Goal: Task Accomplishment & Management: Complete application form

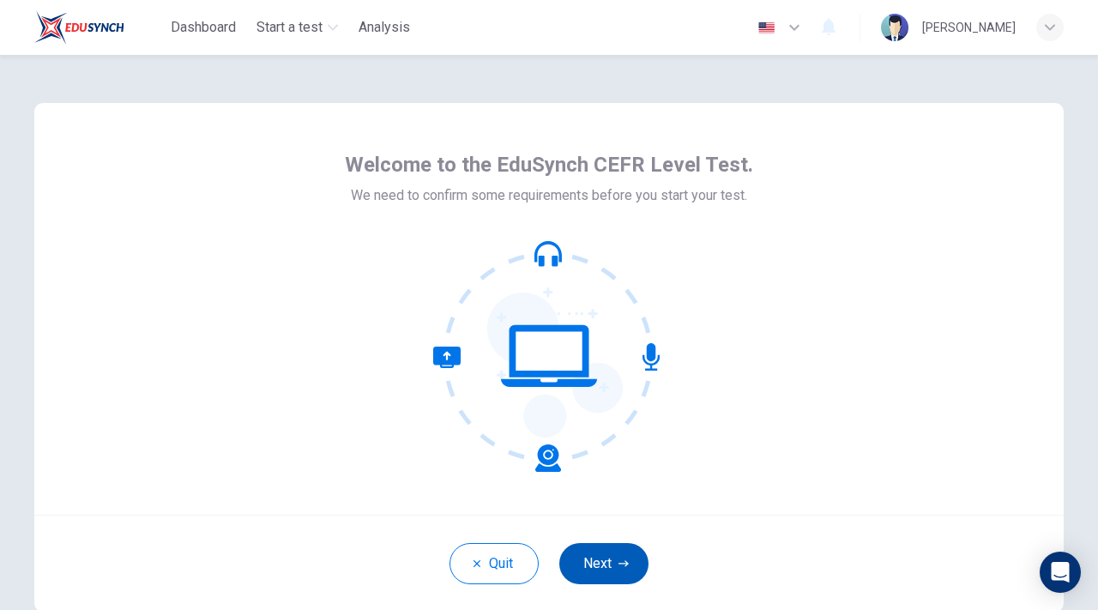
click at [619, 572] on button "Next" at bounding box center [603, 563] width 89 height 41
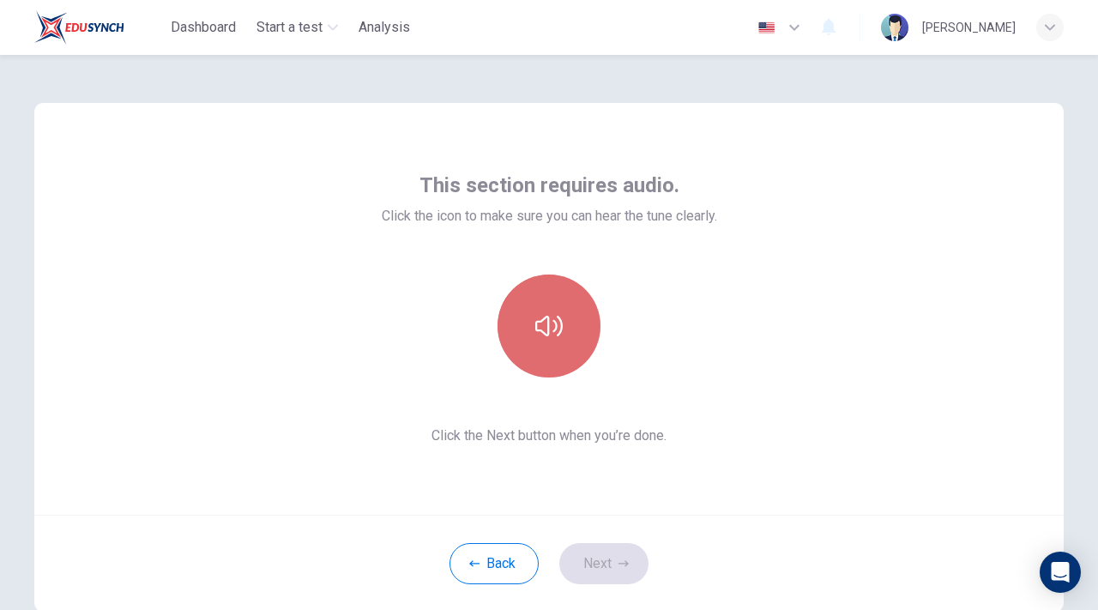
click at [547, 299] on button "button" at bounding box center [549, 326] width 103 height 103
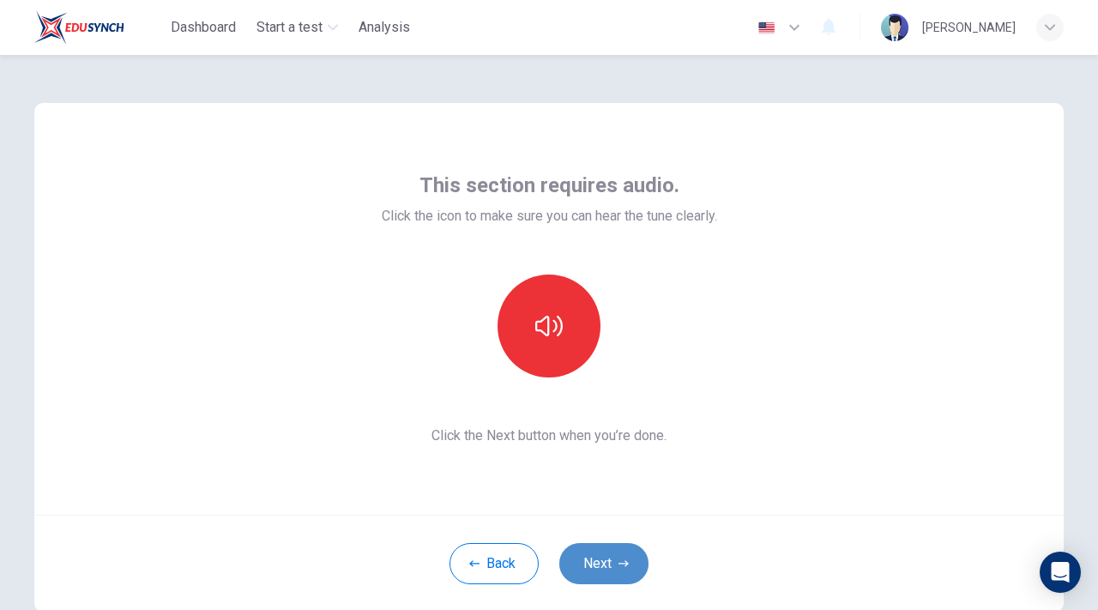
click at [628, 560] on button "Next" at bounding box center [603, 563] width 89 height 41
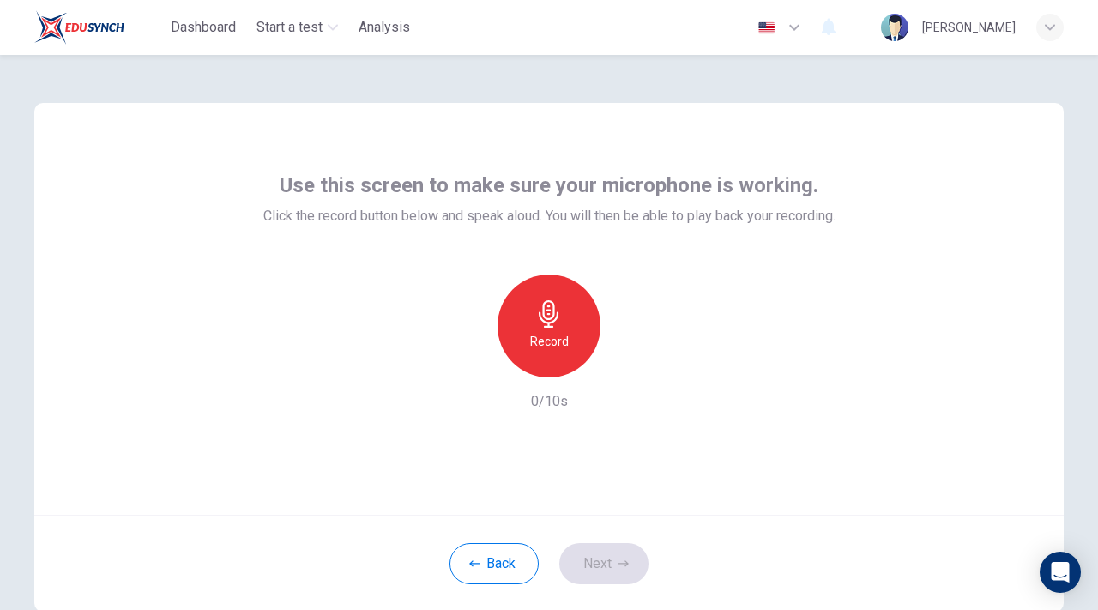
click at [560, 335] on h6 "Record" at bounding box center [549, 341] width 39 height 21
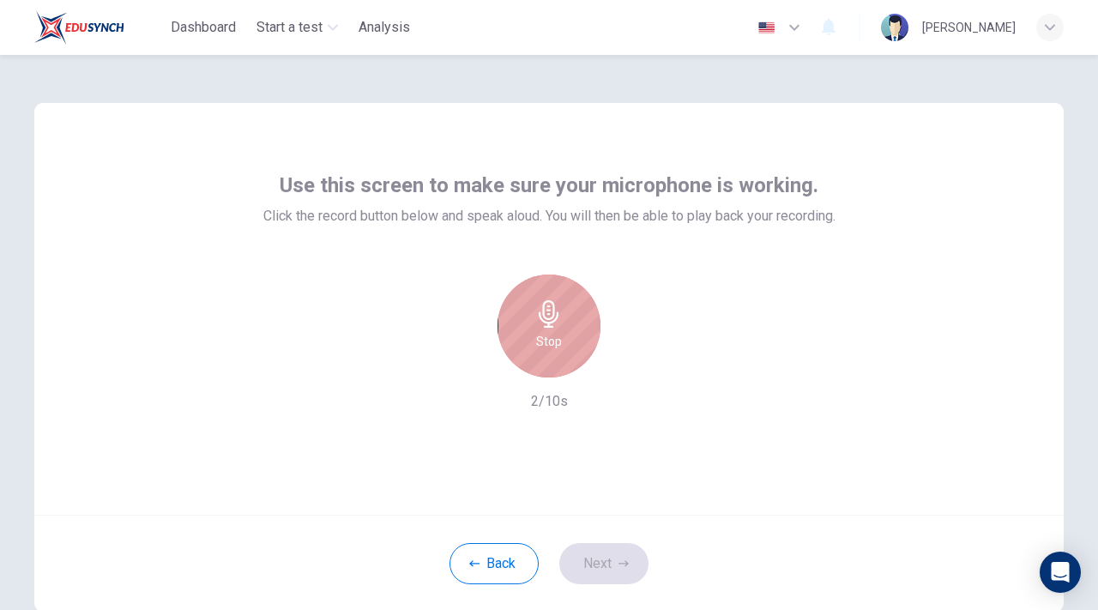
click at [561, 335] on div "Stop" at bounding box center [549, 326] width 103 height 103
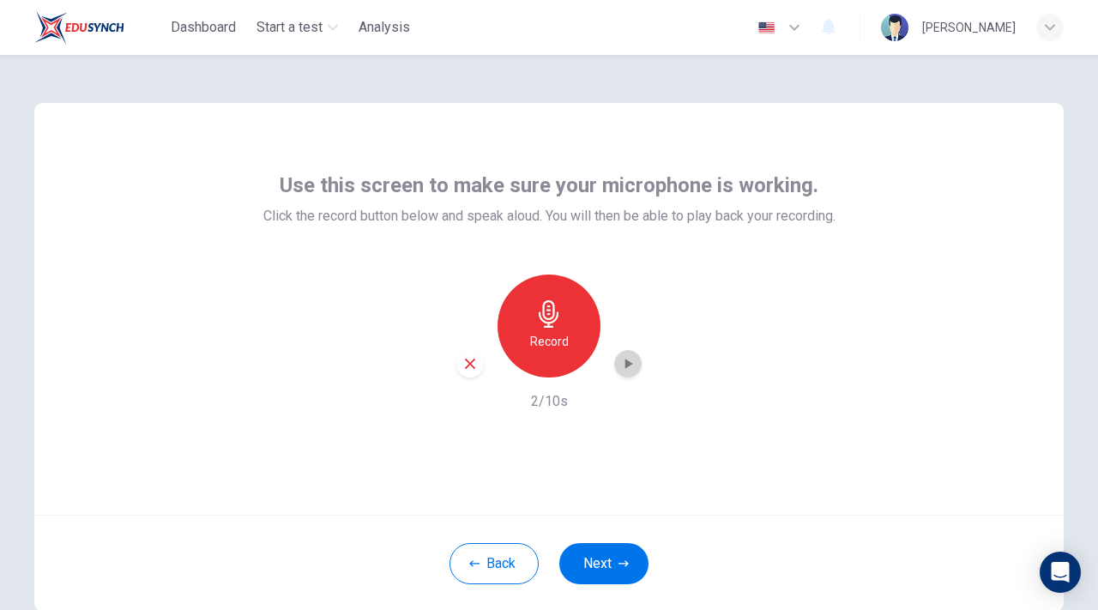
click at [619, 360] on div "button" at bounding box center [627, 363] width 27 height 27
click at [612, 579] on button "Next" at bounding box center [603, 563] width 89 height 41
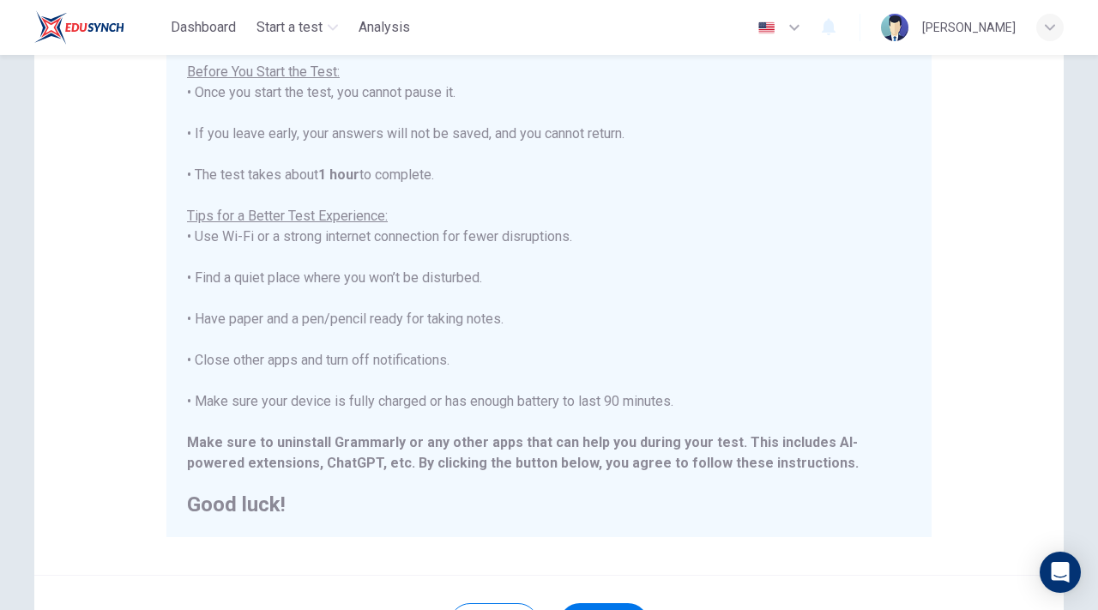
scroll to position [214, 0]
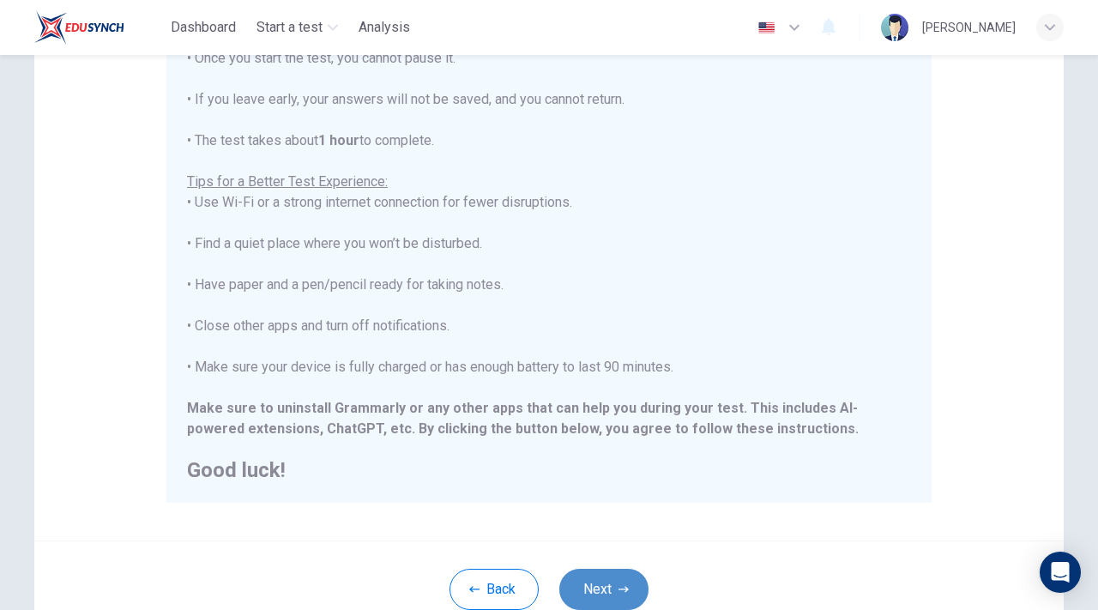
click at [606, 588] on button "Next" at bounding box center [603, 589] width 89 height 41
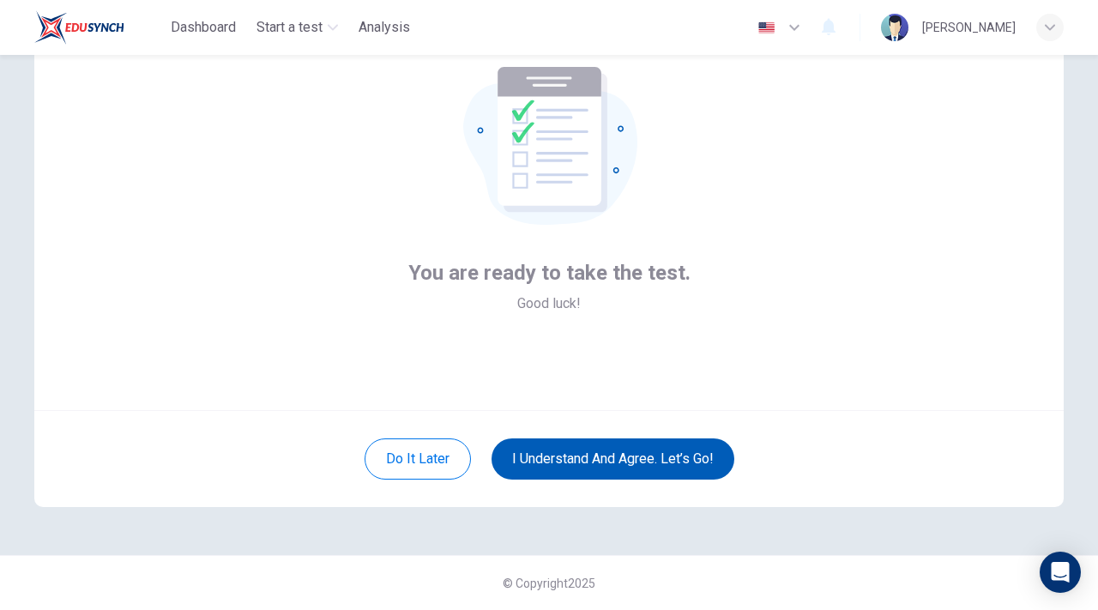
scroll to position [105, 0]
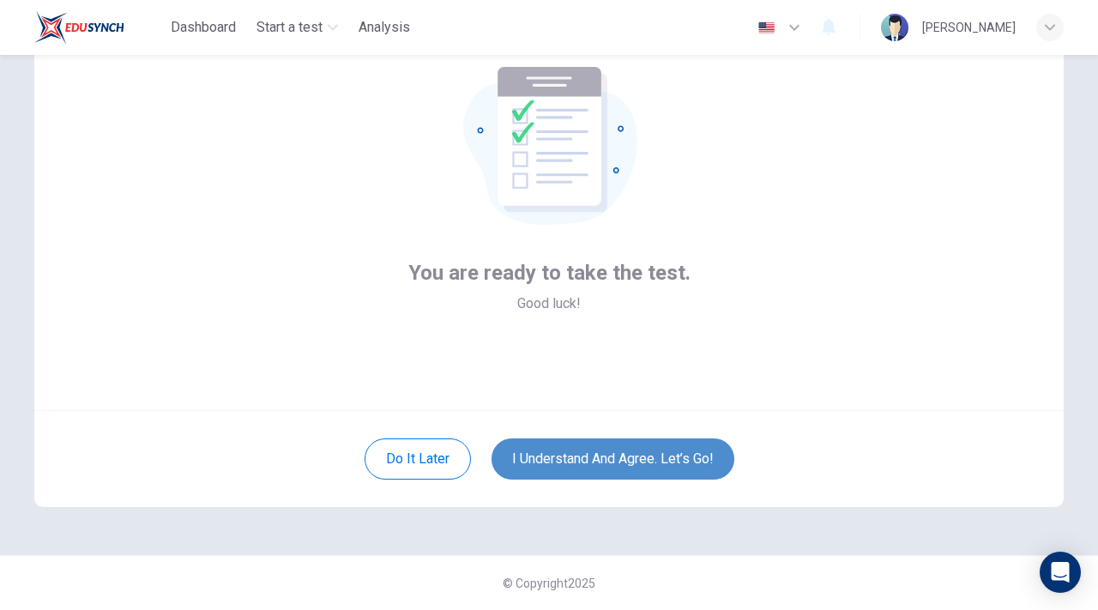
click at [649, 471] on button "I understand and agree. Let’s go!" at bounding box center [613, 458] width 243 height 41
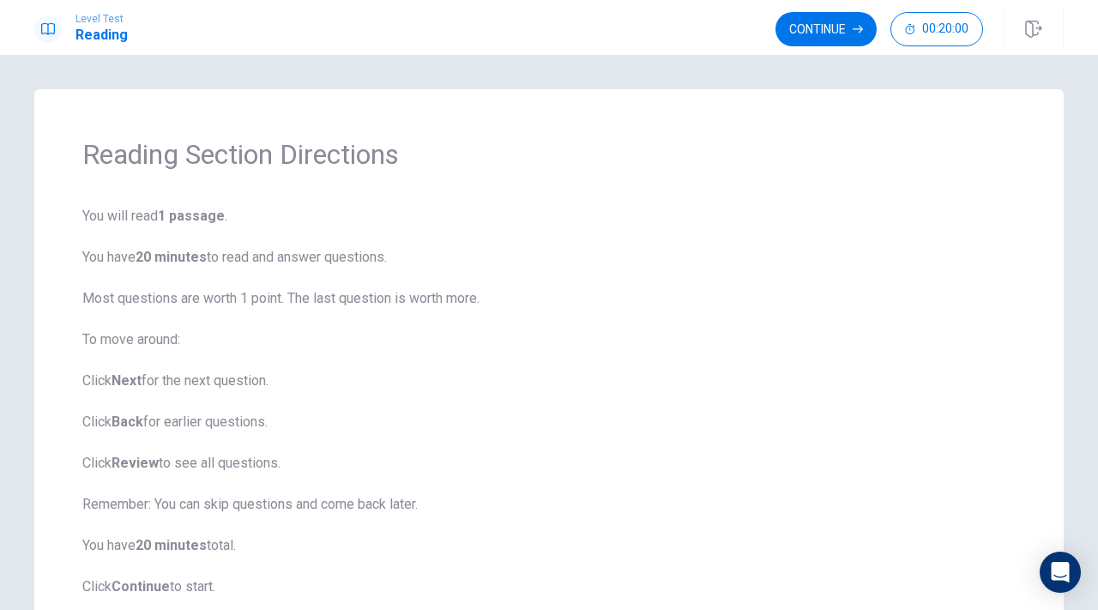
scroll to position [124, 0]
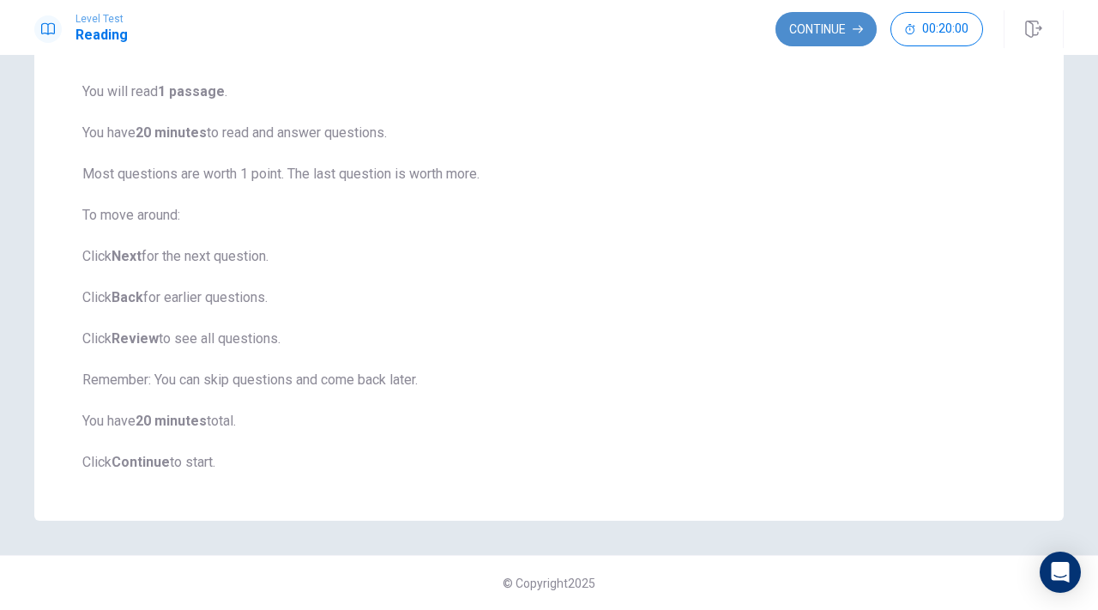
click at [835, 43] on button "Continue" at bounding box center [826, 29] width 101 height 34
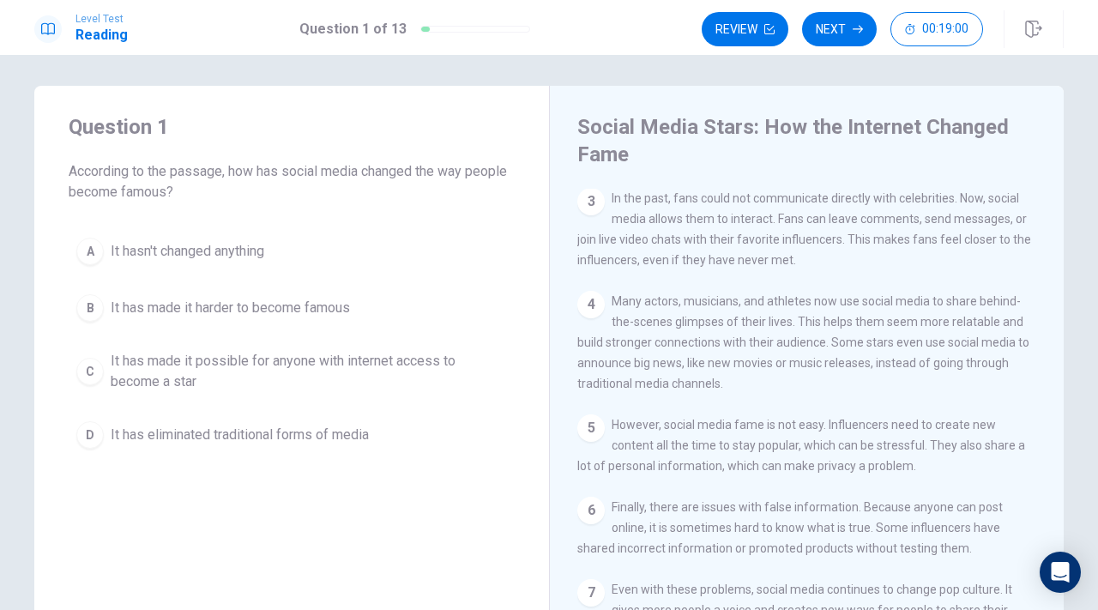
scroll to position [0, 0]
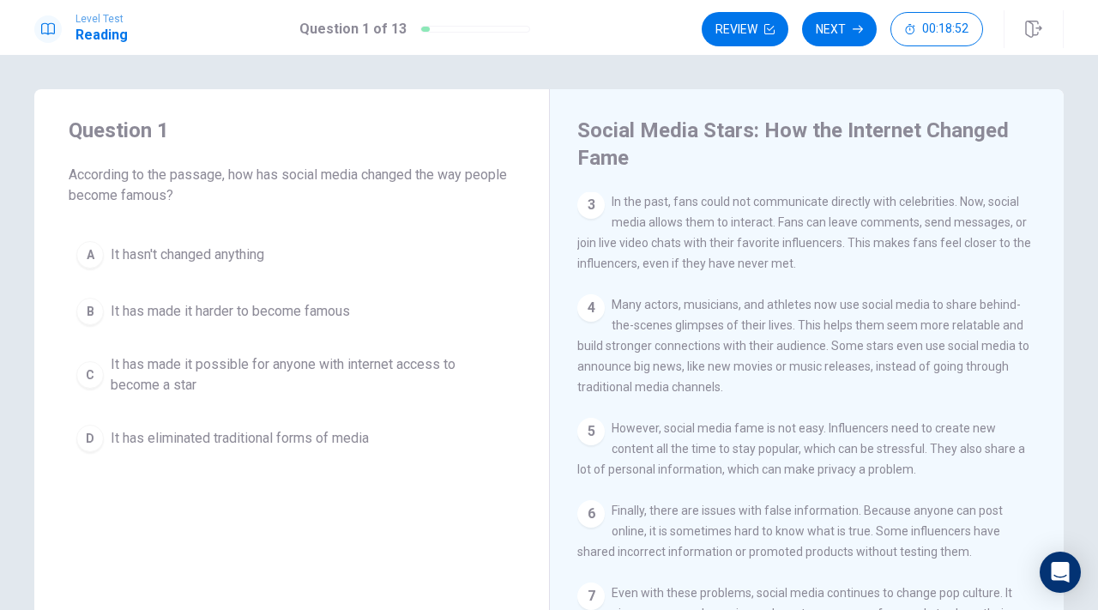
click at [96, 377] on div "C" at bounding box center [89, 374] width 27 height 27
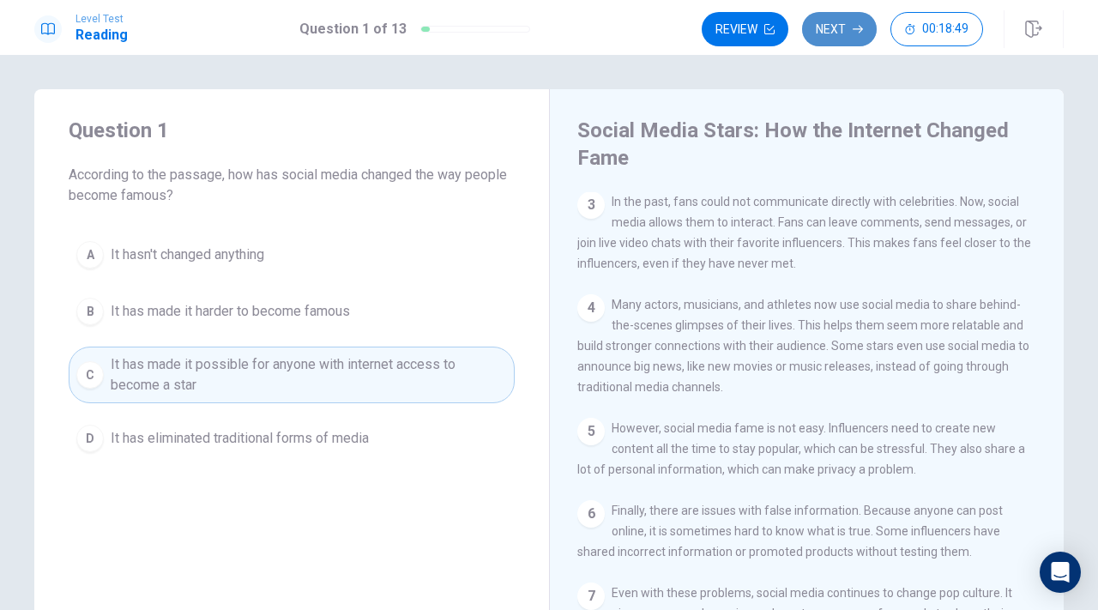
click at [822, 34] on button "Next" at bounding box center [839, 29] width 75 height 34
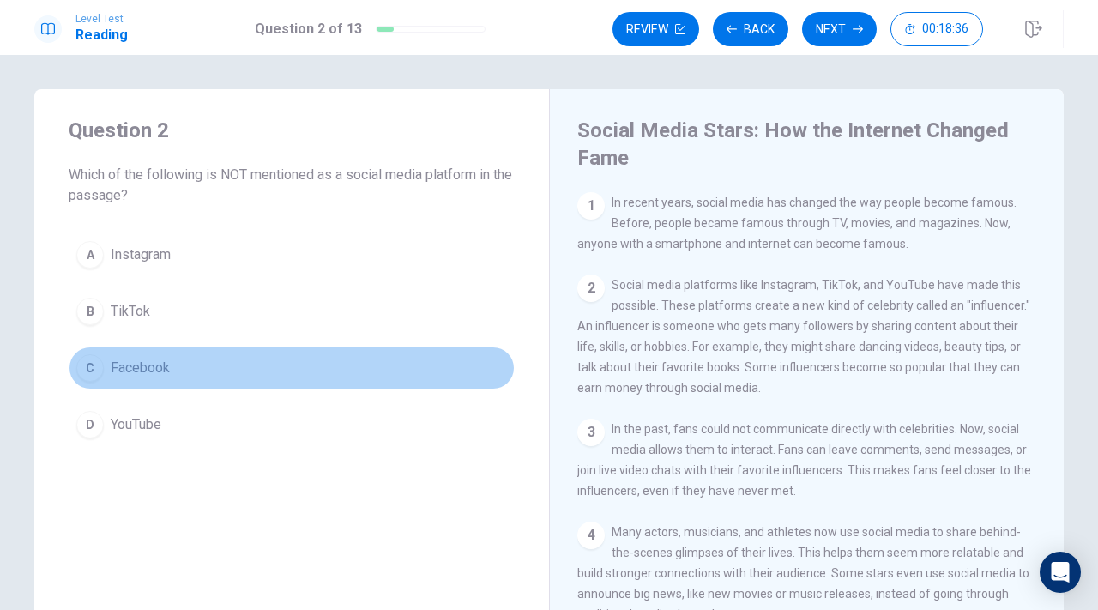
click at [119, 365] on span "Facebook" at bounding box center [140, 368] width 59 height 21
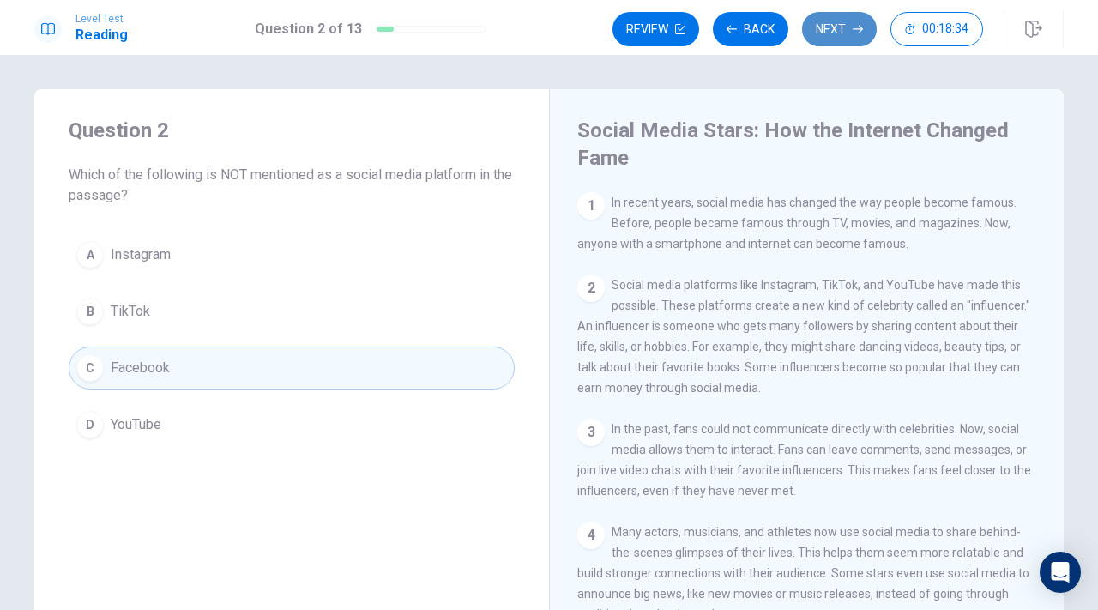
click at [822, 21] on button "Next" at bounding box center [839, 29] width 75 height 34
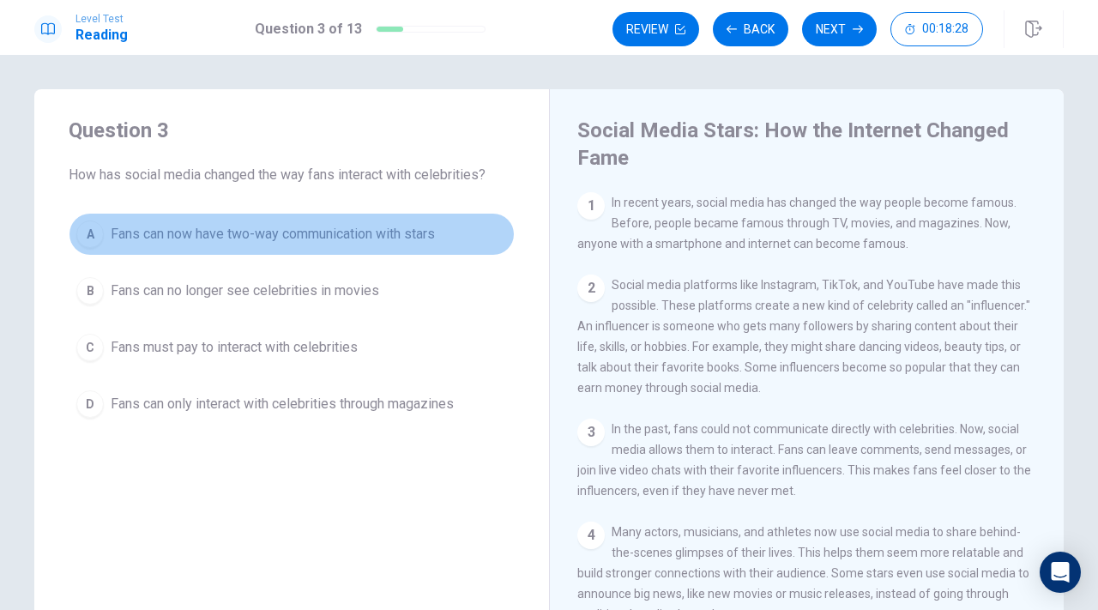
click at [336, 243] on span "Fans can now have two-way communication with stars" at bounding box center [273, 234] width 324 height 21
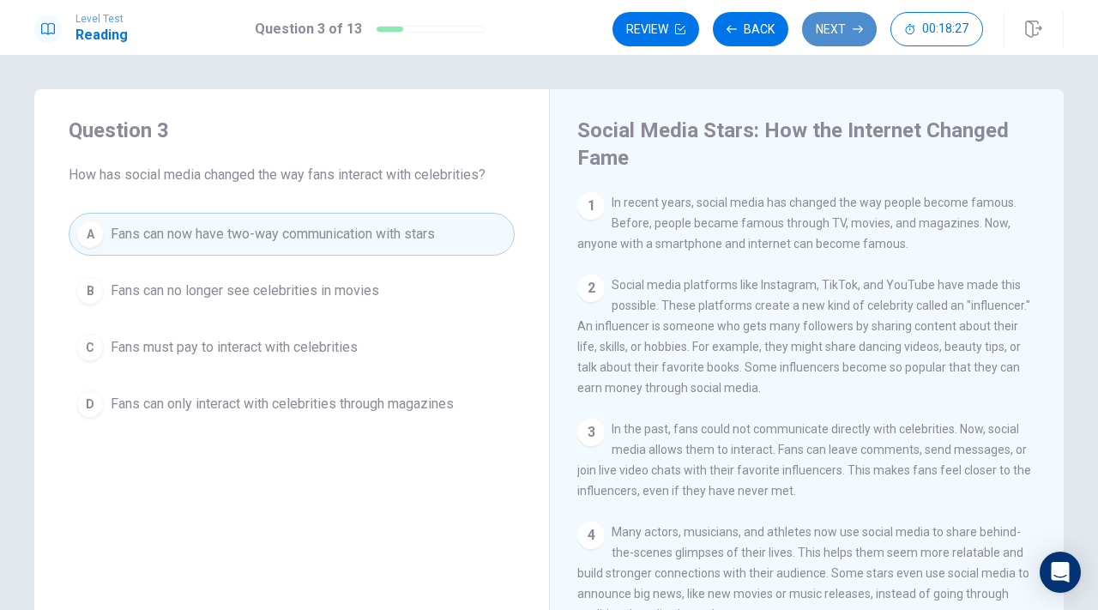
click at [860, 41] on button "Next" at bounding box center [839, 29] width 75 height 34
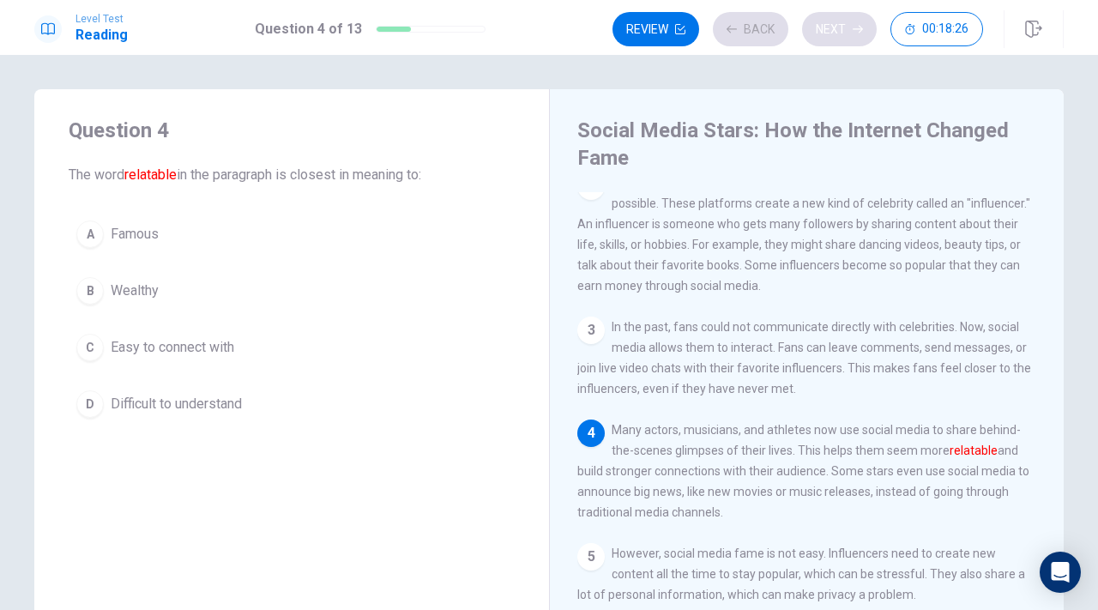
scroll to position [126, 0]
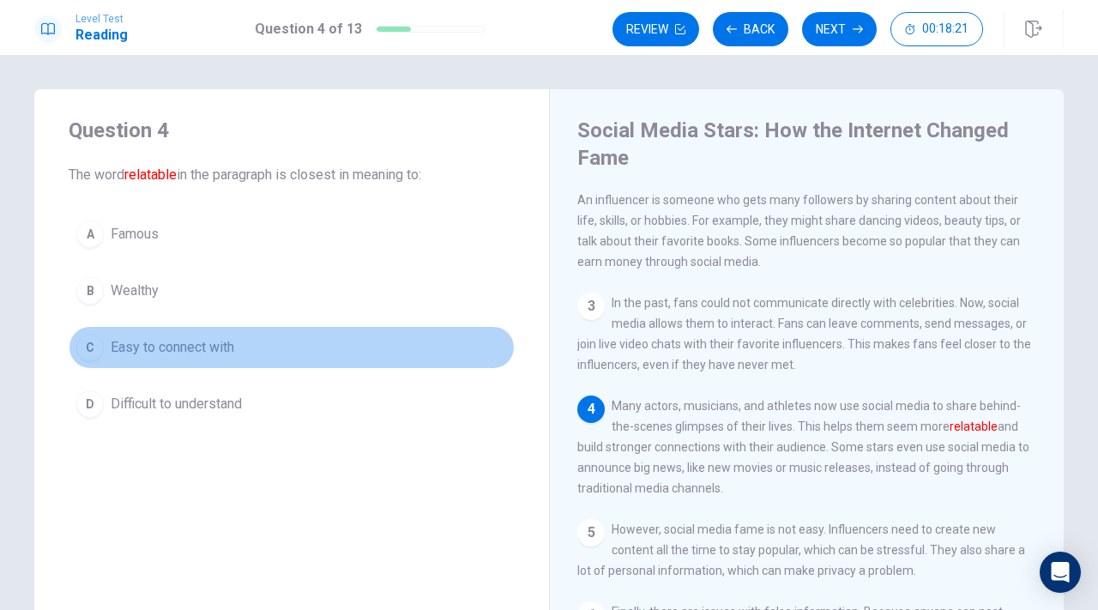
click at [227, 356] on span "Easy to connect with" at bounding box center [173, 347] width 124 height 21
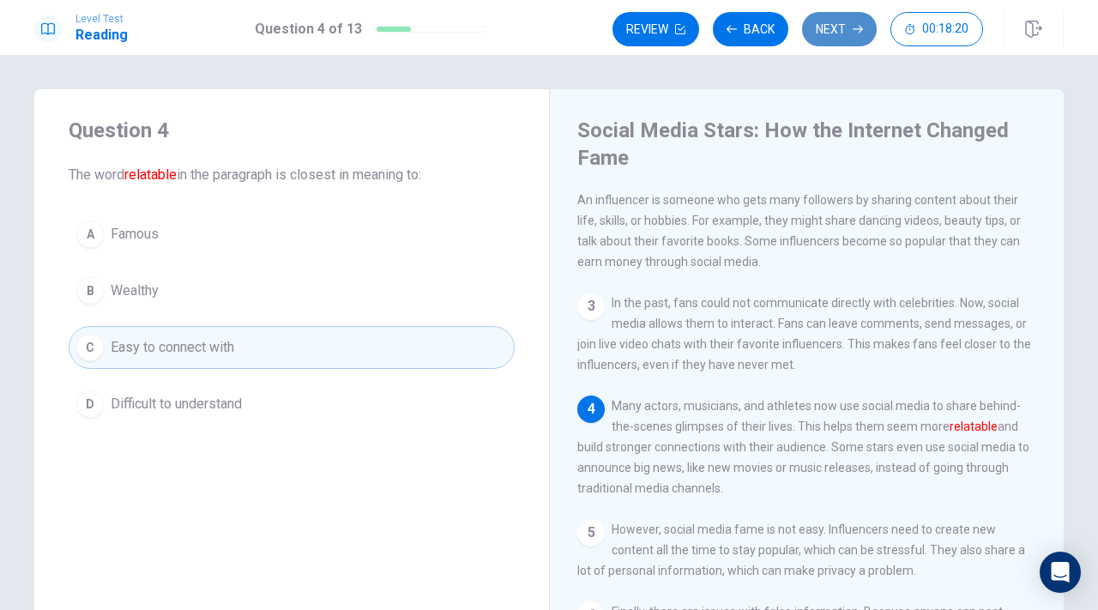
click at [823, 37] on button "Next" at bounding box center [839, 29] width 75 height 34
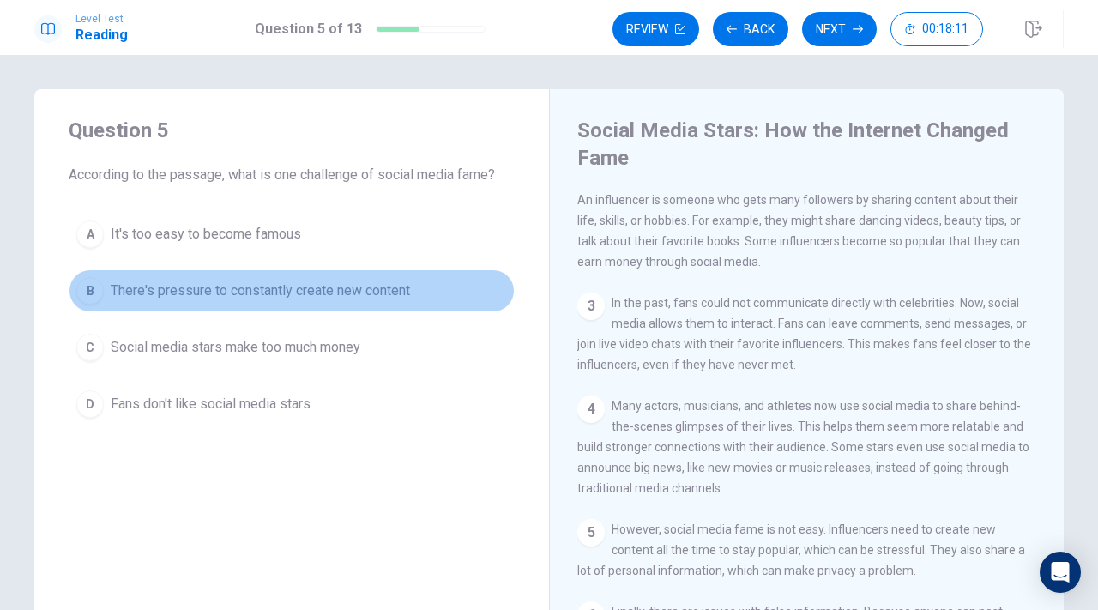
click at [346, 300] on span "There's pressure to constantly create new content" at bounding box center [260, 291] width 299 height 21
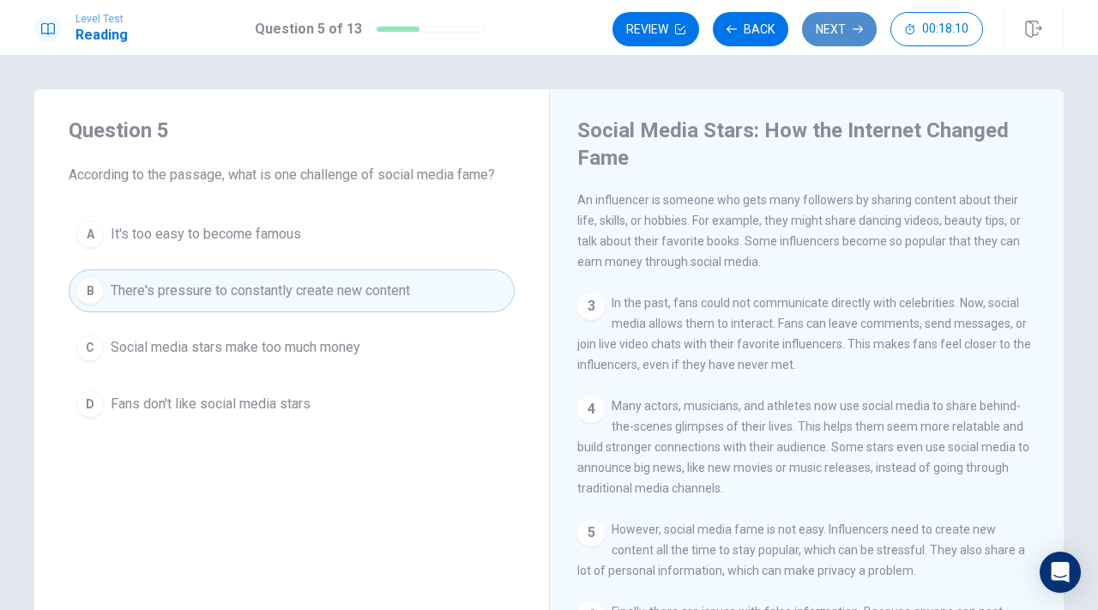
click at [851, 36] on button "Next" at bounding box center [839, 29] width 75 height 34
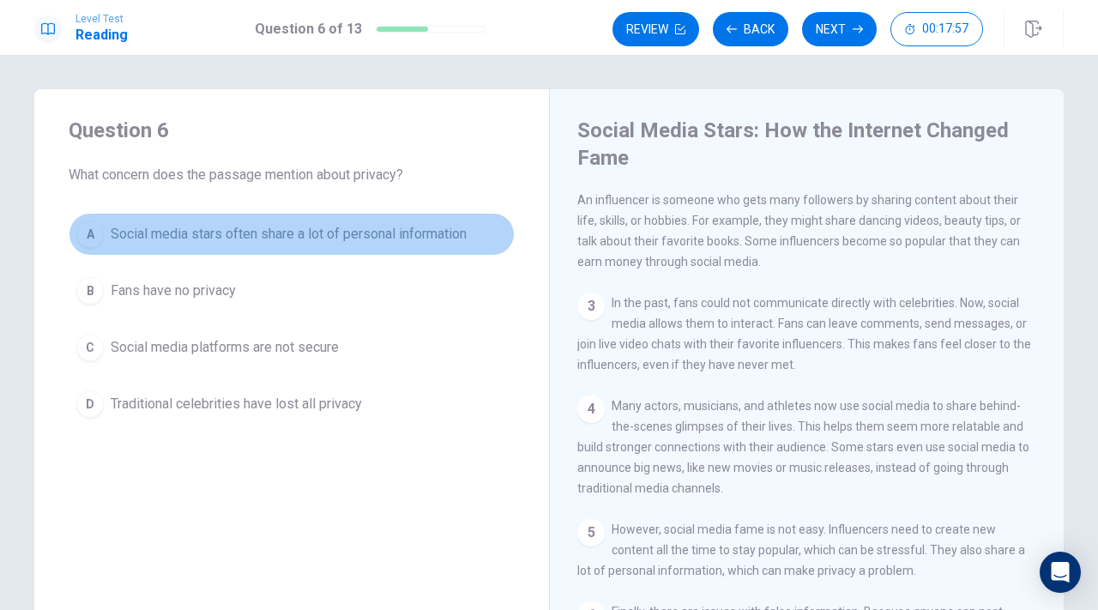
click at [339, 239] on span "Social media stars often share a lot of personal information" at bounding box center [289, 234] width 356 height 21
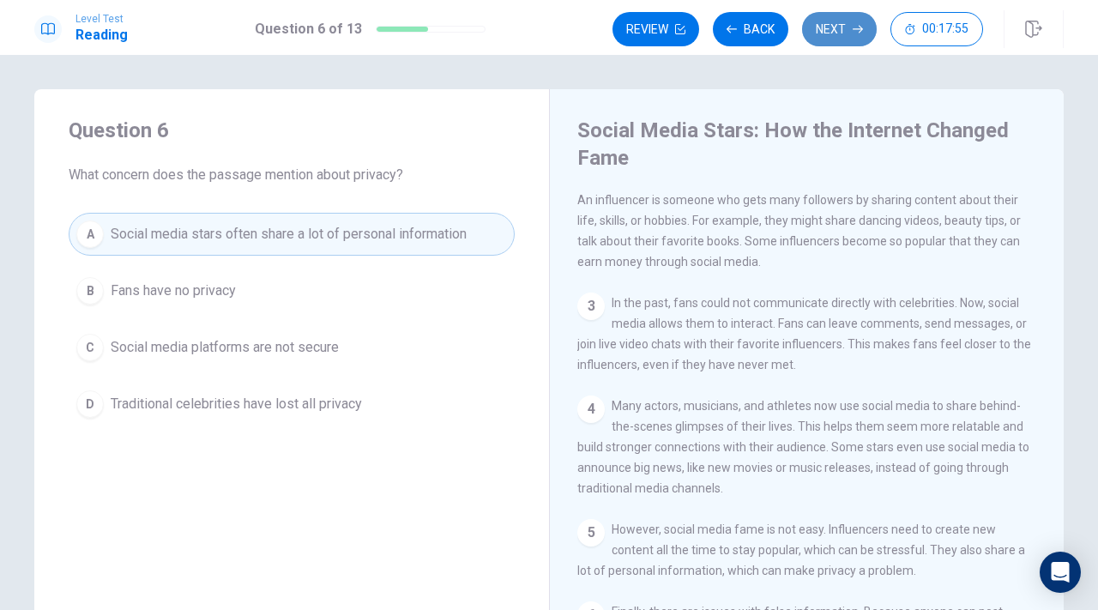
click at [837, 20] on button "Next" at bounding box center [839, 29] width 75 height 34
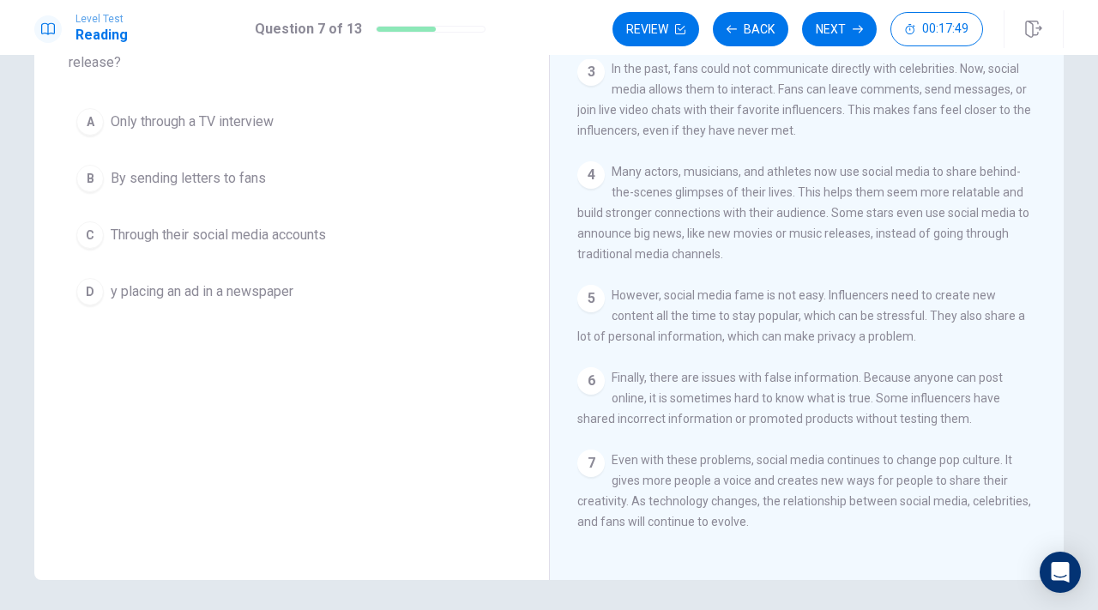
scroll to position [161, 0]
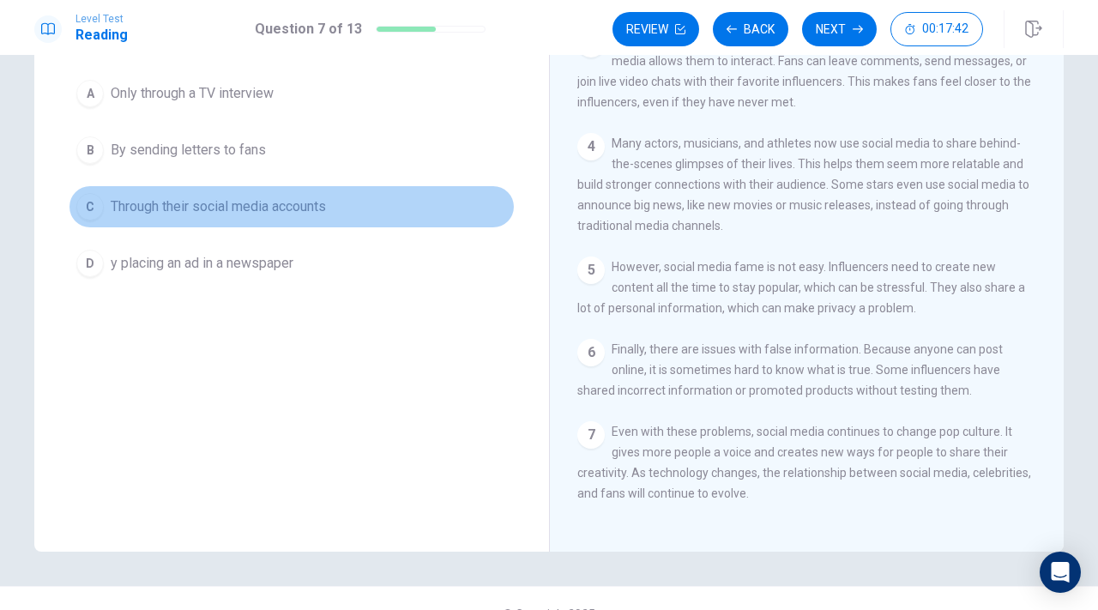
click at [347, 214] on button "C Through their social media accounts" at bounding box center [292, 206] width 446 height 43
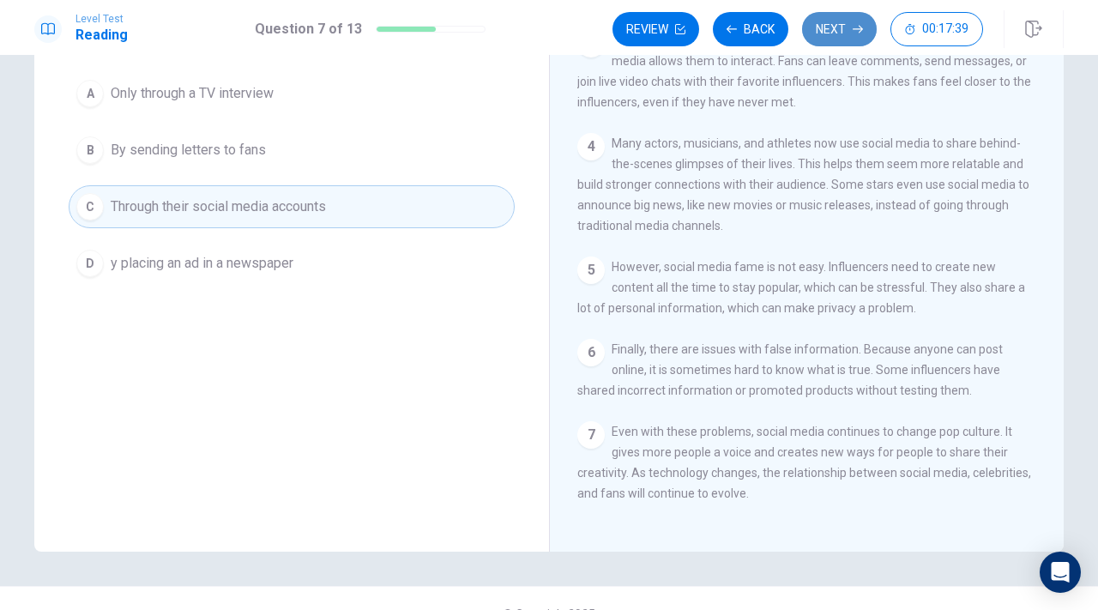
click at [840, 30] on button "Next" at bounding box center [839, 29] width 75 height 34
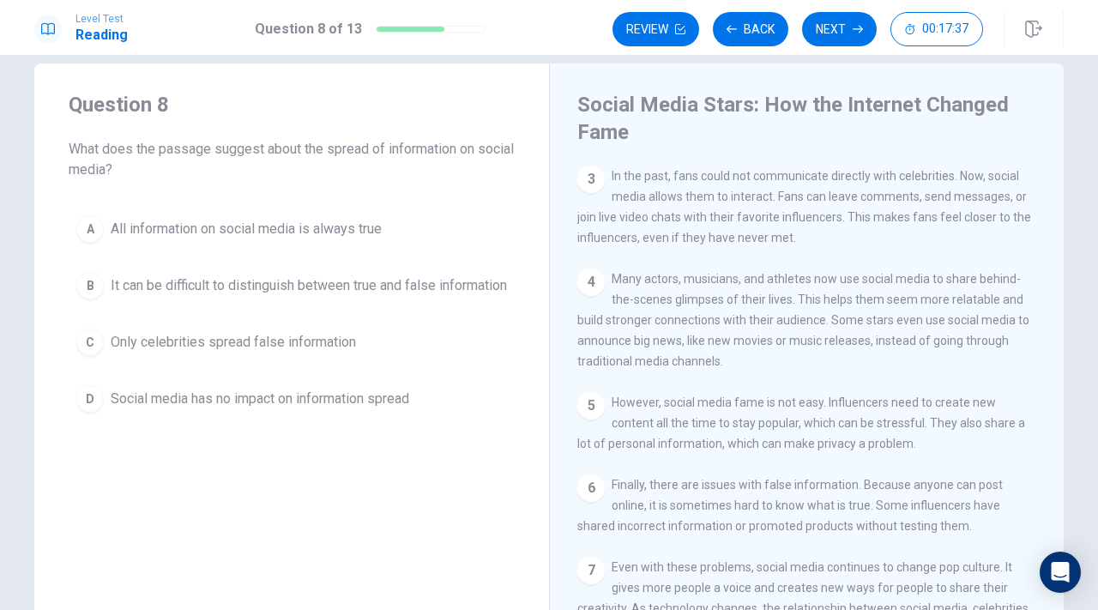
scroll to position [0, 0]
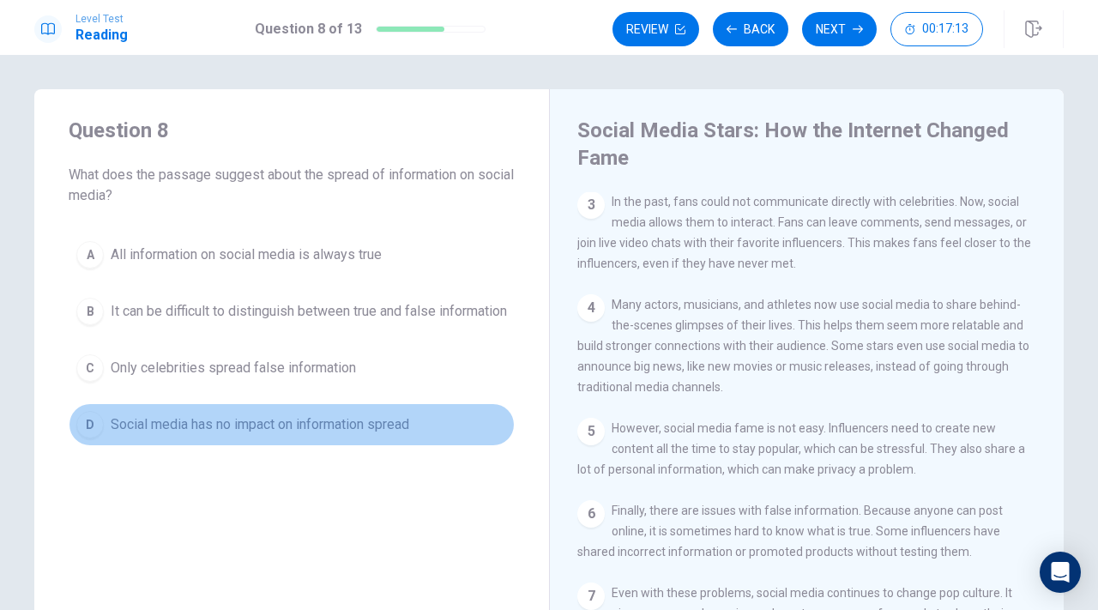
click at [354, 435] on span "Social media has no impact on information spread" at bounding box center [260, 424] width 299 height 21
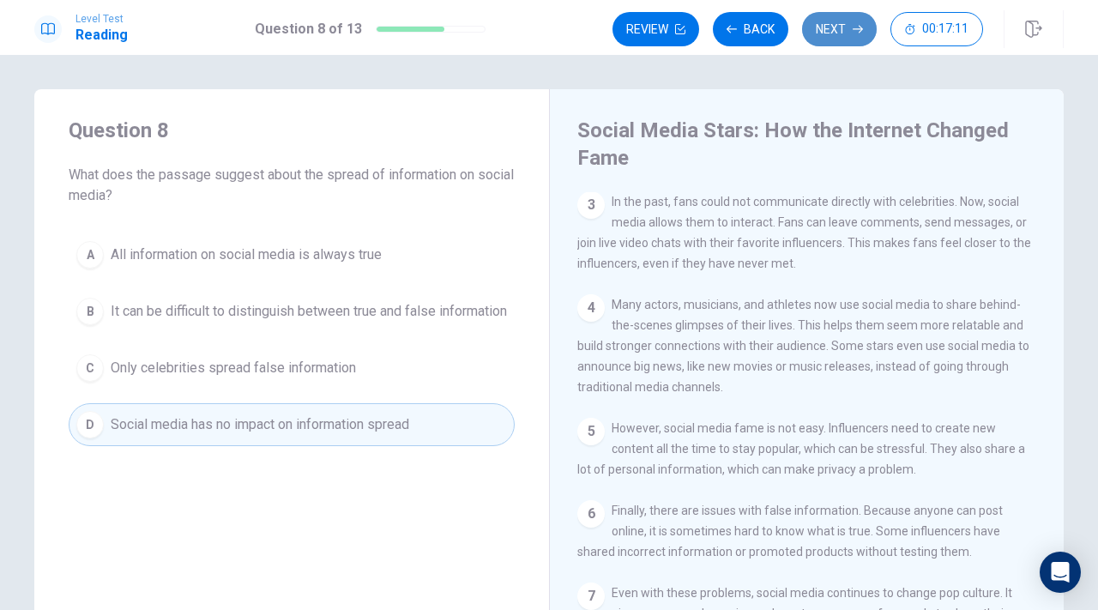
click at [851, 40] on button "Next" at bounding box center [839, 29] width 75 height 34
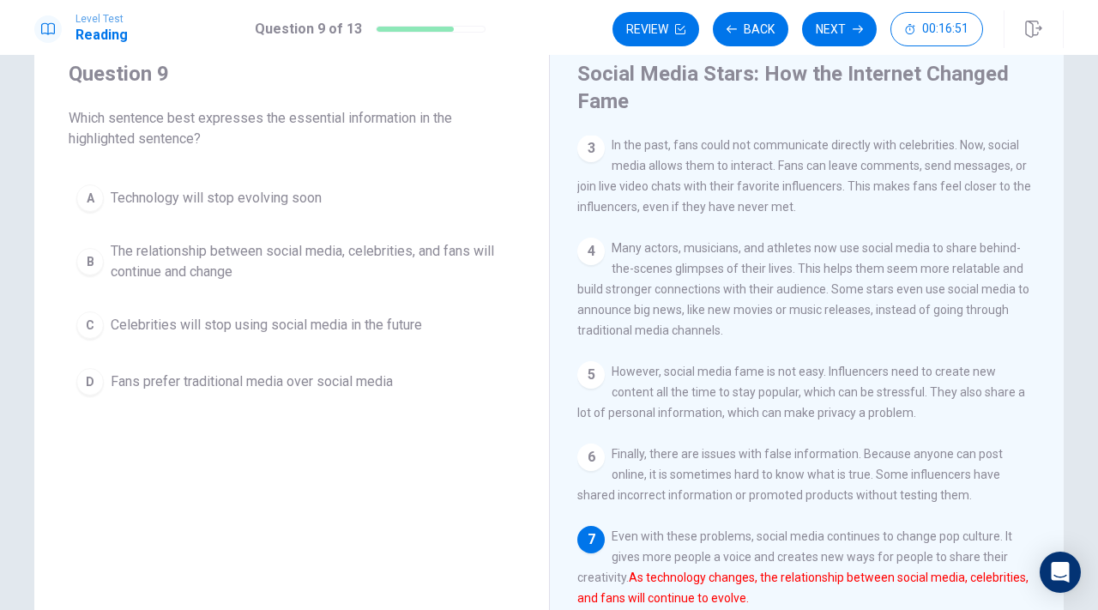
scroll to position [52, 0]
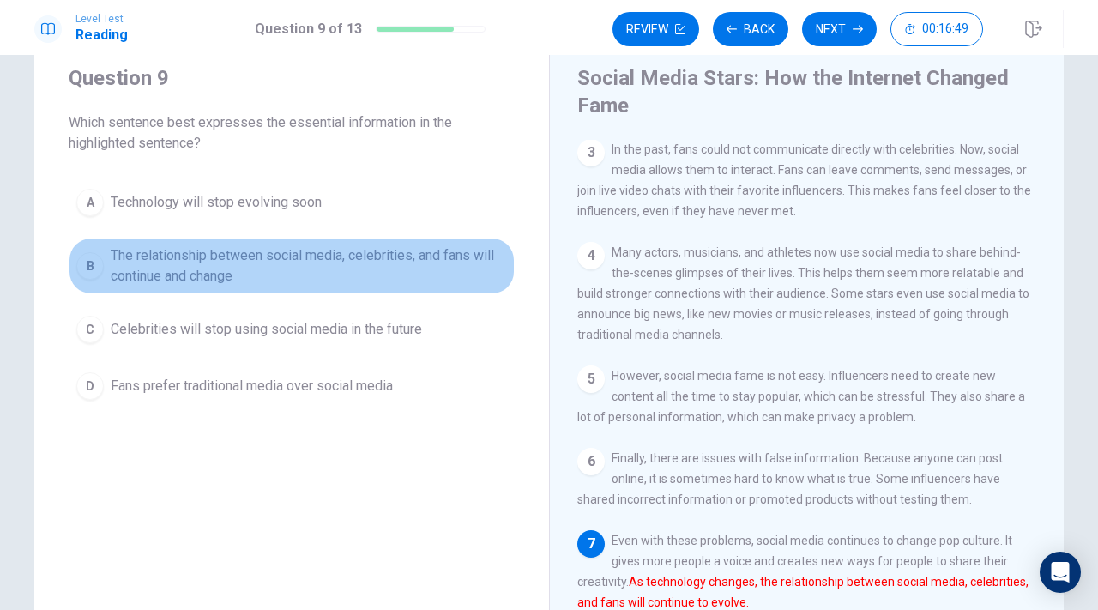
click at [472, 269] on span "The relationship between social media, celebrities, and fans will continue and …" at bounding box center [309, 265] width 396 height 41
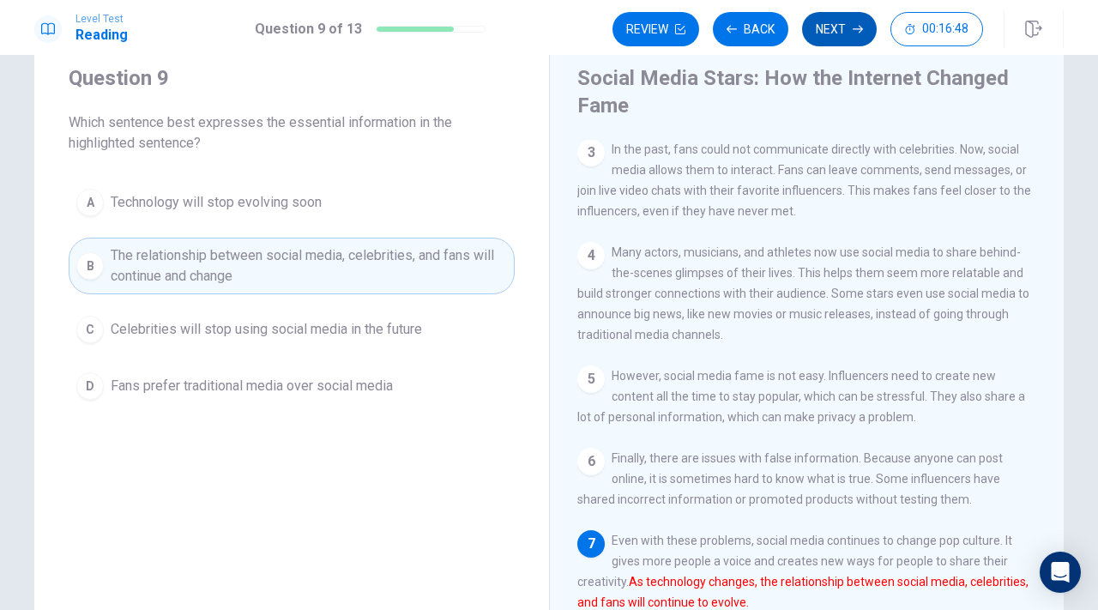
click at [862, 39] on button "Next" at bounding box center [839, 29] width 75 height 34
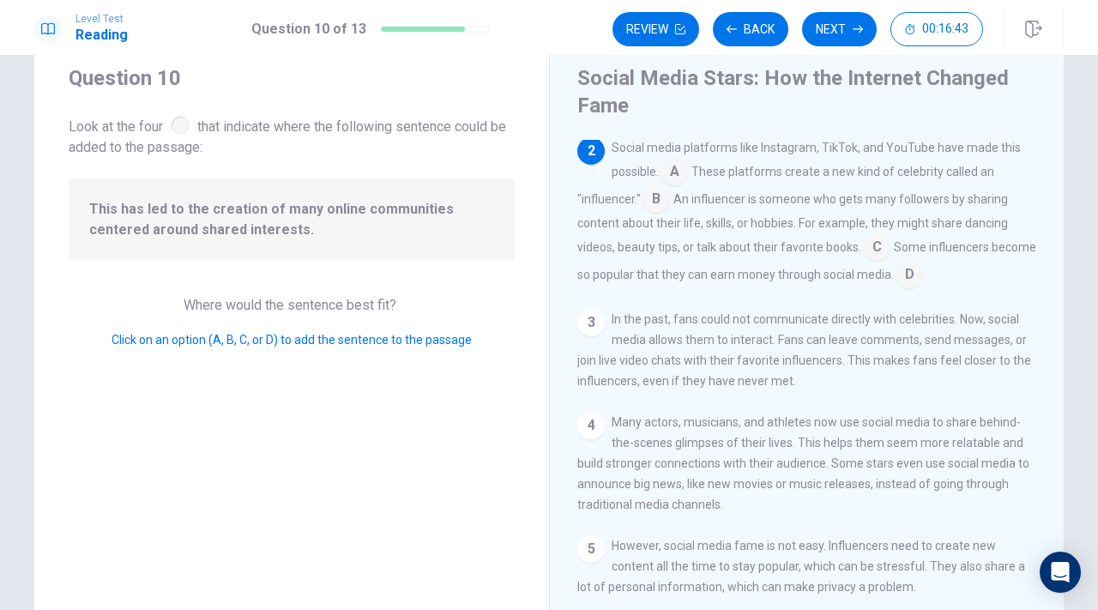
scroll to position [0, 0]
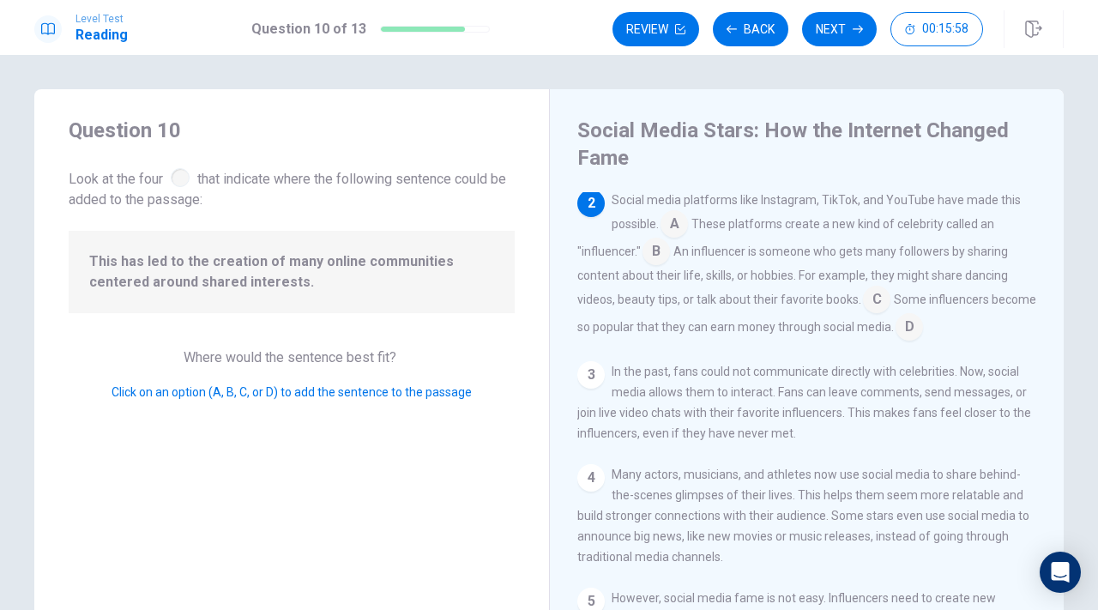
click at [656, 261] on input at bounding box center [656, 252] width 27 height 27
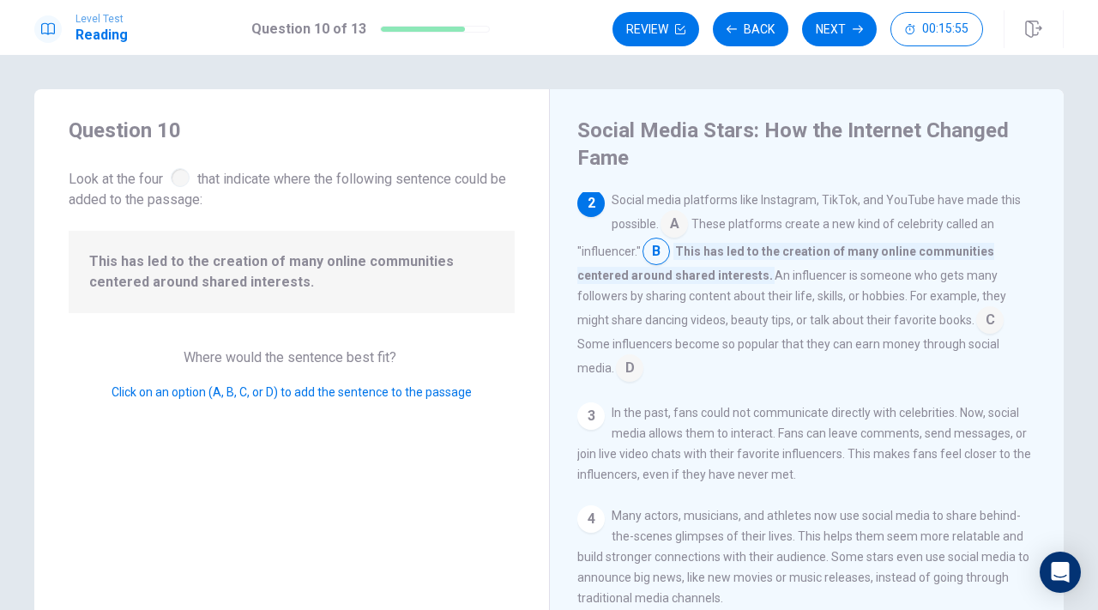
click at [680, 234] on input at bounding box center [674, 225] width 27 height 27
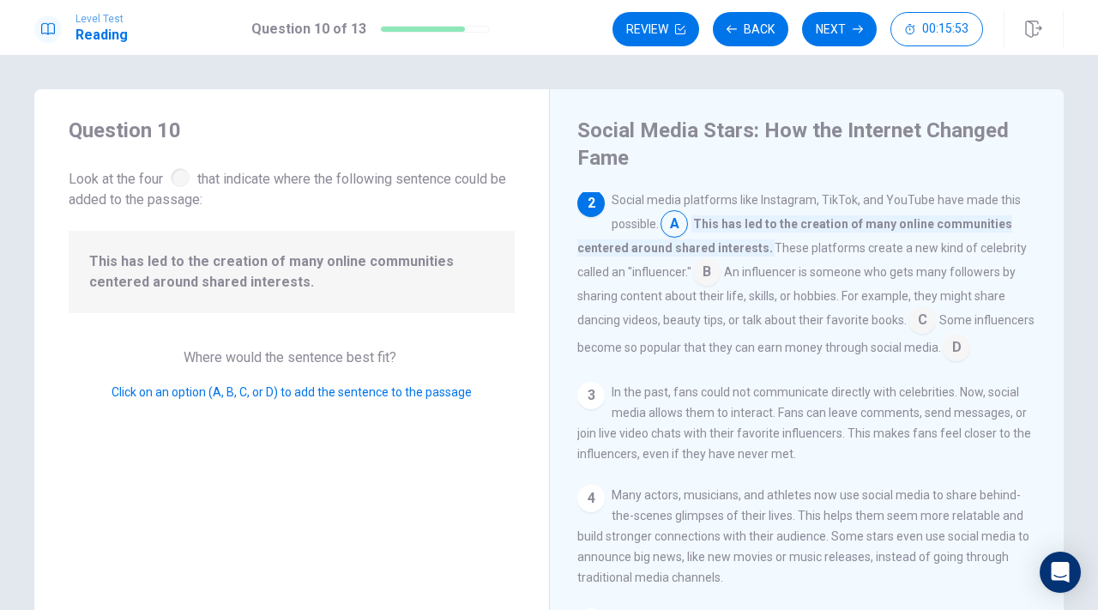
click at [950, 348] on input at bounding box center [956, 348] width 27 height 27
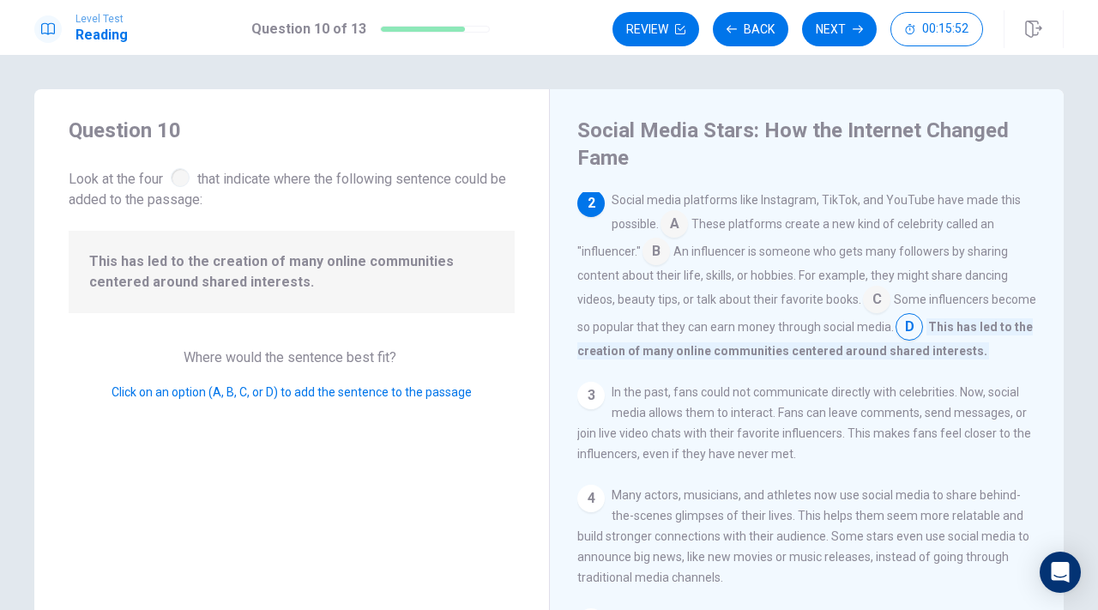
click at [885, 303] on input at bounding box center [876, 300] width 27 height 27
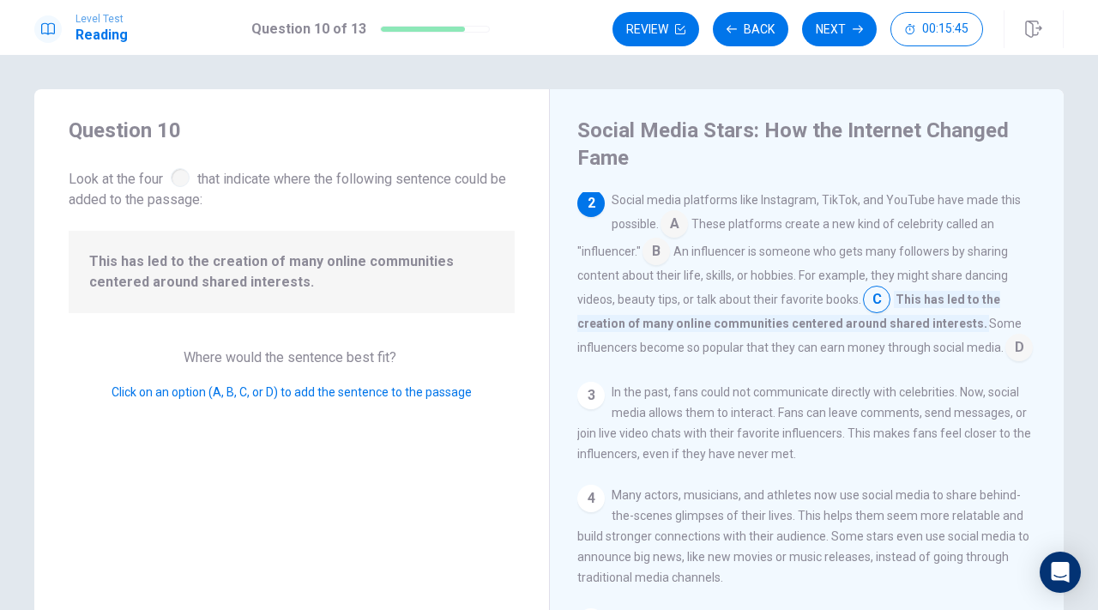
click at [671, 247] on div "Social media platforms like Instagram, TikTok, and YouTube have made this possi…" at bounding box center [807, 276] width 460 height 172
click at [663, 250] on input at bounding box center [656, 252] width 27 height 27
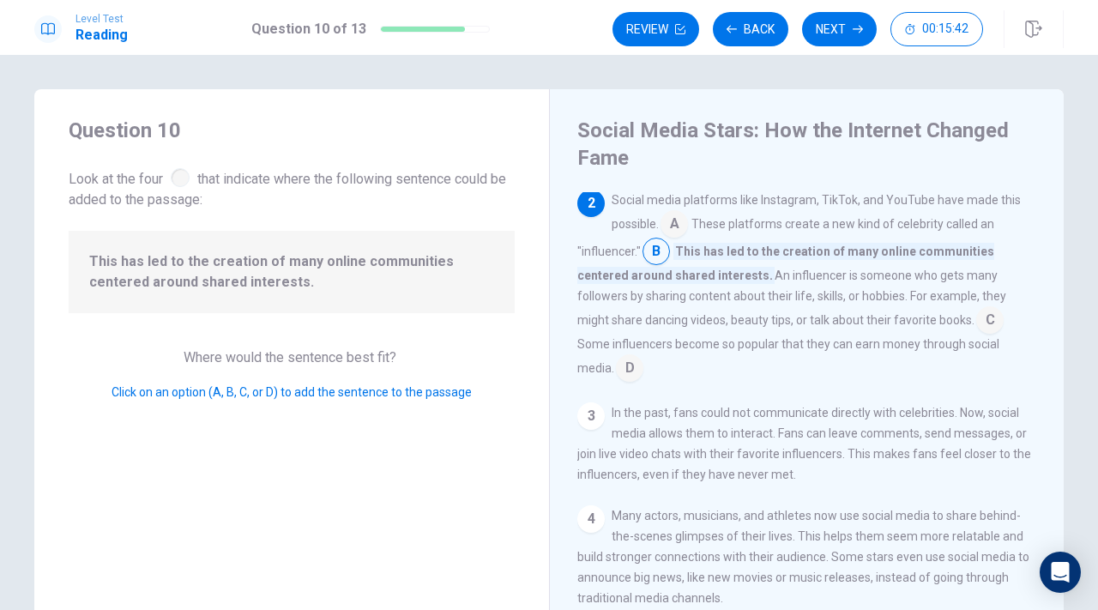
click at [976, 326] on input at bounding box center [989, 321] width 27 height 27
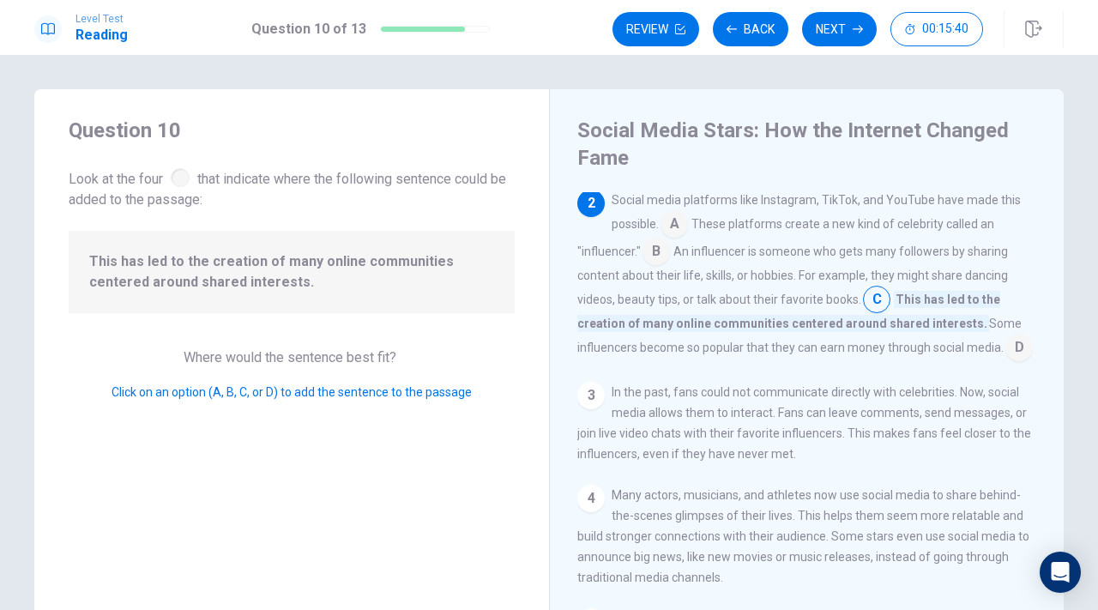
click at [1016, 358] on input at bounding box center [1019, 348] width 27 height 27
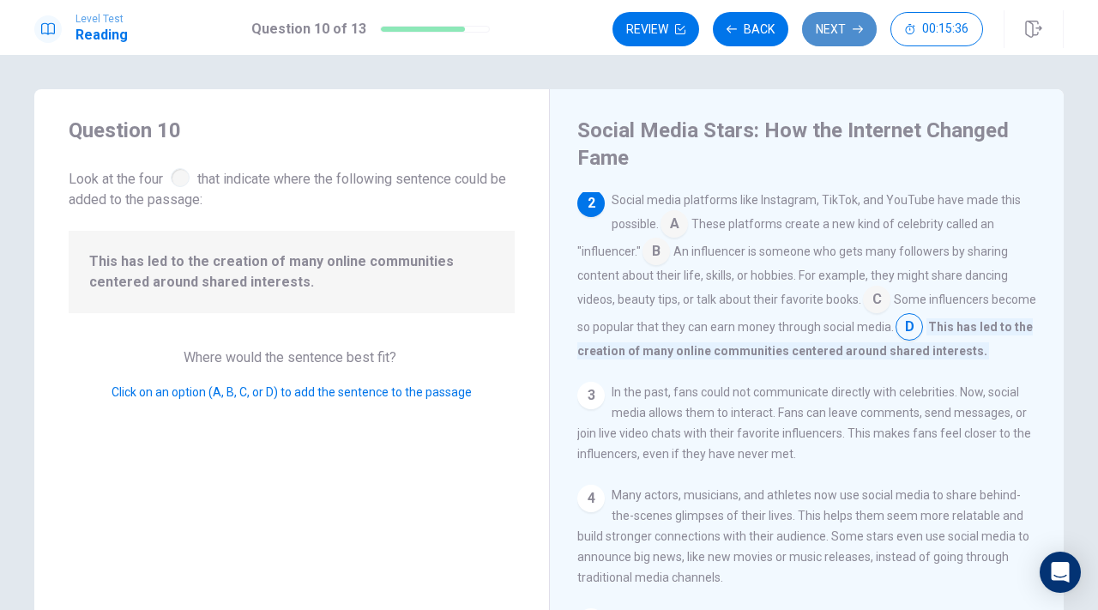
click at [833, 17] on button "Next" at bounding box center [839, 29] width 75 height 34
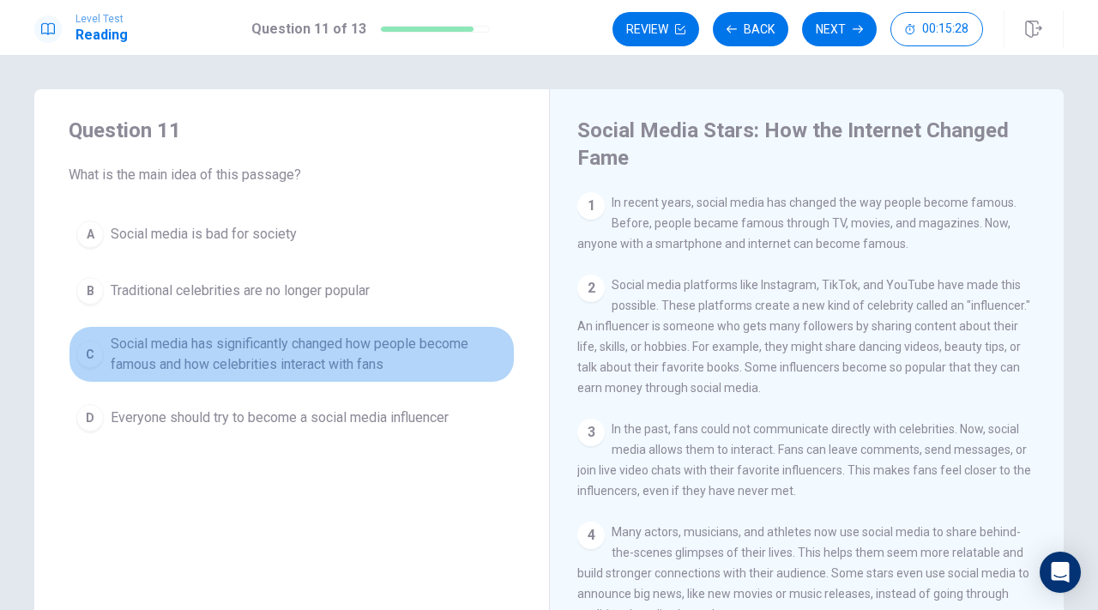
click at [384, 353] on span "Social media has significantly changed how people become famous and how celebri…" at bounding box center [309, 354] width 396 height 41
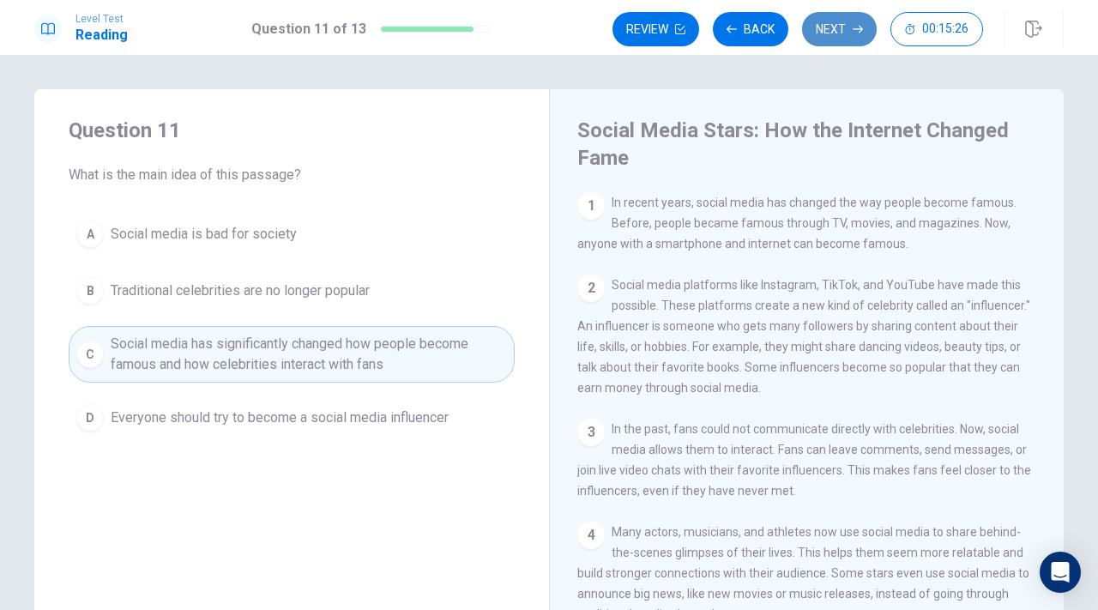
click at [860, 21] on button "Next" at bounding box center [839, 29] width 75 height 34
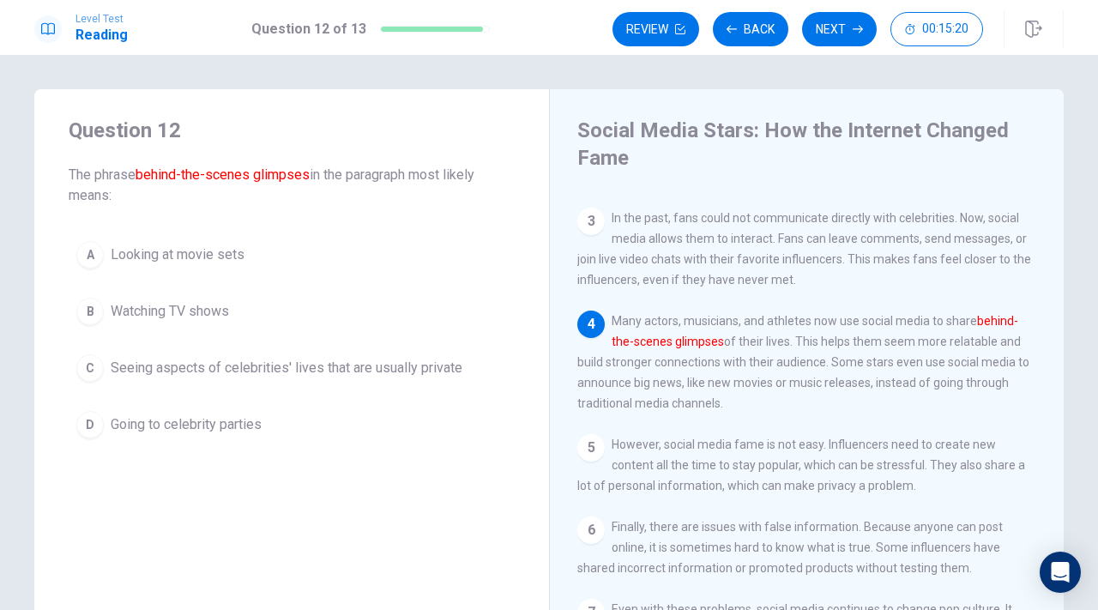
scroll to position [213, 0]
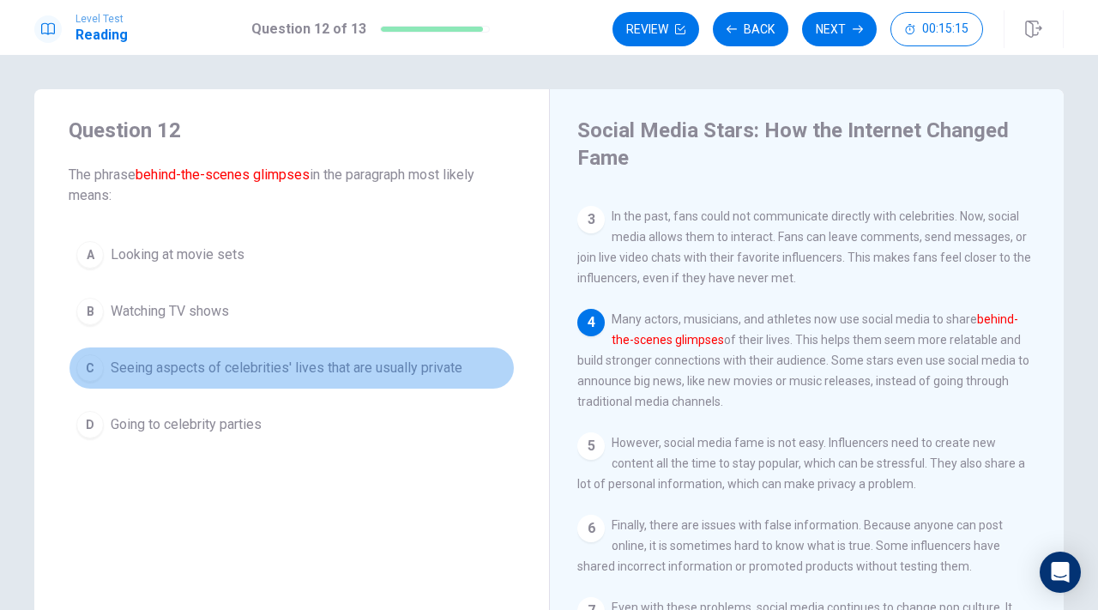
click at [94, 375] on div "C" at bounding box center [89, 367] width 27 height 27
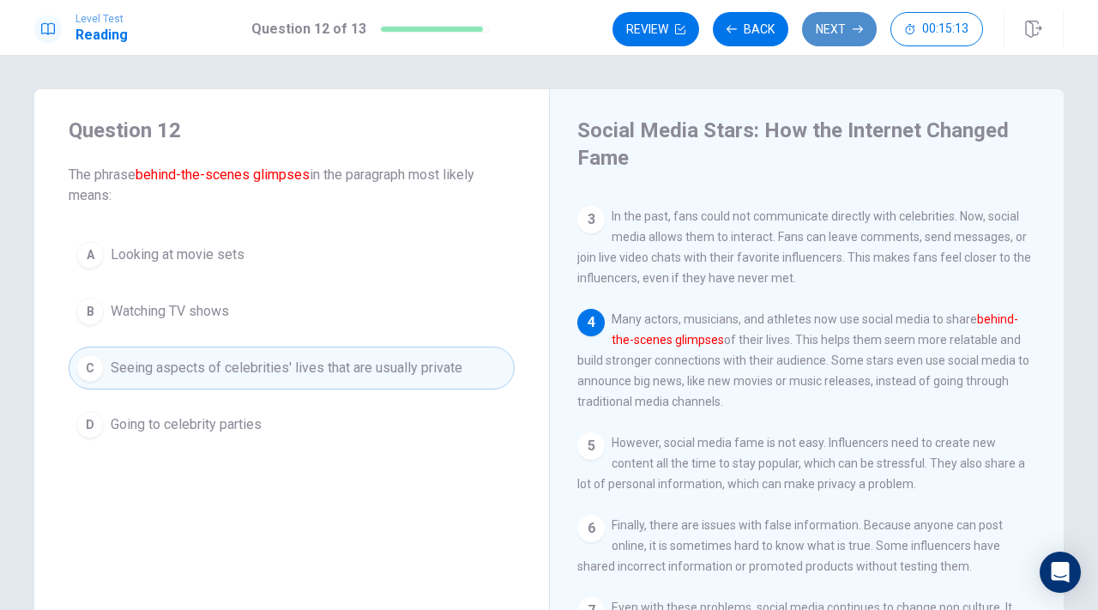
click at [819, 41] on button "Next" at bounding box center [839, 29] width 75 height 34
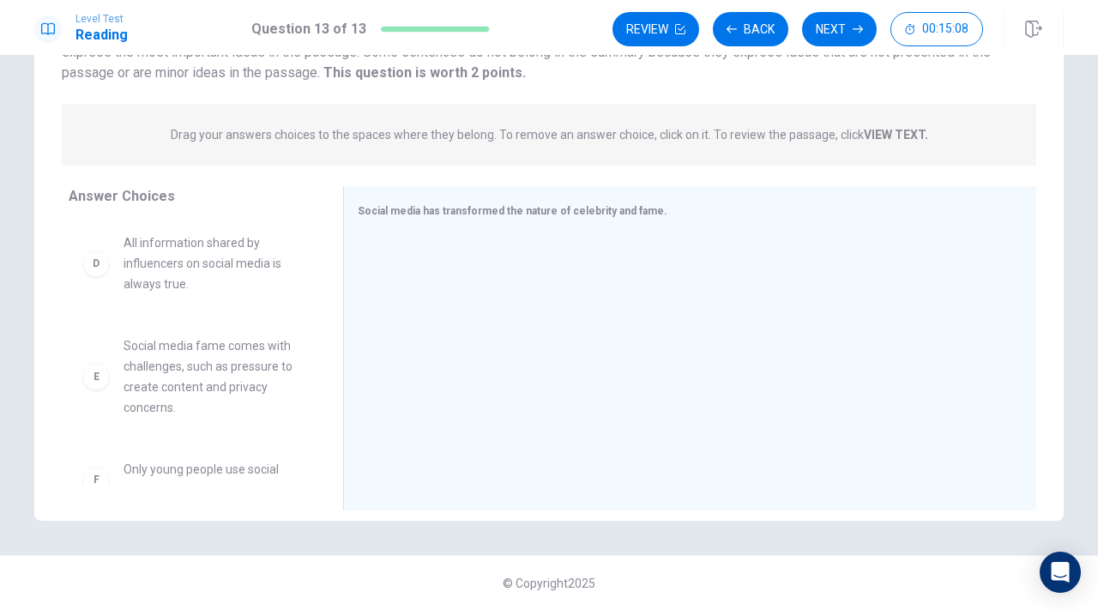
scroll to position [319, 0]
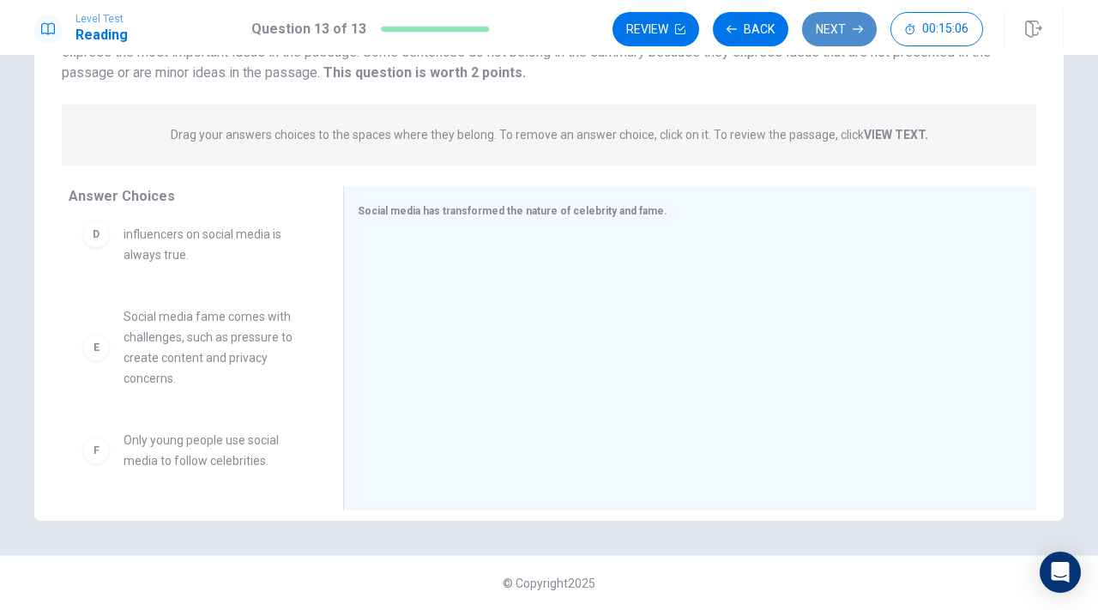
click at [815, 23] on button "Next" at bounding box center [839, 29] width 75 height 34
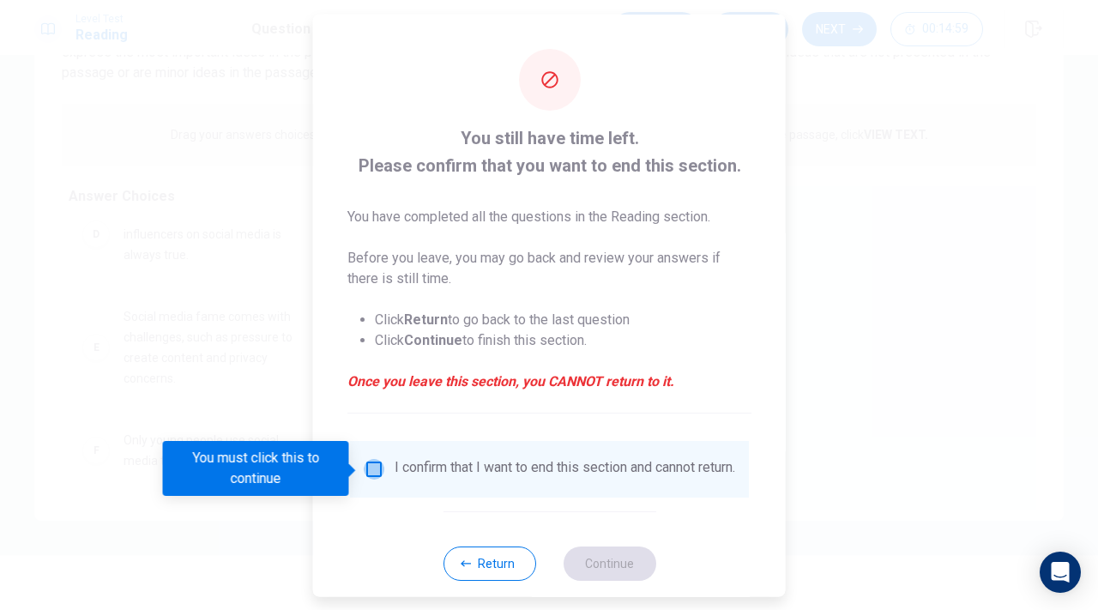
click at [371, 476] on input "You must click this to continue" at bounding box center [374, 468] width 21 height 21
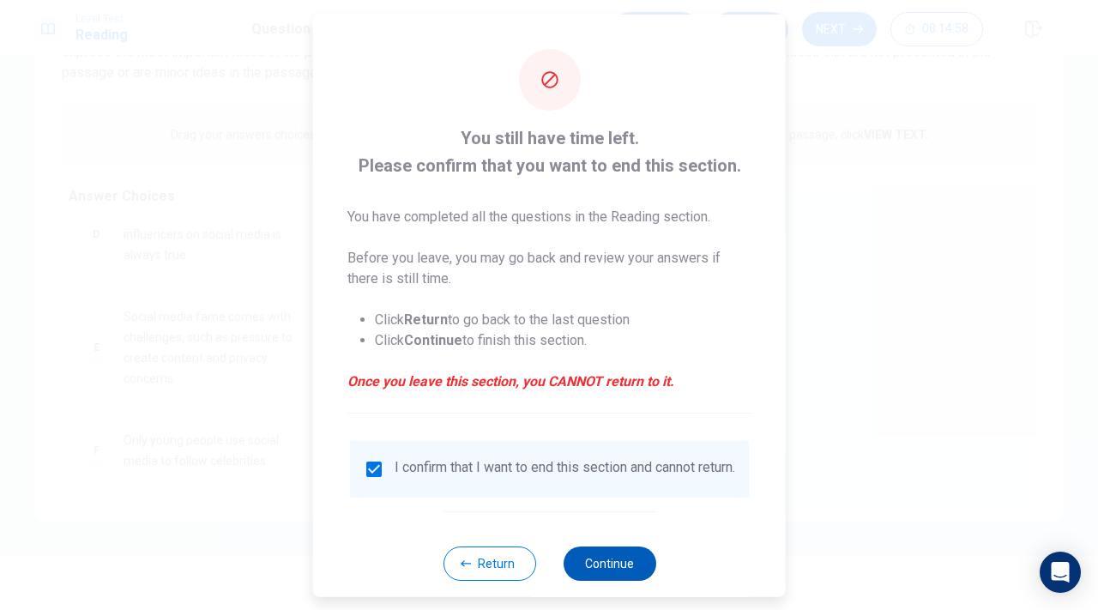
click at [613, 569] on button "Continue" at bounding box center [609, 563] width 93 height 34
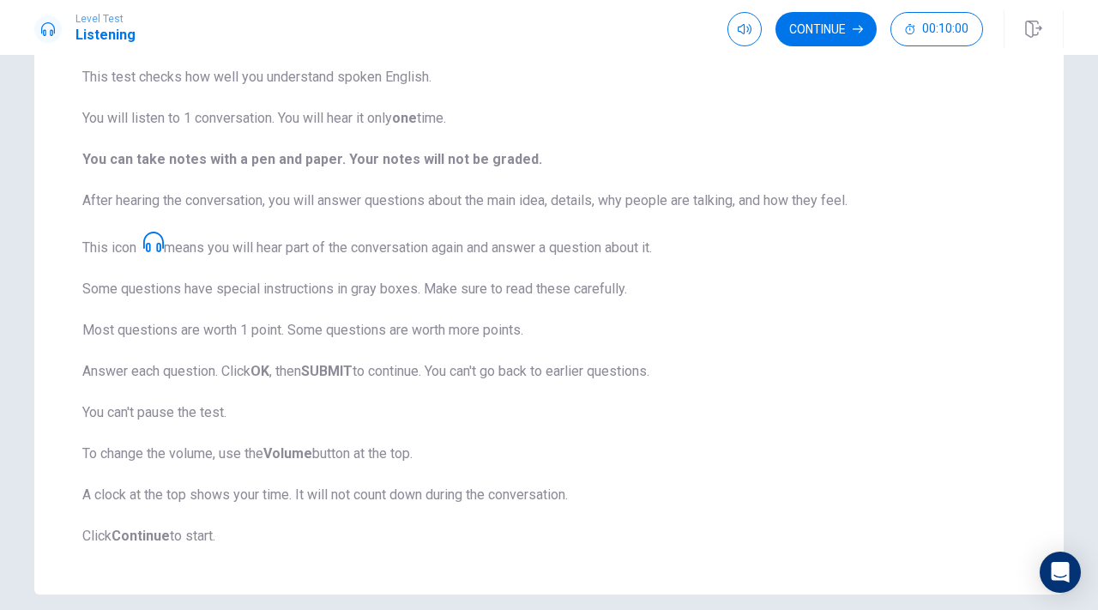
scroll to position [212, 0]
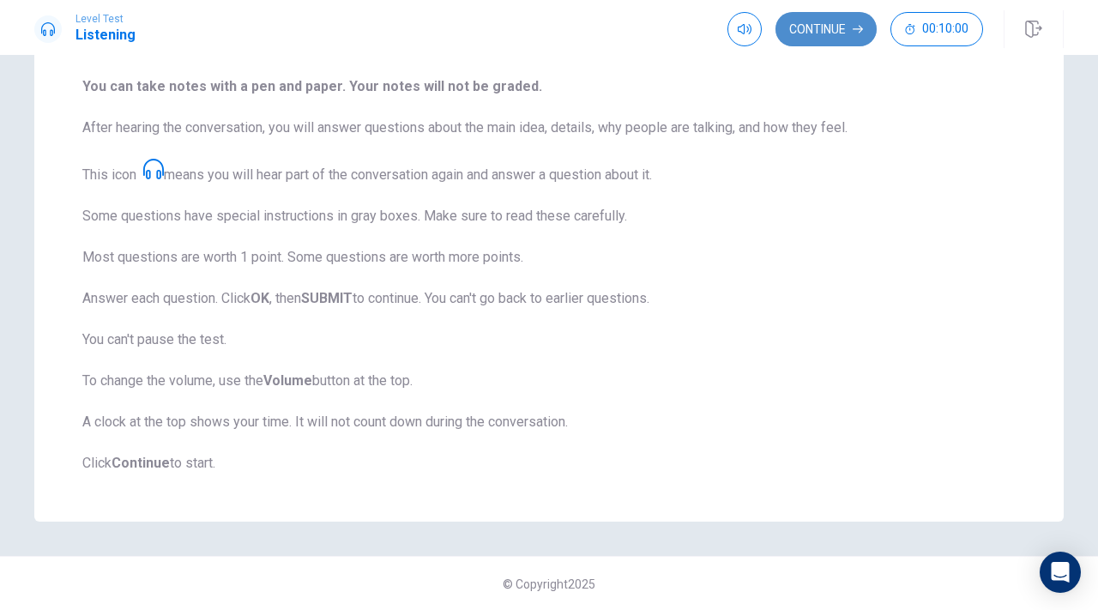
click at [826, 29] on button "Continue" at bounding box center [826, 29] width 101 height 34
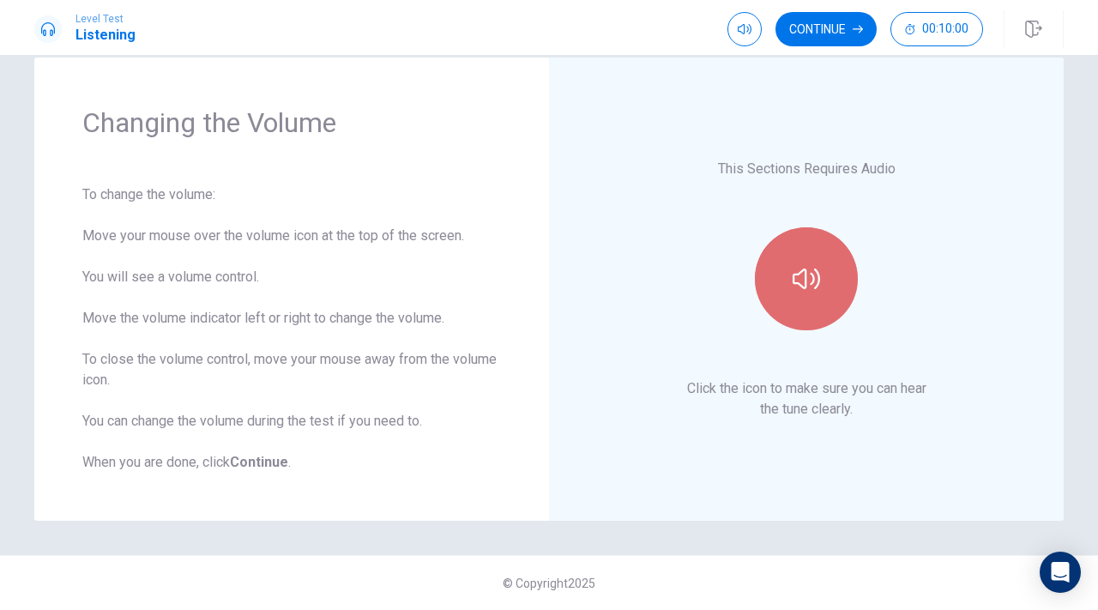
click at [821, 234] on button "button" at bounding box center [806, 278] width 103 height 103
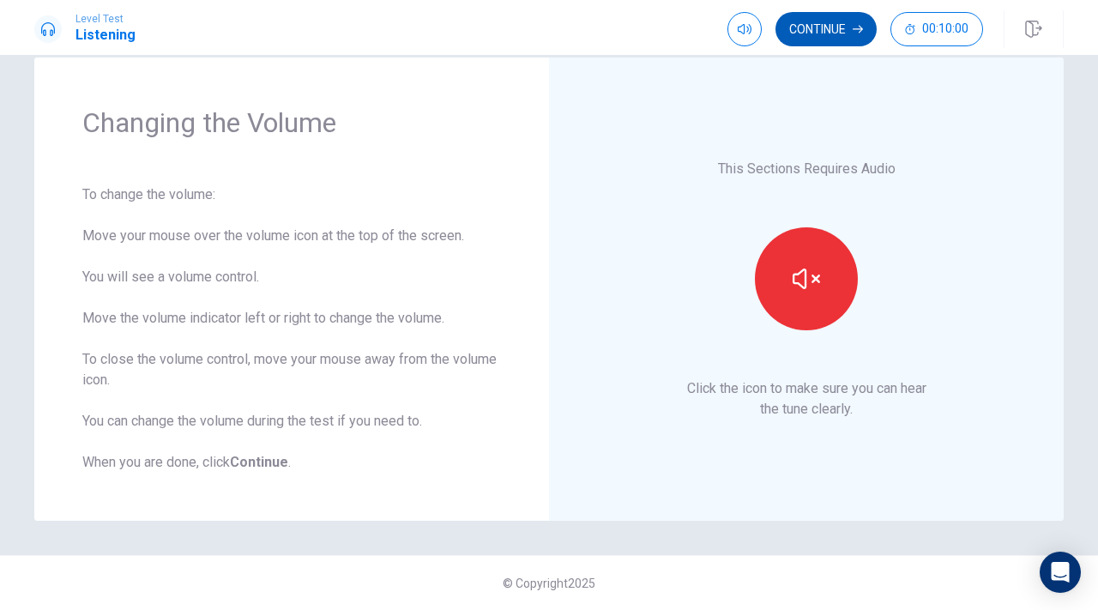
click at [849, 26] on button "Continue" at bounding box center [826, 29] width 101 height 34
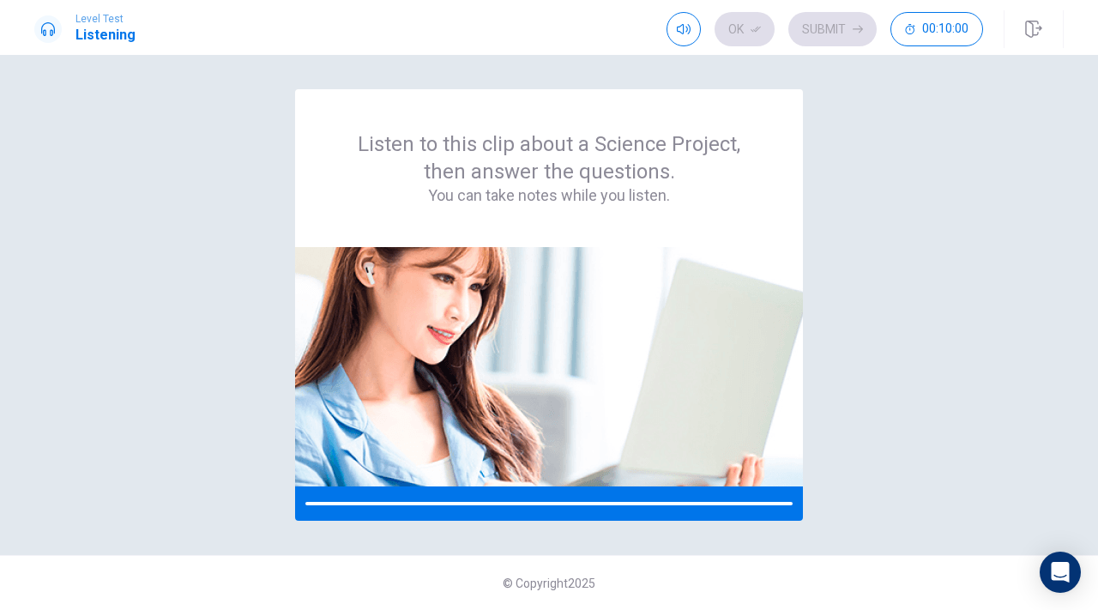
scroll to position [0, 0]
drag, startPoint x: 693, startPoint y: 525, endPoint x: 427, endPoint y: 185, distance: 431.5
click at [427, 185] on div "Listen to this clip about a Science Project, then answer the questions. You can…" at bounding box center [549, 332] width 1098 height 555
click at [77, 46] on div "Level Test Listening Ok Submit 00:10:00" at bounding box center [549, 29] width 1084 height 38
click at [680, 92] on div "Listen to this clip about a Science Project, then answer the questions. You can…" at bounding box center [549, 168] width 508 height 158
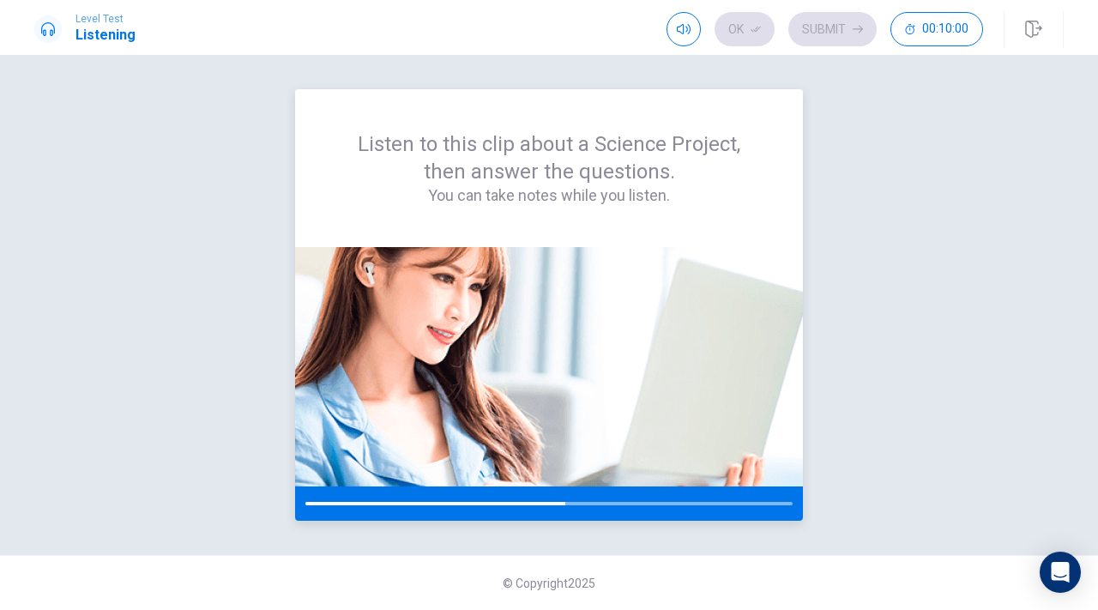
click at [680, 92] on div "Listen to this clip about a Science Project, then answer the questions. You can…" at bounding box center [549, 168] width 508 height 158
click at [501, 235] on div "Listen to this clip about a Science Project, then answer the questions. You can…" at bounding box center [549, 168] width 508 height 158
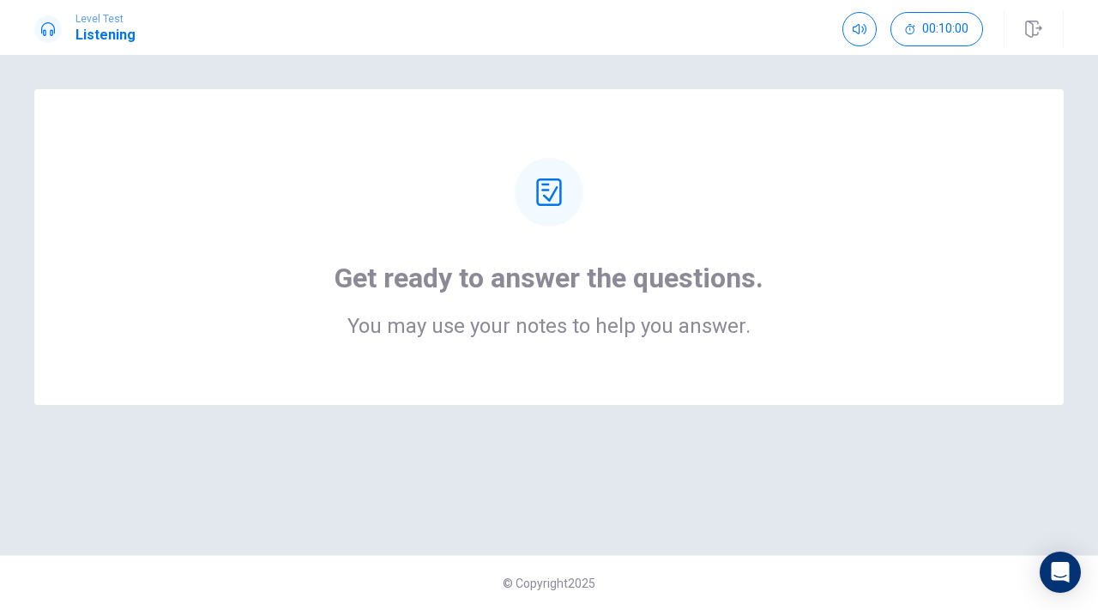
click at [501, 235] on div "Get ready to answer the questions. You may use your notes to help you answer." at bounding box center [549, 247] width 892 height 178
click at [567, 214] on div at bounding box center [549, 192] width 69 height 69
click at [553, 233] on div "Get ready to answer the questions. You may use your notes to help you answer." at bounding box center [549, 247] width 892 height 178
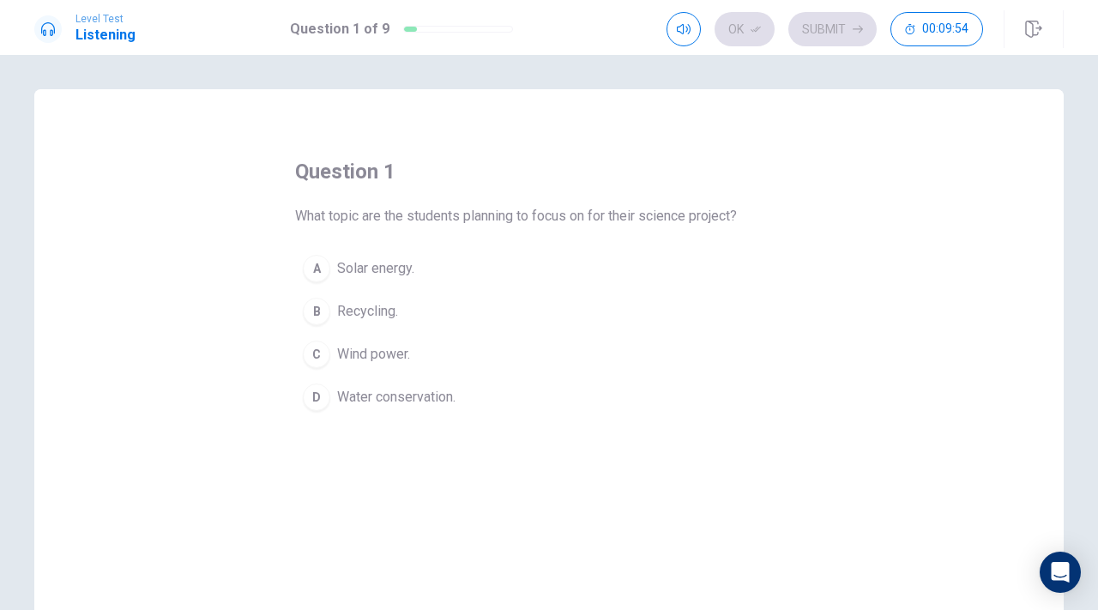
click at [335, 346] on button "C Wind power." at bounding box center [549, 354] width 508 height 43
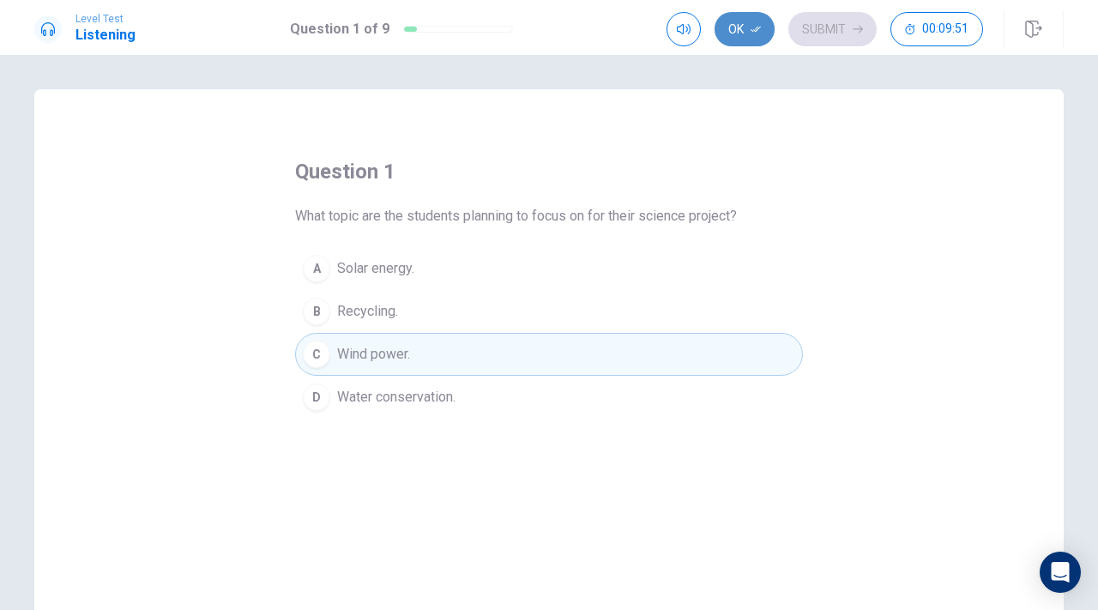
click at [750, 30] on button "Ok" at bounding box center [745, 29] width 60 height 34
click at [857, 33] on icon "button" at bounding box center [858, 29] width 10 height 10
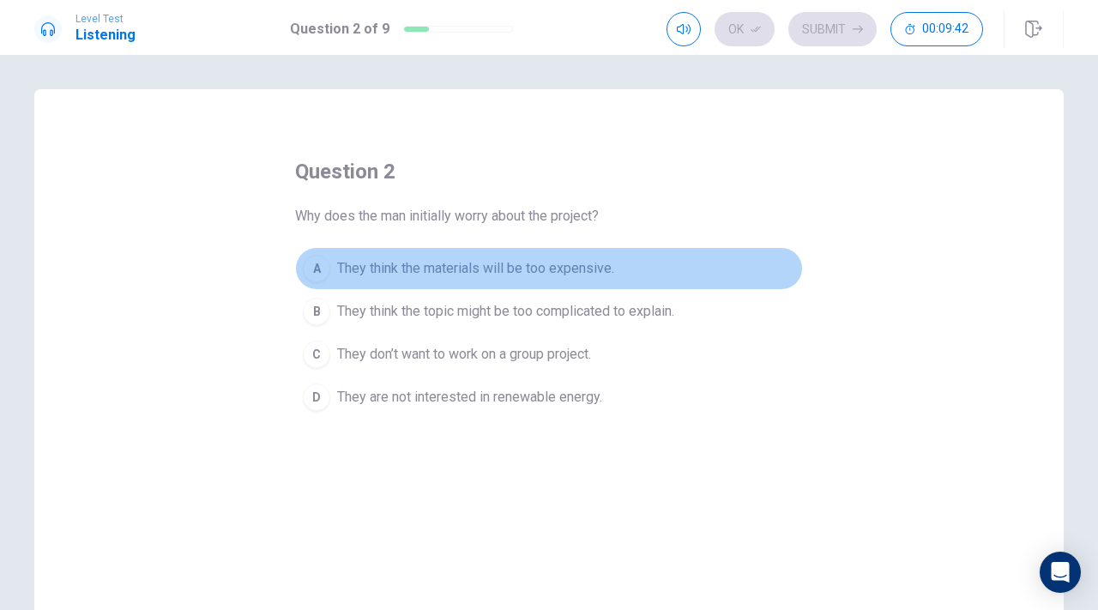
click at [564, 255] on button "A They think the materials will be too expensive." at bounding box center [549, 268] width 508 height 43
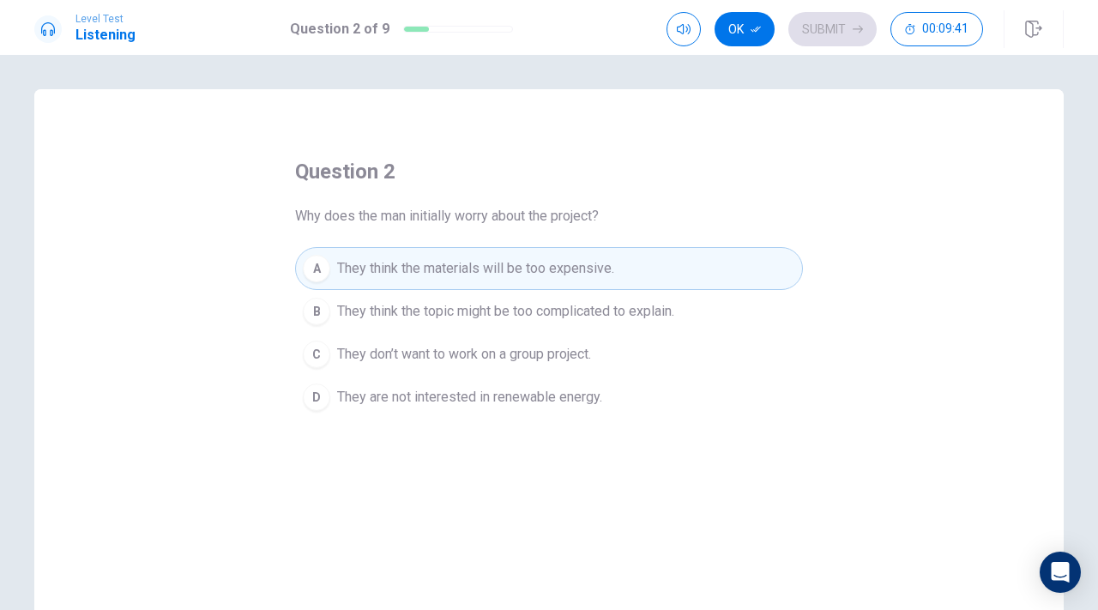
click at [746, 49] on div "Level Test Listening Question 2 of 9 Ok Submit 00:09:41" at bounding box center [549, 27] width 1098 height 55
click at [746, 21] on button "Ok" at bounding box center [745, 29] width 60 height 34
click at [832, 33] on button "Submit" at bounding box center [832, 29] width 88 height 34
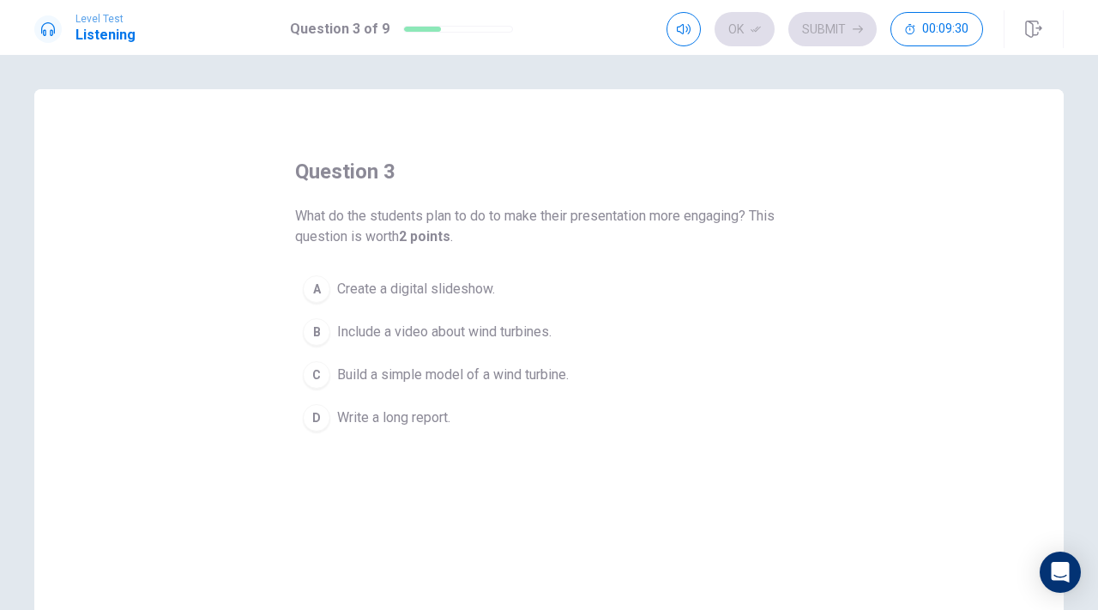
click at [471, 370] on span "Build a simple model of a wind turbine." at bounding box center [453, 375] width 232 height 21
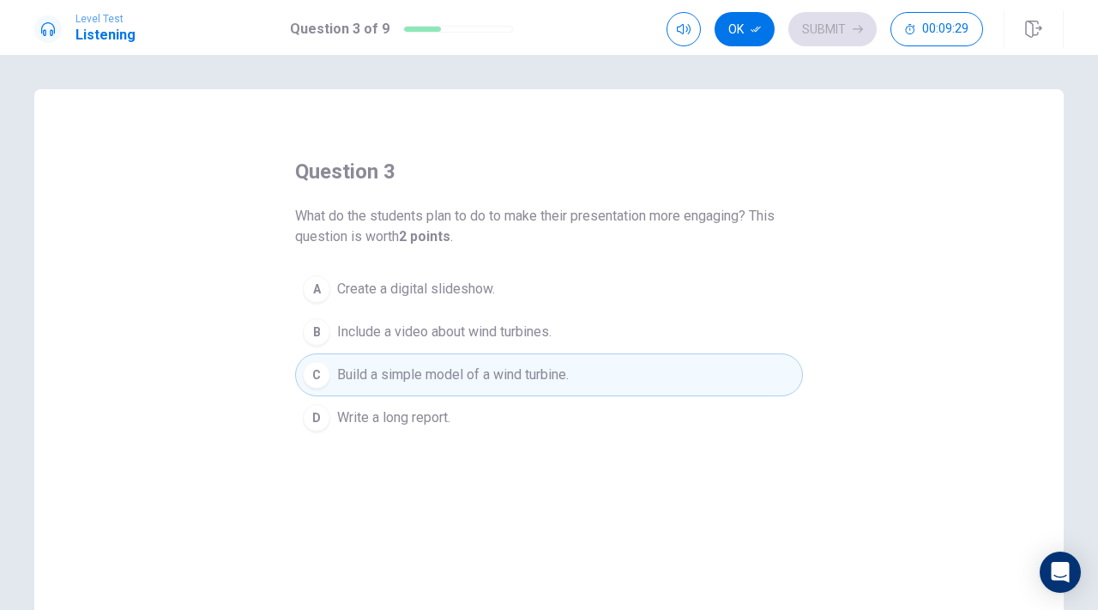
click at [777, 35] on div "Ok Submit 00:09:29" at bounding box center [825, 29] width 317 height 34
click at [744, 37] on button "Ok" at bounding box center [745, 29] width 60 height 34
click at [822, 7] on div "Level Test Listening Question 3 of 9 Ok Submit 00:09:28" at bounding box center [549, 27] width 1098 height 55
click at [822, 13] on button "Submit" at bounding box center [832, 29] width 88 height 34
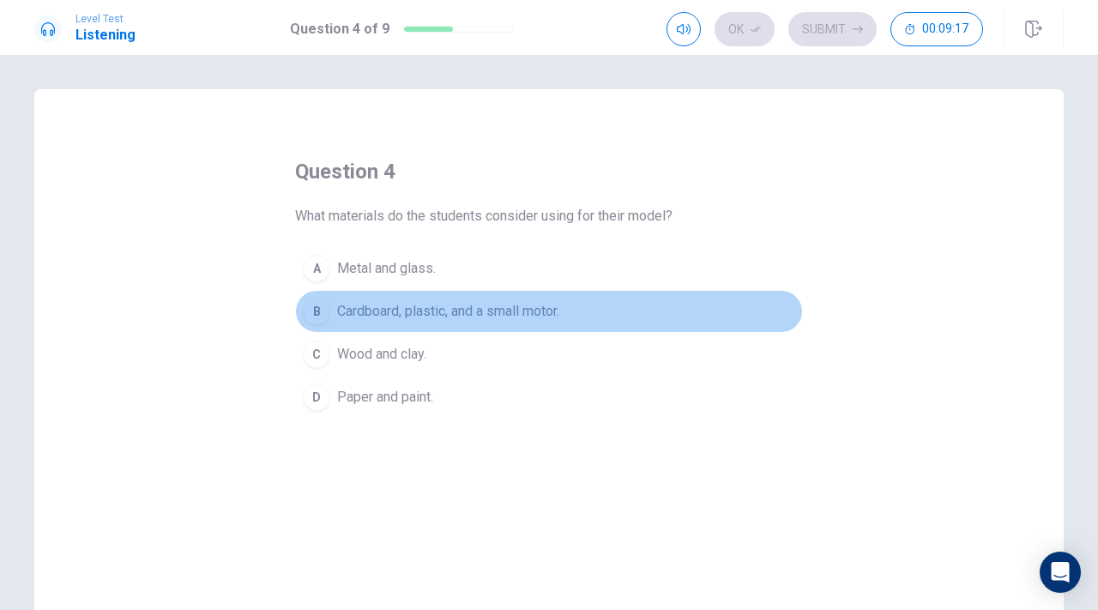
click at [508, 317] on span "Cardboard, plastic, and a small motor." at bounding box center [448, 311] width 222 height 21
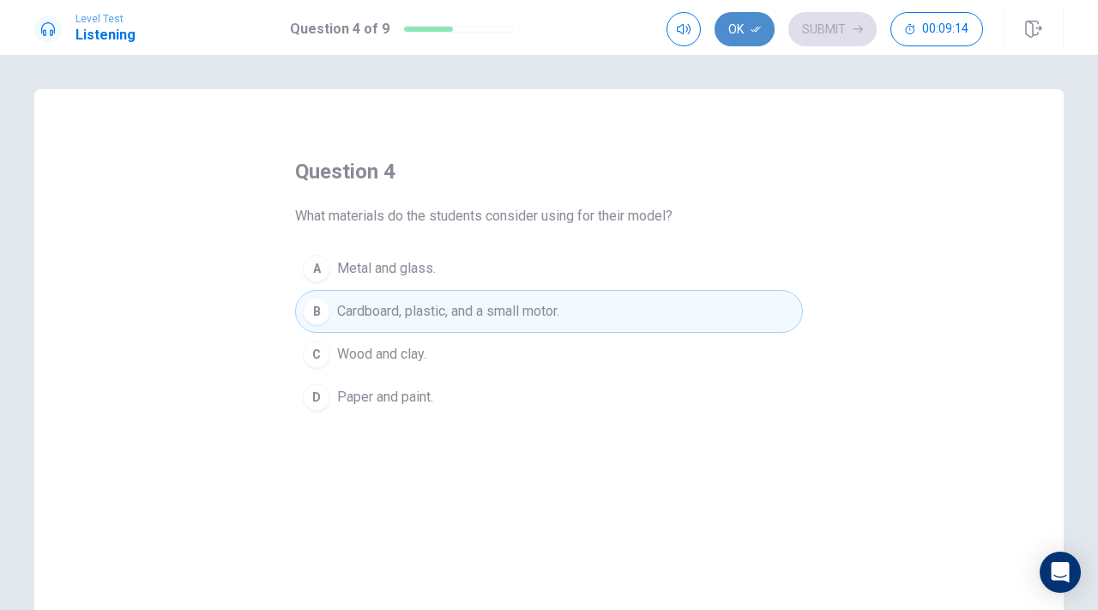
click at [758, 28] on icon "button" at bounding box center [756, 29] width 10 height 10
click at [825, 28] on button "Submit" at bounding box center [832, 29] width 88 height 34
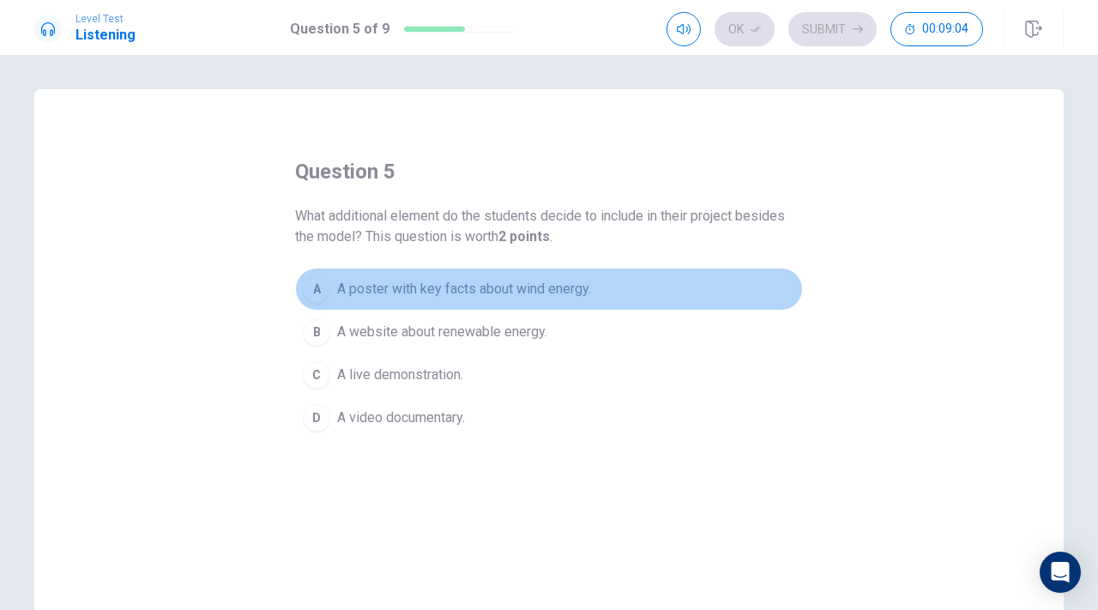
click at [552, 302] on button "A A poster with key facts about wind energy." at bounding box center [549, 289] width 508 height 43
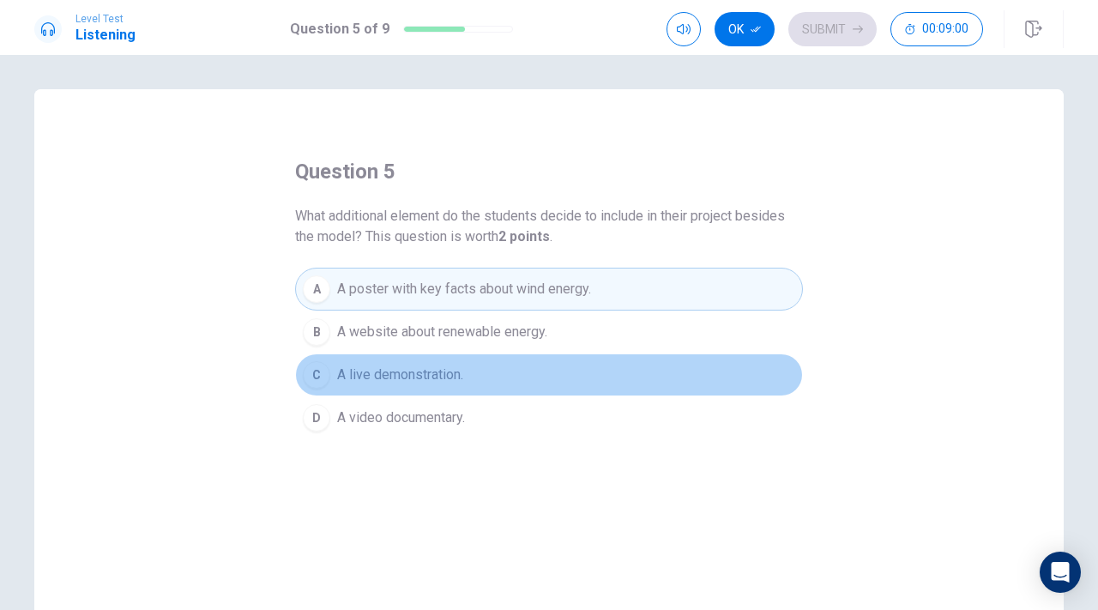
click at [427, 383] on span "A live demonstration." at bounding box center [400, 375] width 126 height 21
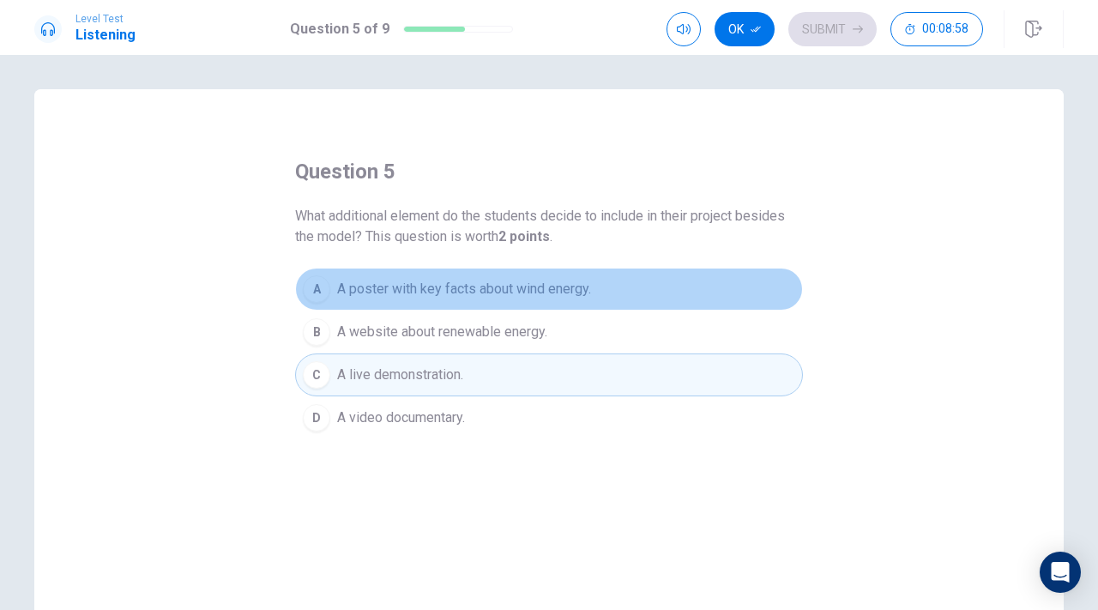
click at [607, 291] on button "A A poster with key facts about wind energy." at bounding box center [549, 289] width 508 height 43
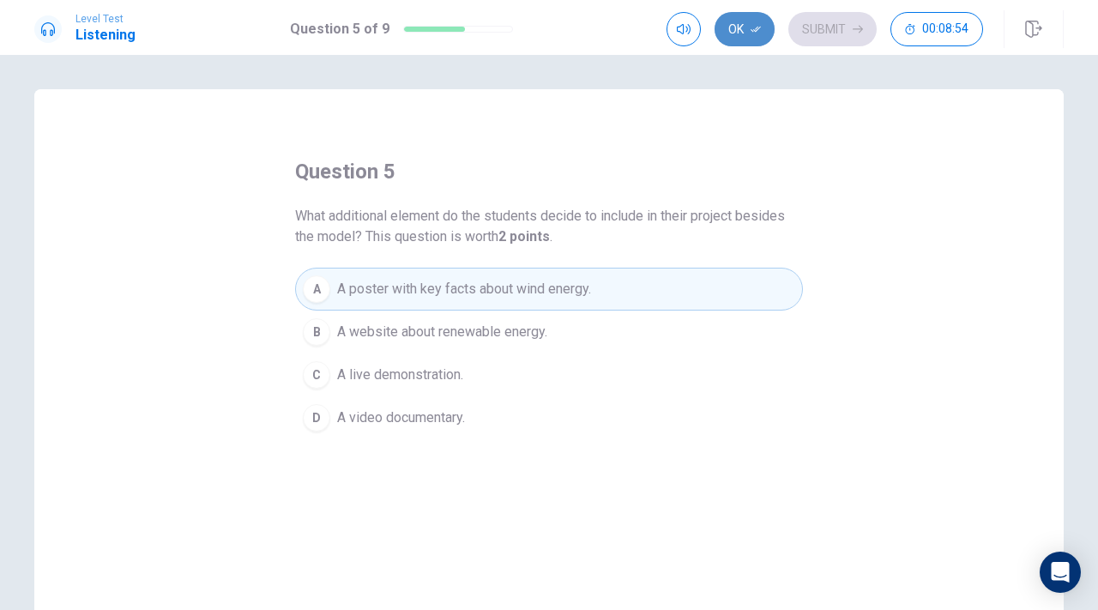
click at [748, 33] on button "Ok" at bounding box center [745, 29] width 60 height 34
click at [836, 33] on button "Submit" at bounding box center [832, 29] width 88 height 34
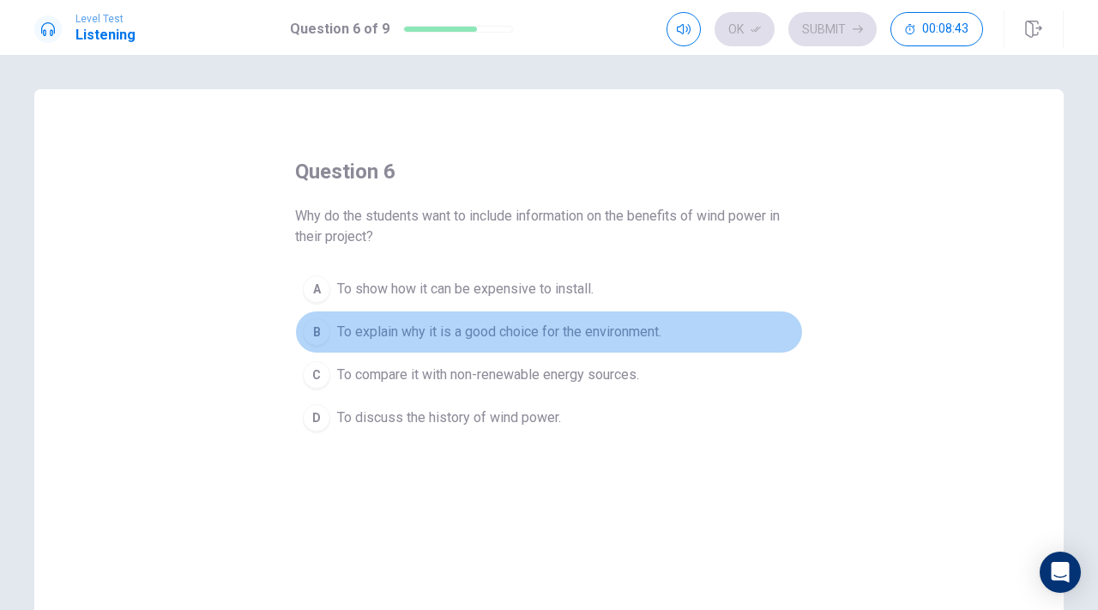
click at [621, 330] on span "To explain why it is a good choice for the environment." at bounding box center [499, 332] width 324 height 21
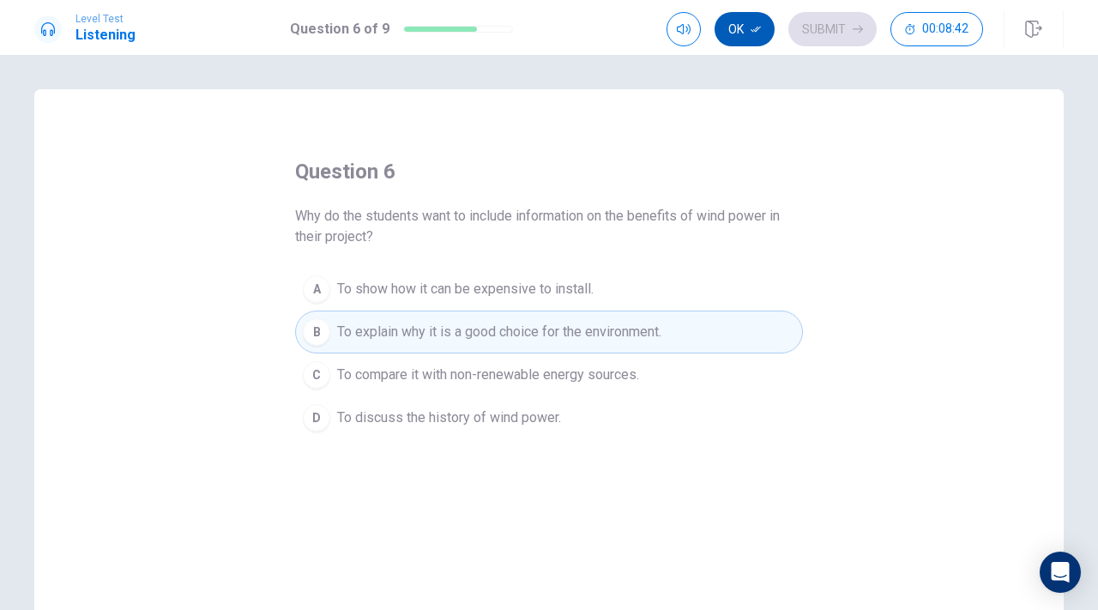
click at [747, 37] on button "Ok" at bounding box center [745, 29] width 60 height 34
click at [808, 37] on button "Submit" at bounding box center [832, 29] width 88 height 34
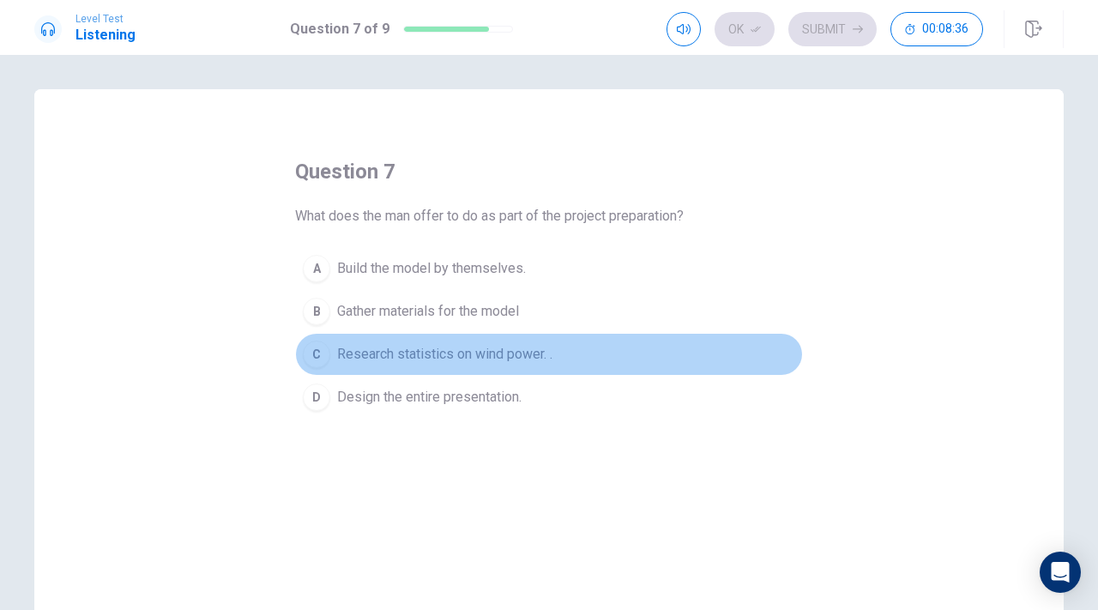
click at [448, 346] on span "Research statistics on wind power. ." at bounding box center [444, 354] width 215 height 21
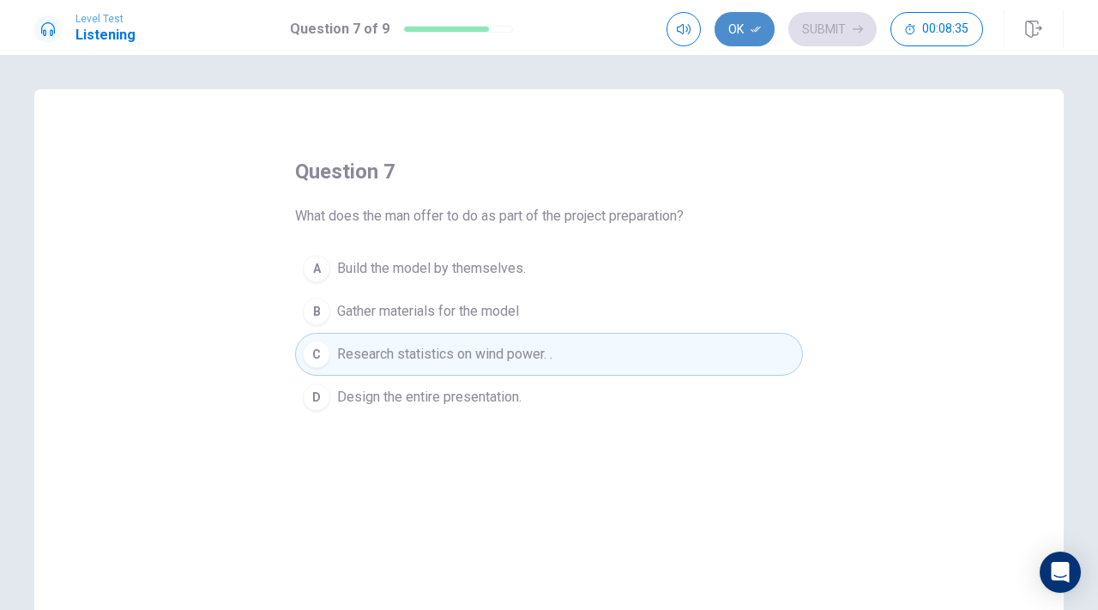
click at [732, 19] on button "Ok" at bounding box center [745, 29] width 60 height 34
click at [788, 19] on div "Ok Submit 00:08:35" at bounding box center [825, 29] width 317 height 34
click at [801, 20] on button "Submit" at bounding box center [832, 29] width 88 height 34
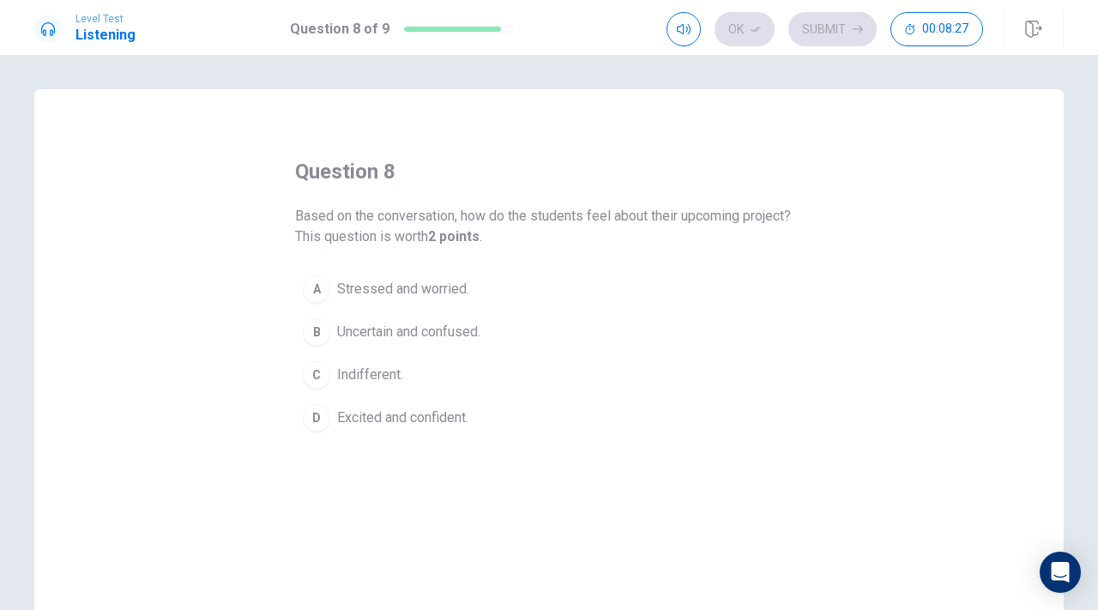
click at [455, 421] on span "Excited and confident." at bounding box center [402, 418] width 131 height 21
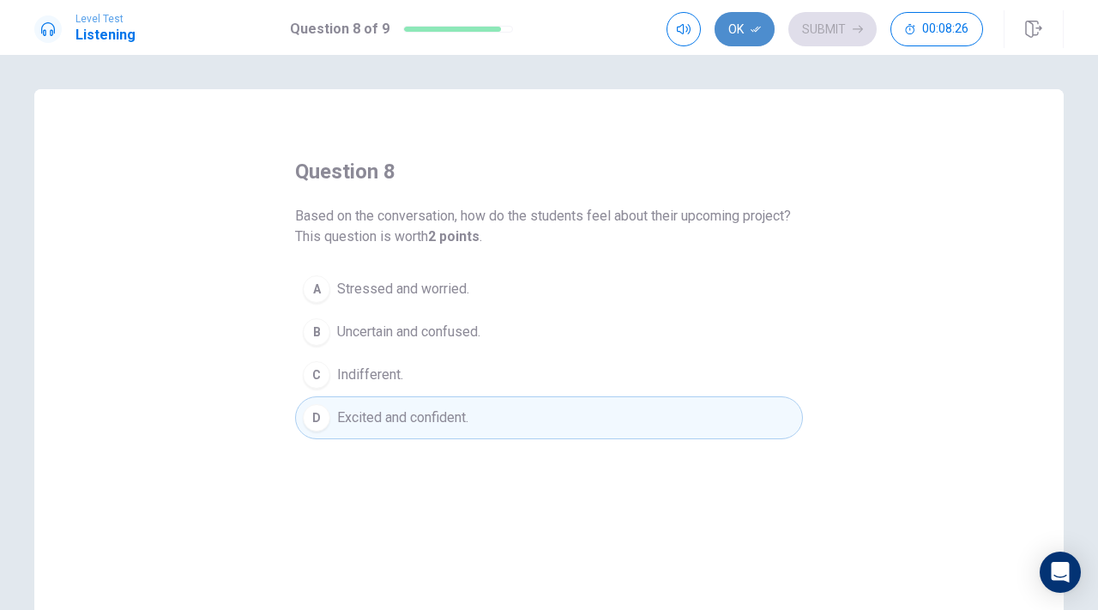
click at [740, 34] on button "Ok" at bounding box center [745, 29] width 60 height 34
click at [842, 36] on button "Submit" at bounding box center [832, 29] width 88 height 34
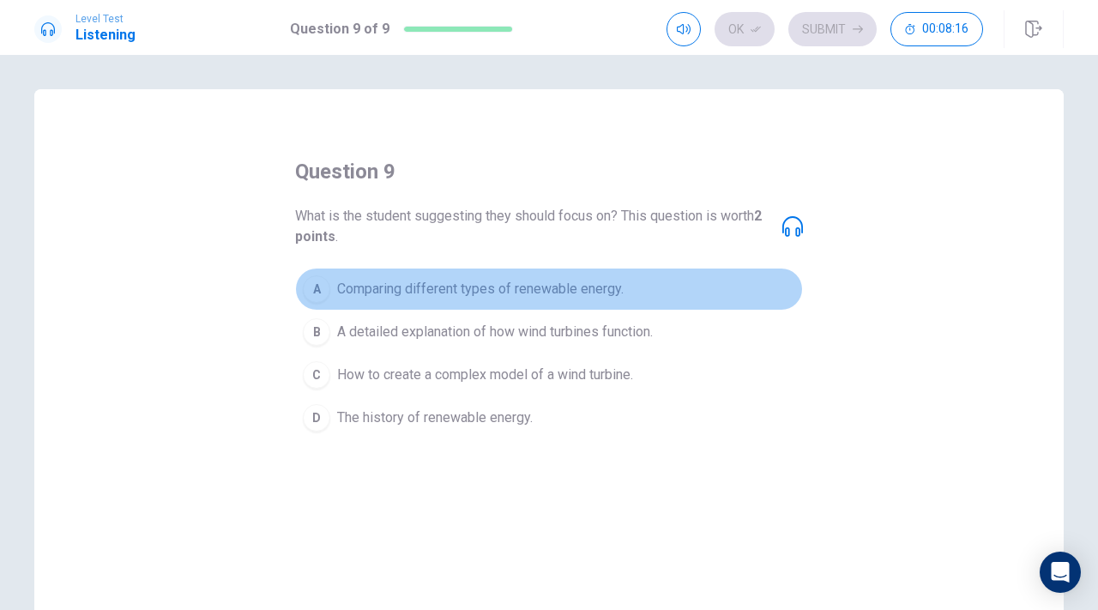
click at [580, 292] on span "Comparing different types of renewable energy." at bounding box center [480, 289] width 287 height 21
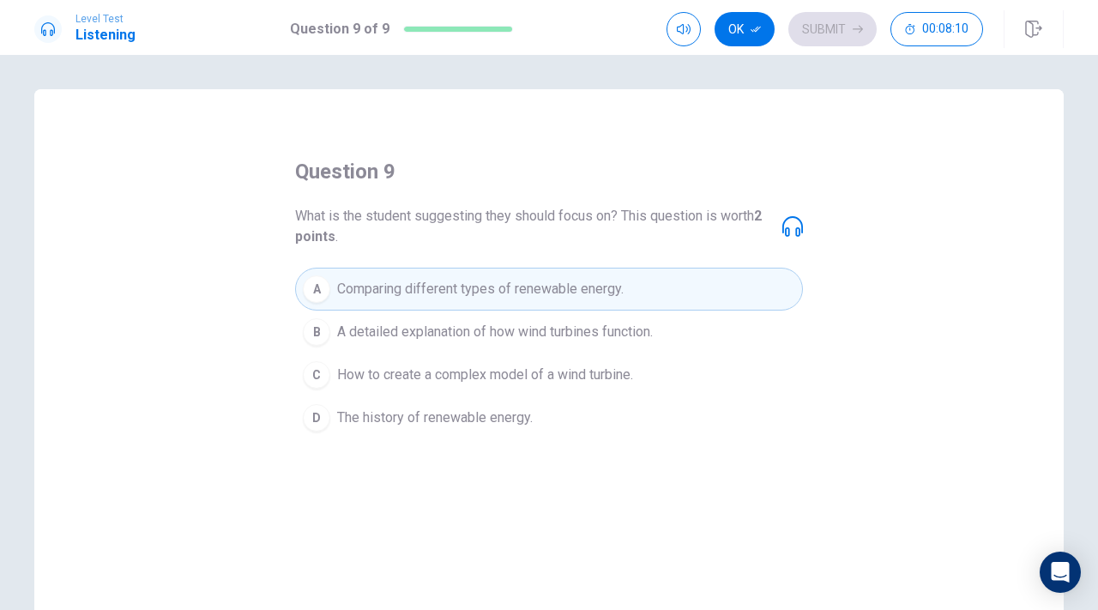
click at [621, 341] on span "A detailed explanation of how wind turbines function." at bounding box center [495, 332] width 316 height 21
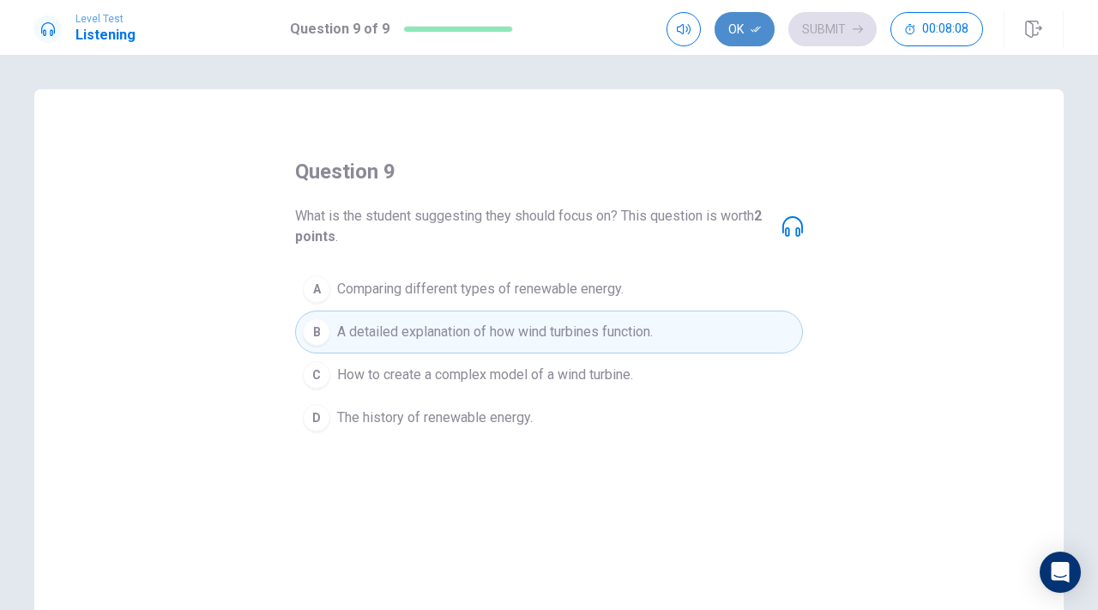
click at [764, 14] on button "Ok" at bounding box center [745, 29] width 60 height 34
click at [806, 17] on button "Submit" at bounding box center [832, 29] width 88 height 34
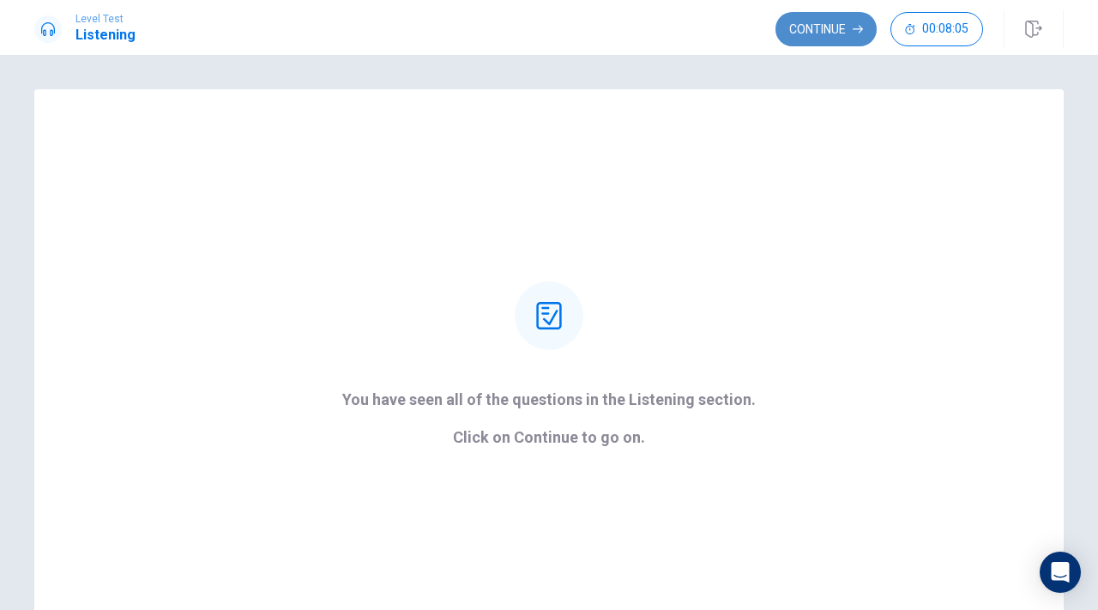
click at [837, 12] on button "Continue" at bounding box center [826, 29] width 101 height 34
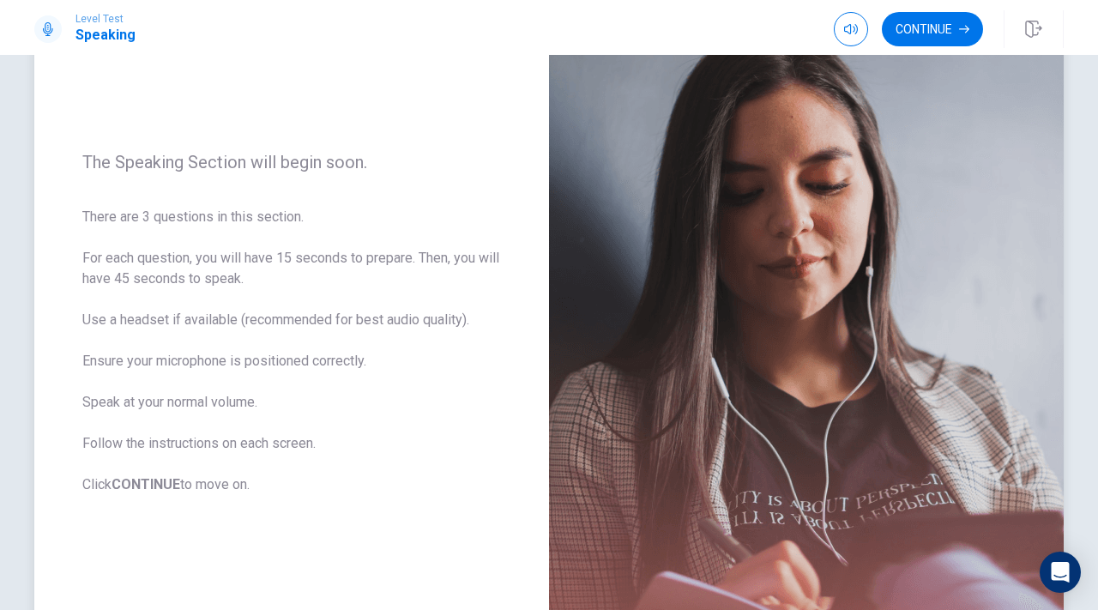
scroll to position [144, 0]
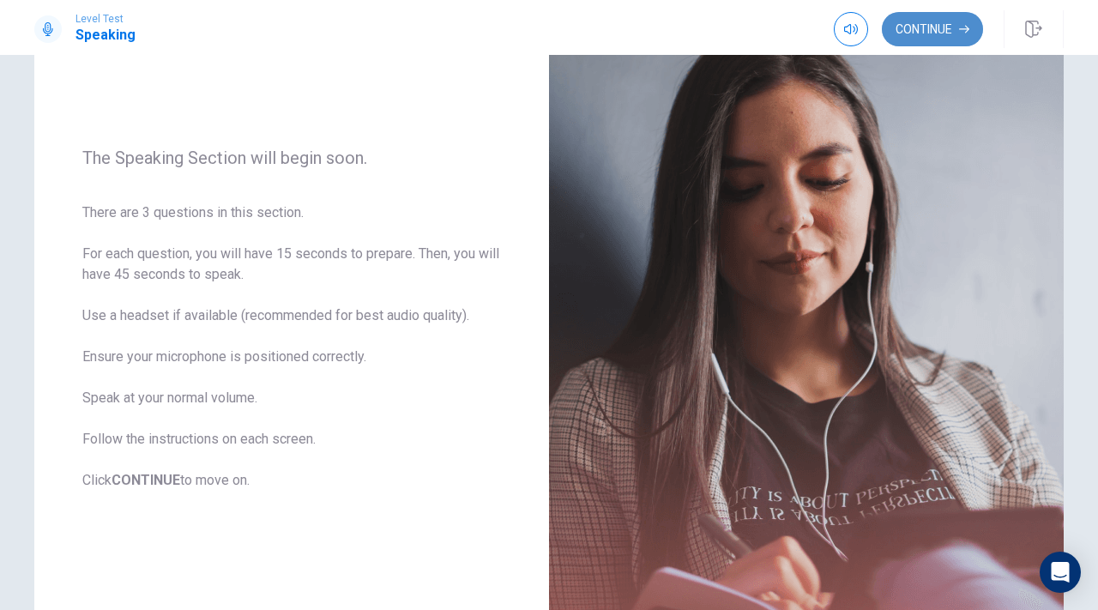
click at [916, 40] on button "Continue" at bounding box center [932, 29] width 101 height 34
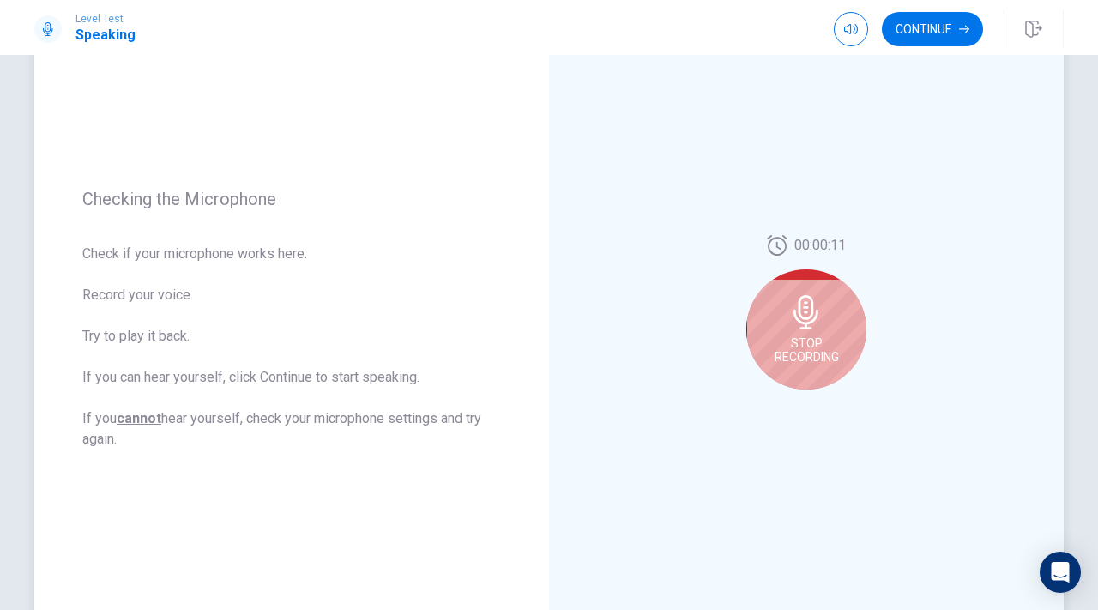
click at [815, 282] on div "Stop Recording" at bounding box center [806, 329] width 120 height 120
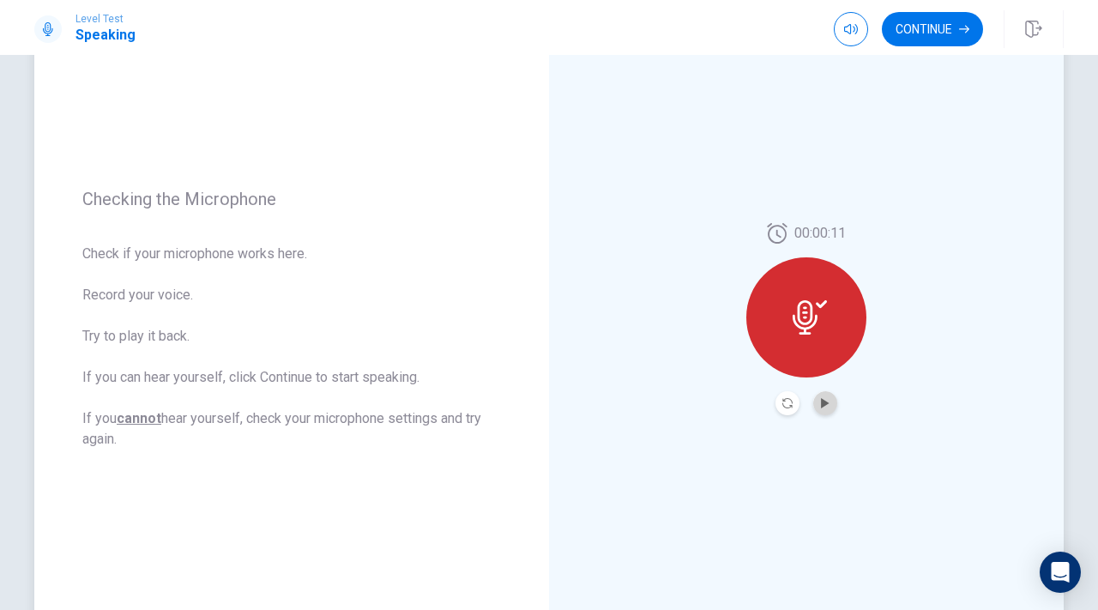
click at [815, 403] on button "Play Audio" at bounding box center [825, 403] width 24 height 24
click at [924, 41] on button "Continue" at bounding box center [932, 29] width 101 height 34
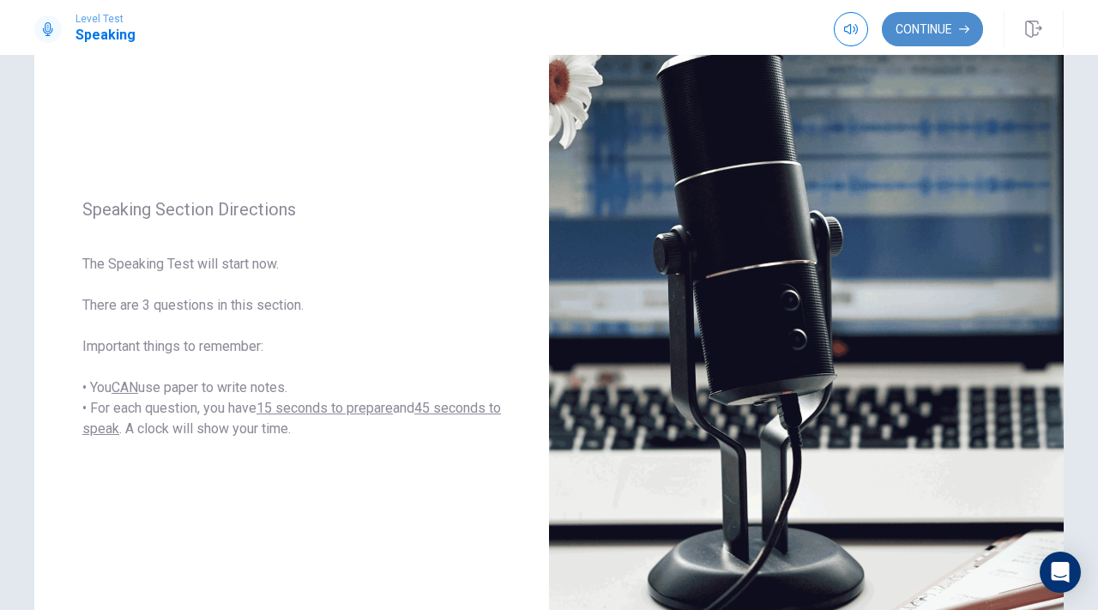
click at [928, 41] on button "Continue" at bounding box center [932, 29] width 101 height 34
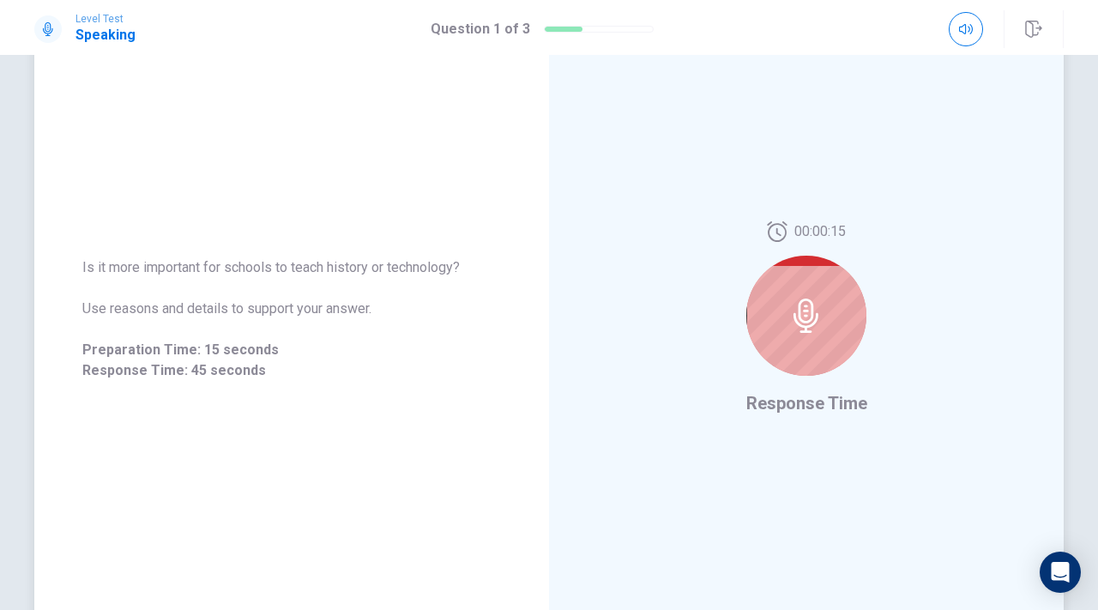
click at [829, 274] on div at bounding box center [806, 316] width 120 height 120
click at [808, 306] on icon at bounding box center [806, 316] width 34 height 34
click at [813, 320] on icon at bounding box center [806, 316] width 34 height 34
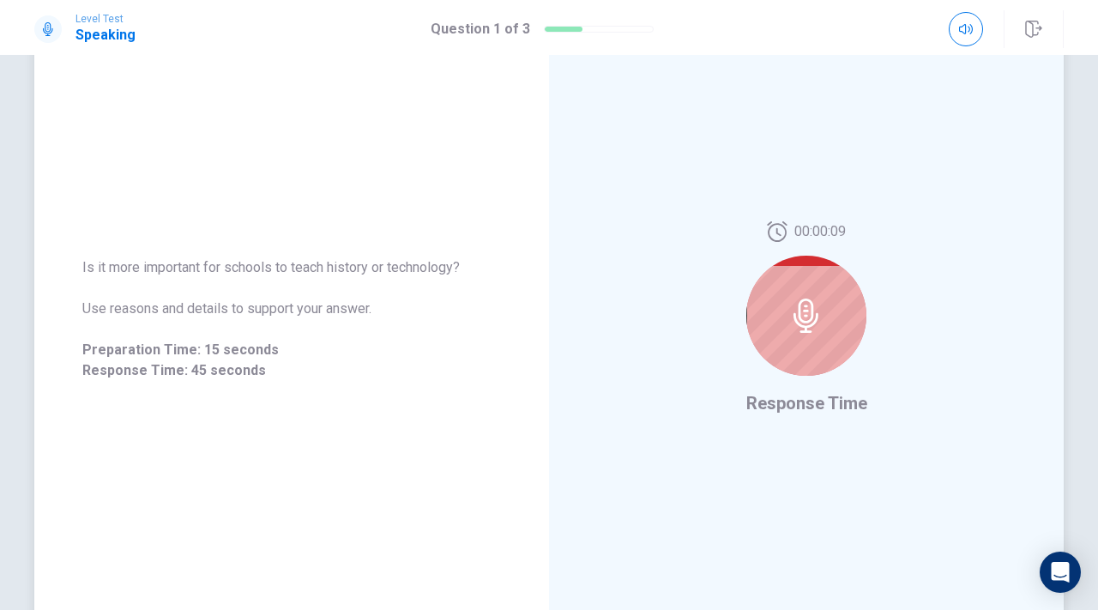
click at [824, 340] on div at bounding box center [806, 316] width 120 height 120
click at [841, 327] on div at bounding box center [806, 316] width 120 height 120
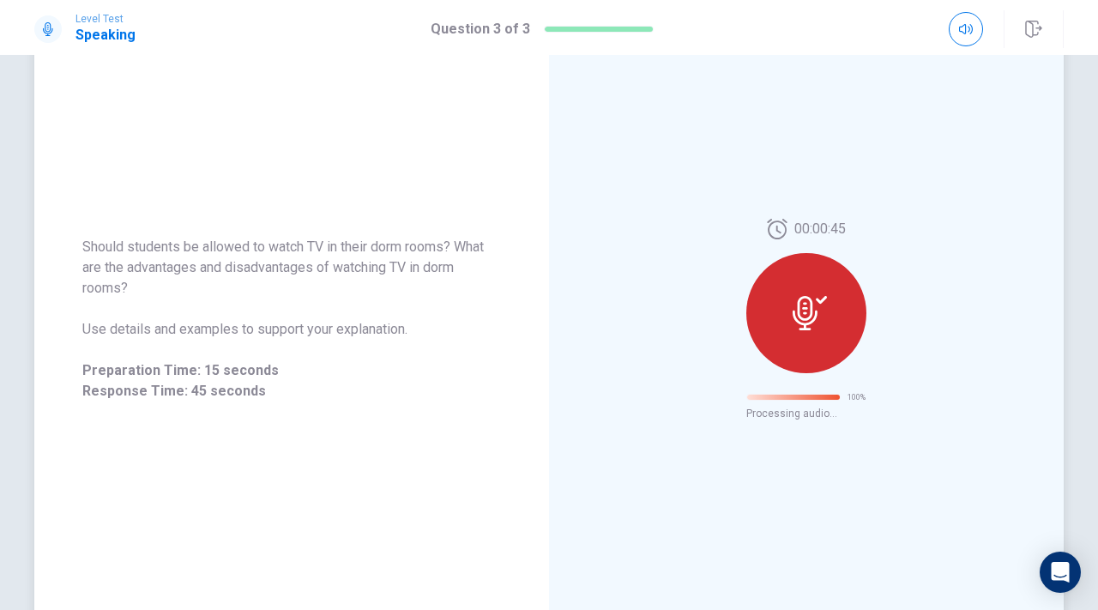
scroll to position [15, 0]
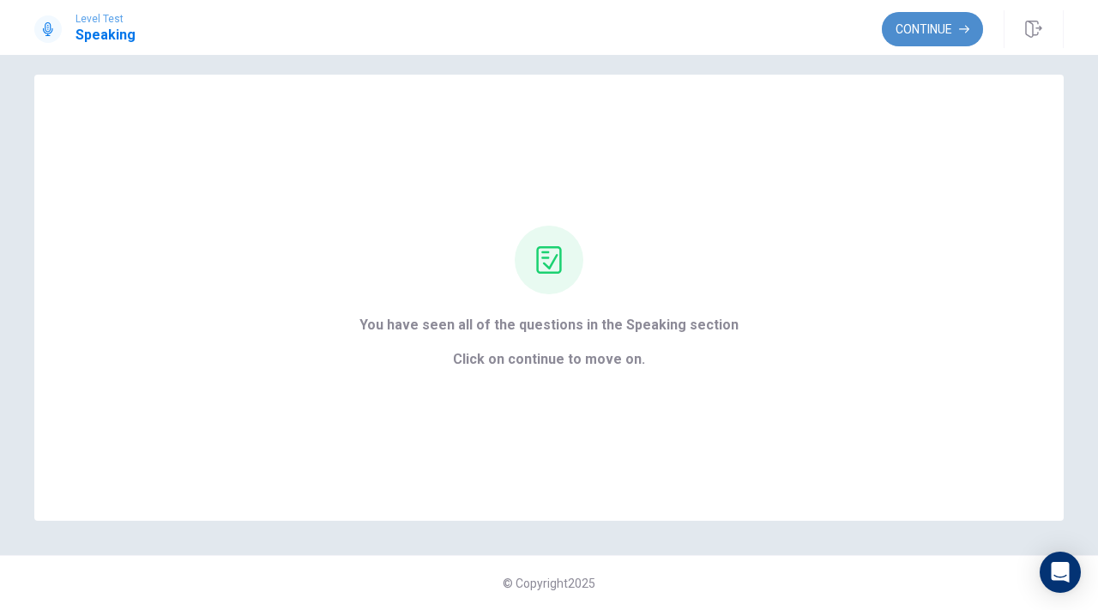
click at [958, 42] on button "Continue" at bounding box center [932, 29] width 101 height 34
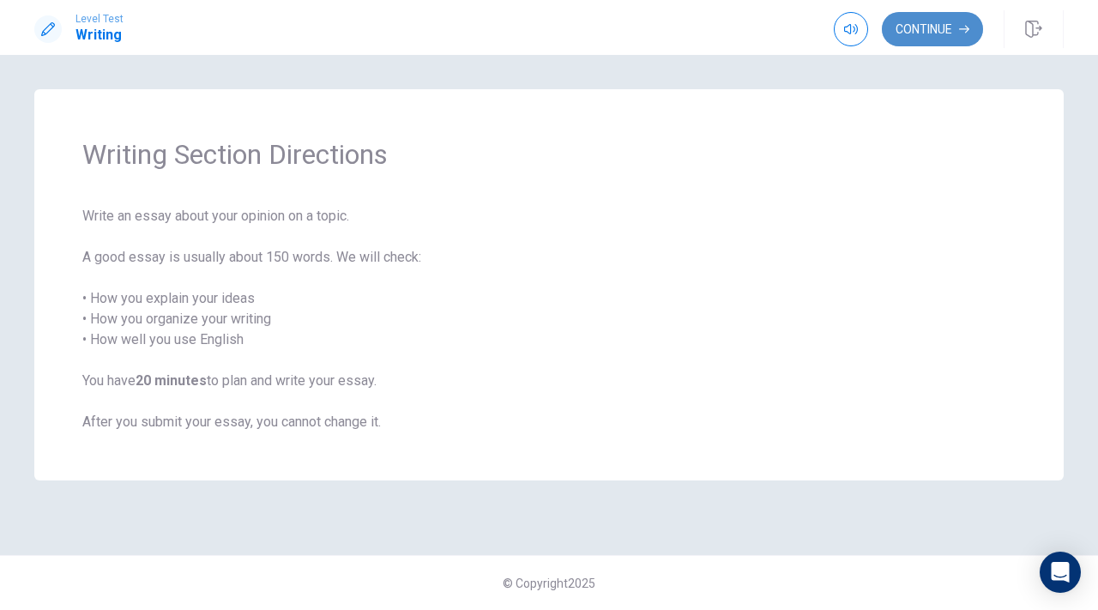
click at [914, 37] on button "Continue" at bounding box center [932, 29] width 101 height 34
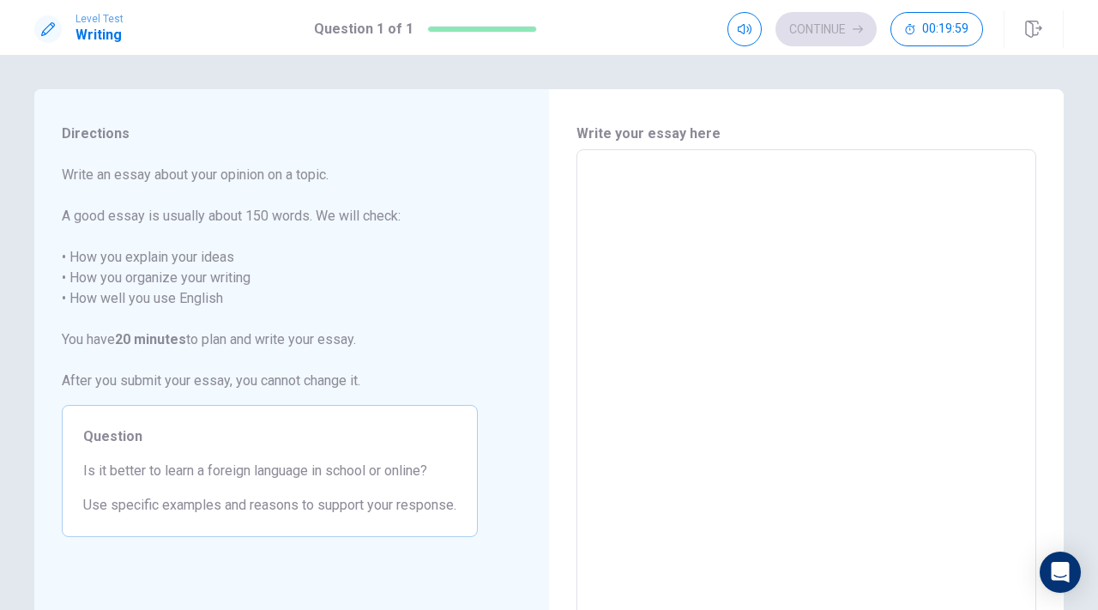
click at [699, 265] on textarea at bounding box center [807, 387] width 436 height 446
type textarea "m"
type textarea "x"
type textarea "mn"
type textarea "x"
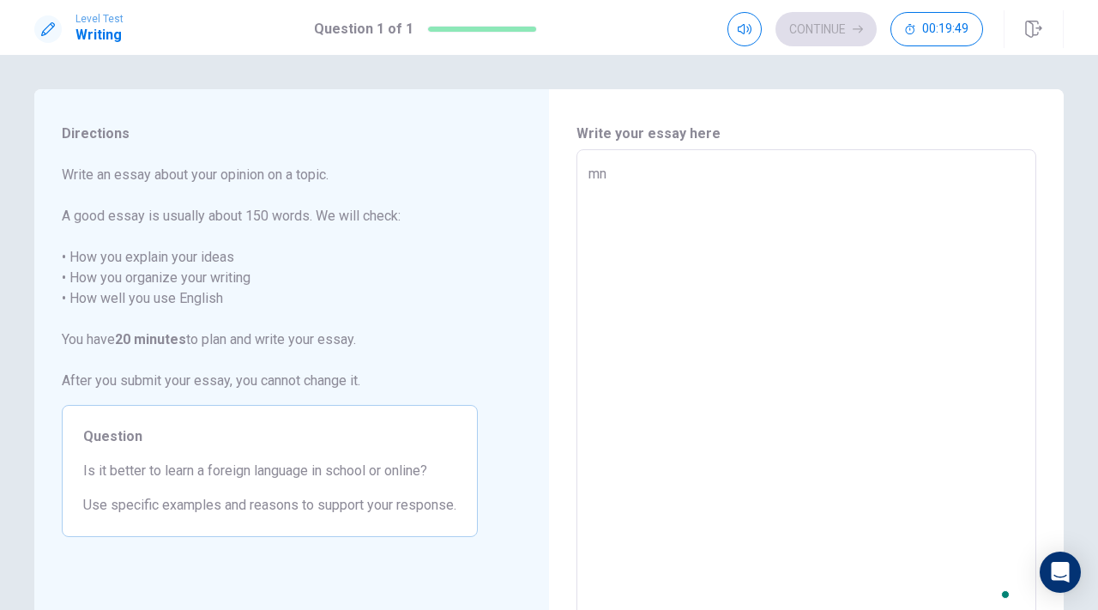
type textarea "m"
type textarea "x"
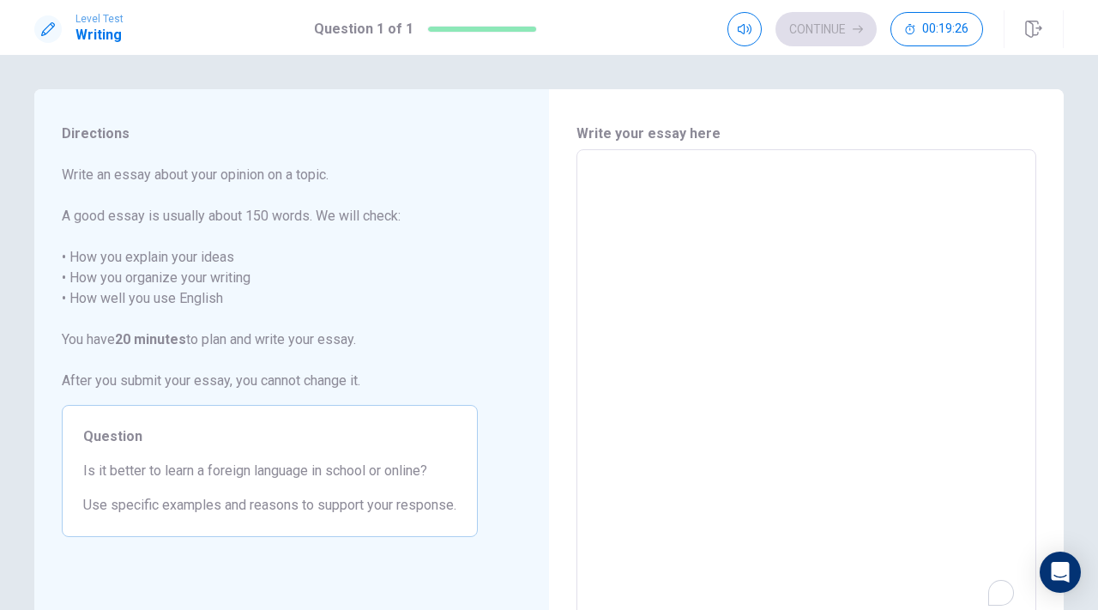
type textarea "x"
type textarea "w"
type textarea "x"
type textarea "we"
type textarea "x"
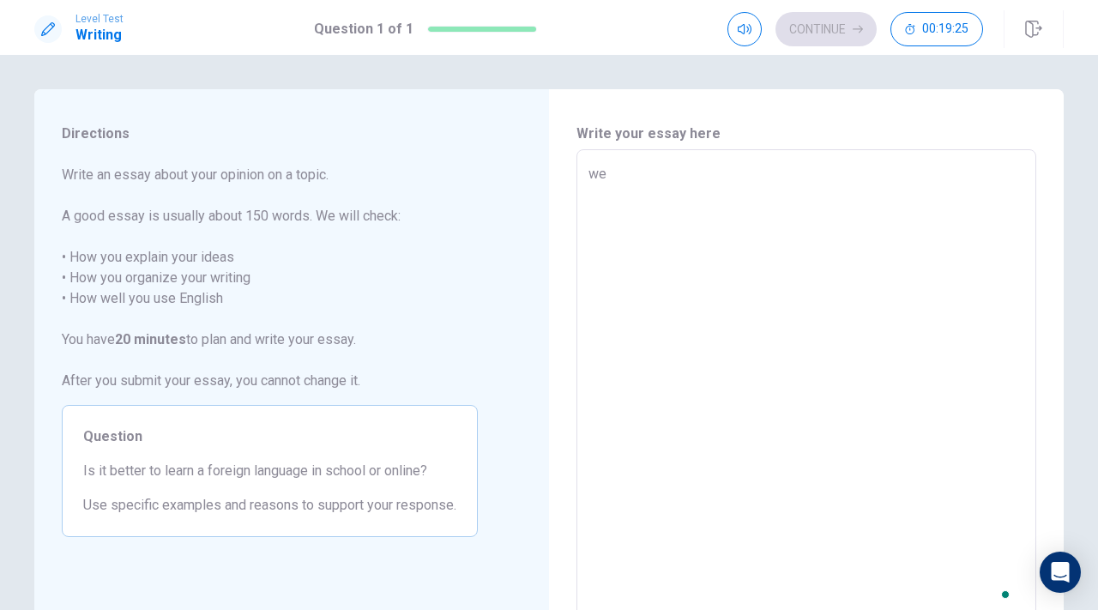
type textarea "we"
type textarea "x"
type textarea "we a"
type textarea "x"
type textarea "we al"
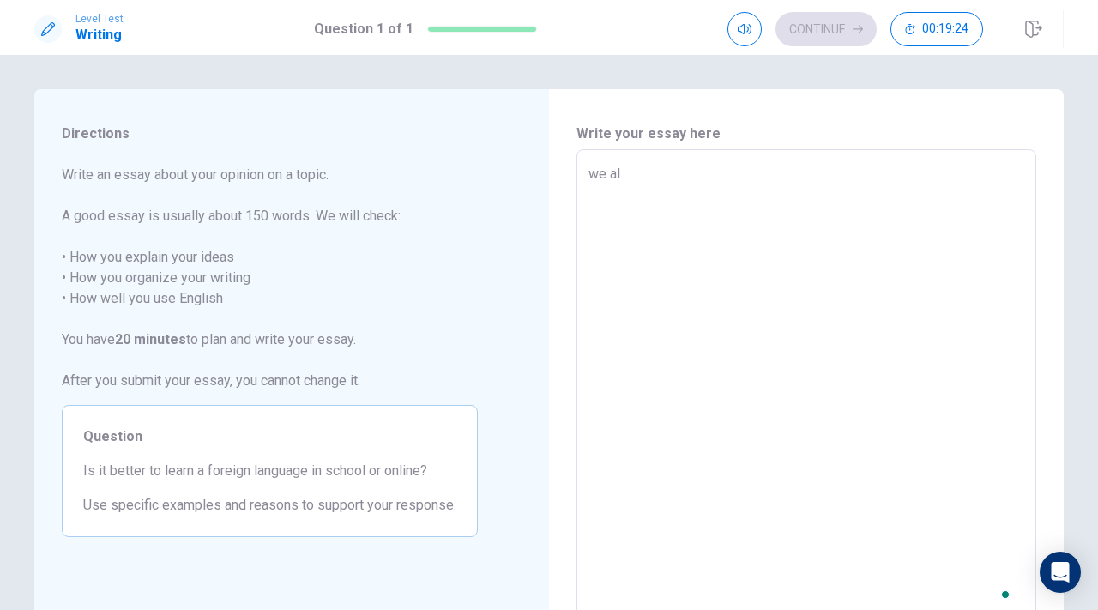
type textarea "x"
type textarea "we all"
type textarea "x"
type textarea "we all"
type textarea "x"
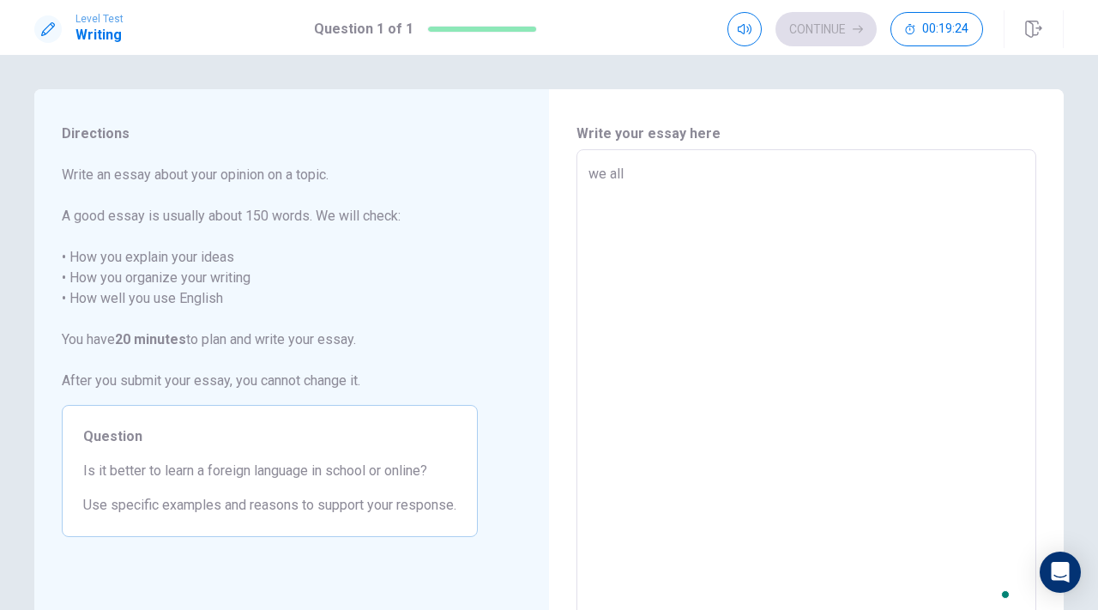
type textarea "we all t"
type textarea "x"
type textarea "we all th"
type textarea "x"
type textarea "we all thi"
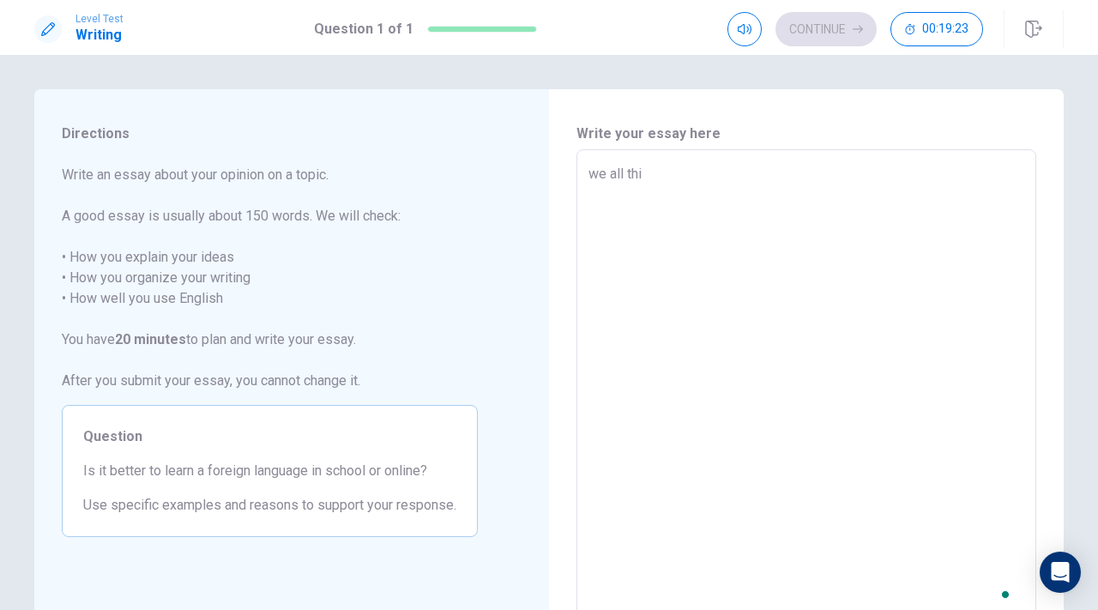
type textarea "x"
type textarea "we all thin"
type textarea "x"
type textarea "we all think"
type textarea "x"
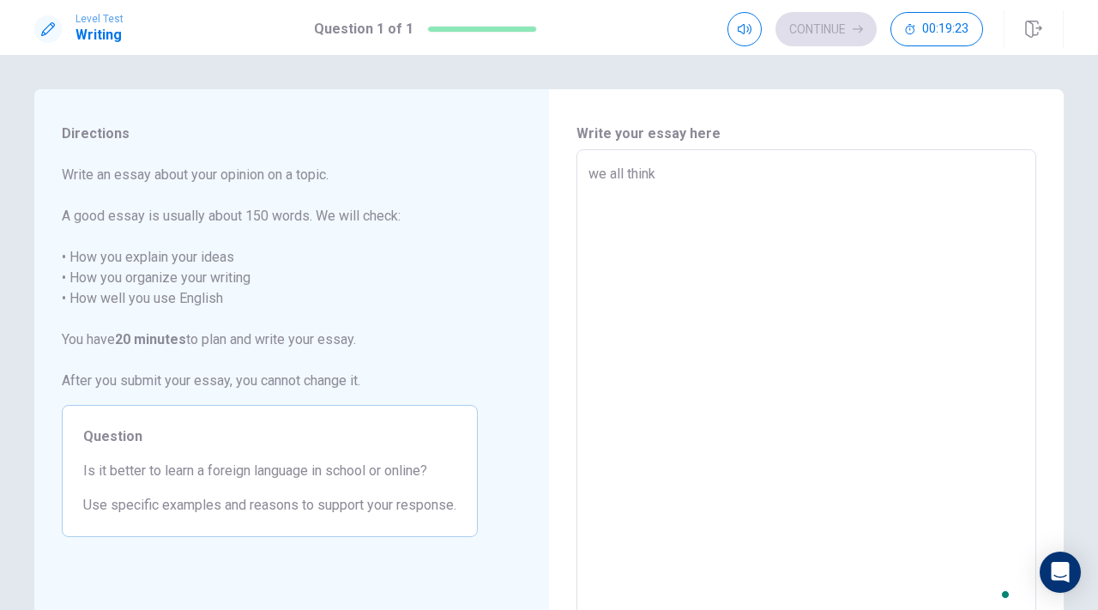
type textarea "we all think"
type textarea "x"
type textarea "we all think m"
type textarea "x"
type textarea "we all think ma"
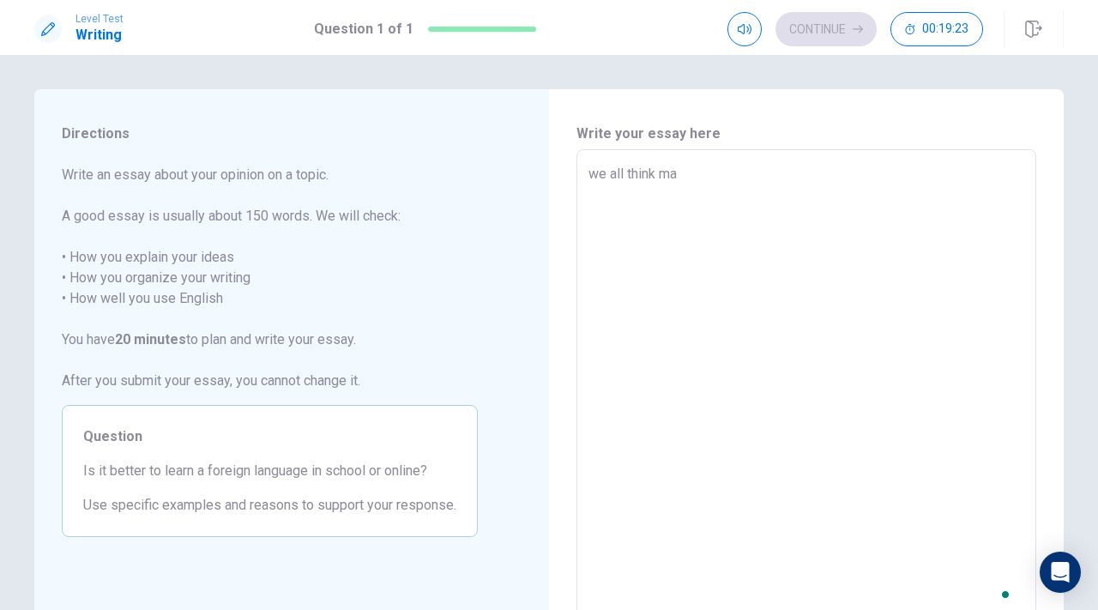
type textarea "x"
type textarea "we all think may"
type textarea "x"
type textarea "we all think mayb"
type textarea "x"
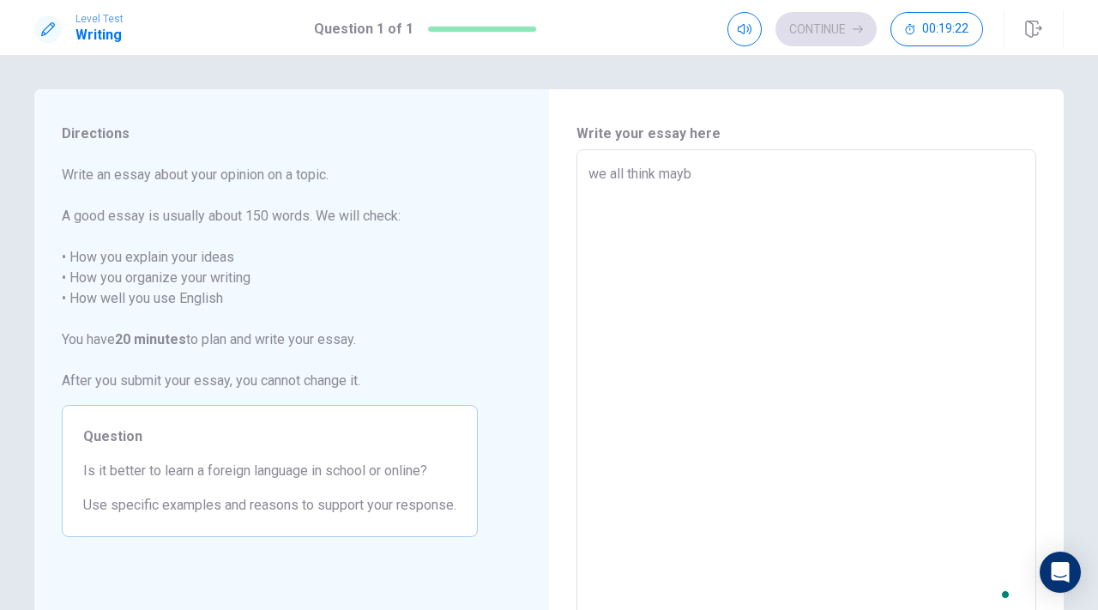
type textarea "we all think maybe"
type textarea "x"
type textarea "we all think maybe"
type textarea "x"
type textarea "we all think maybe l"
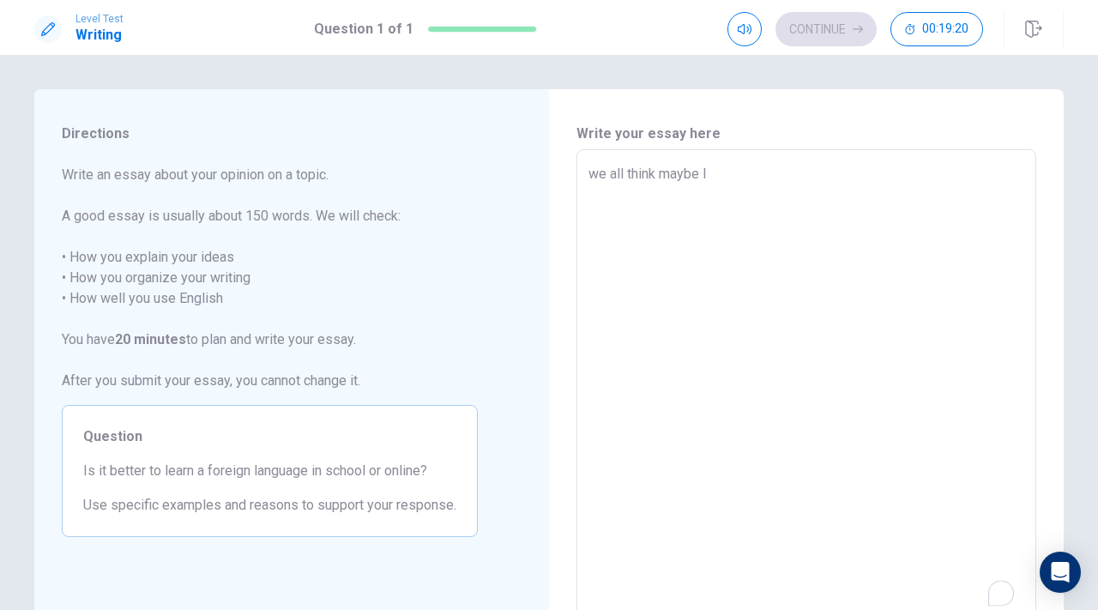
type textarea "x"
type textarea "we all think maybe le"
type textarea "x"
type textarea "we all think maybe [PERSON_NAME]"
type textarea "x"
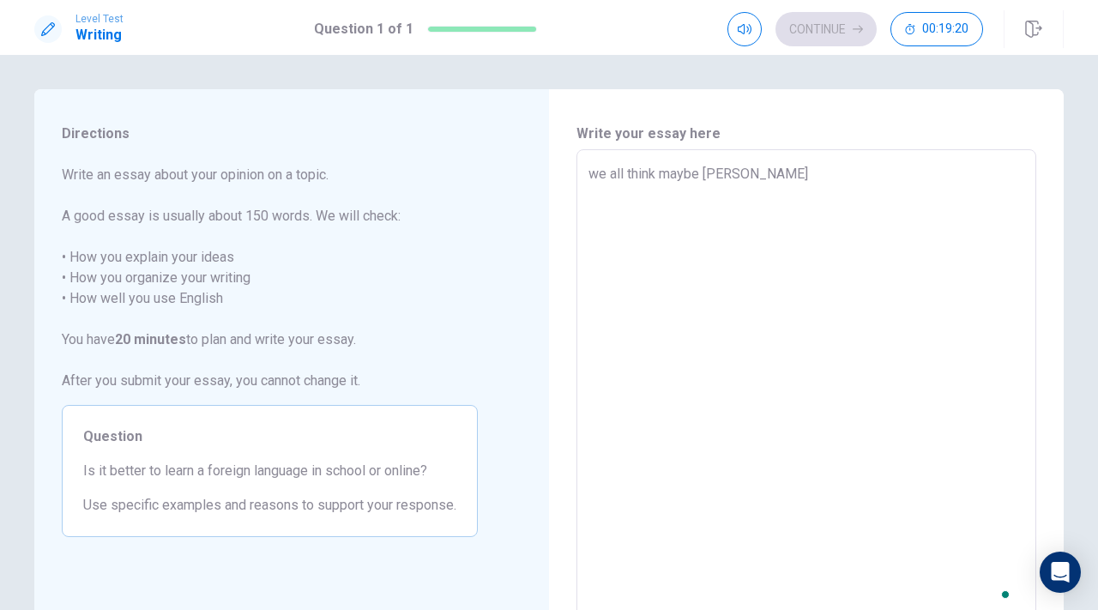
type textarea "we all think maybe [PERSON_NAME]"
type textarea "x"
type textarea "we all think maybe learn"
type textarea "x"
type textarea "we all think maybe learnn"
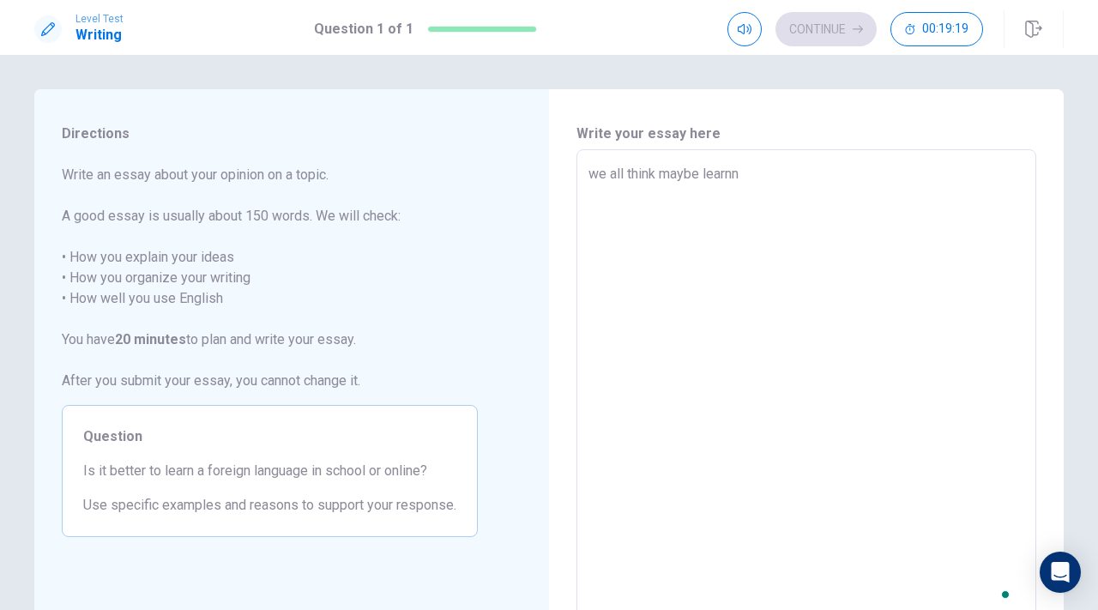
type textarea "x"
type textarea "we all think maybe learn"
type textarea "x"
type textarea "we all think maybe learni"
type textarea "x"
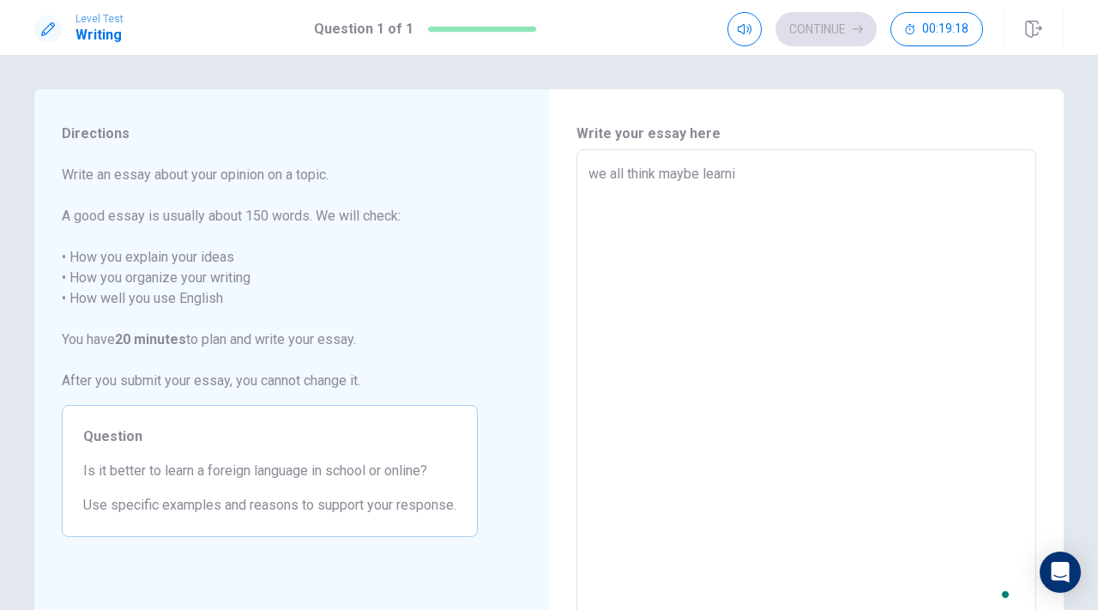
type textarea "we all think maybe learnin"
type textarea "x"
type textarea "we all think maybe learning"
type textarea "x"
type textarea "we all think maybe learning"
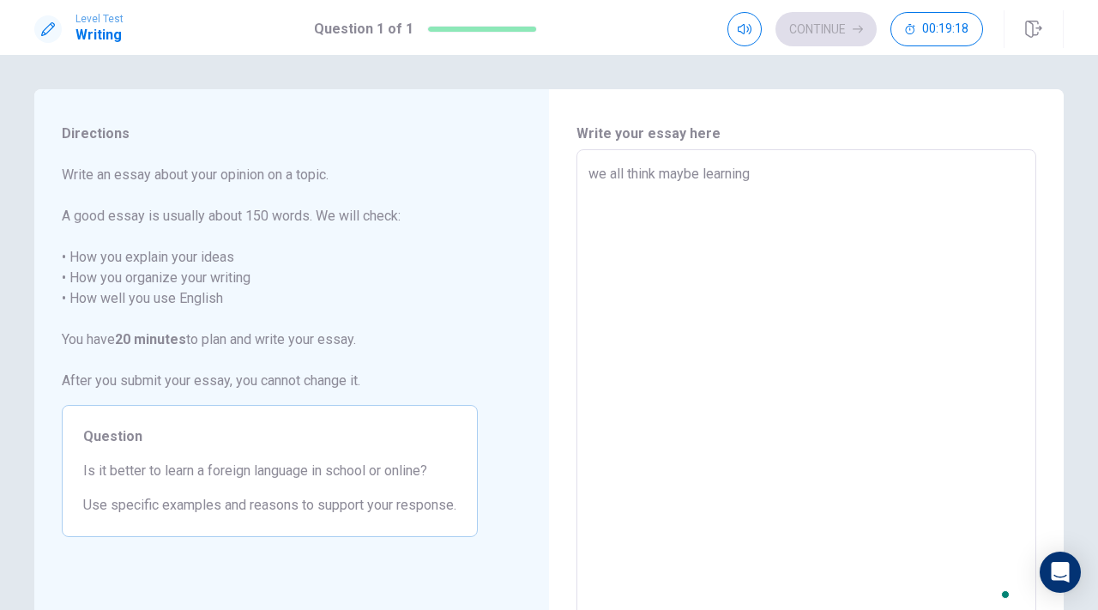
type textarea "x"
type textarea "we all think maybe learning i"
type textarea "x"
type textarea "we all think maybe learning in"
type textarea "x"
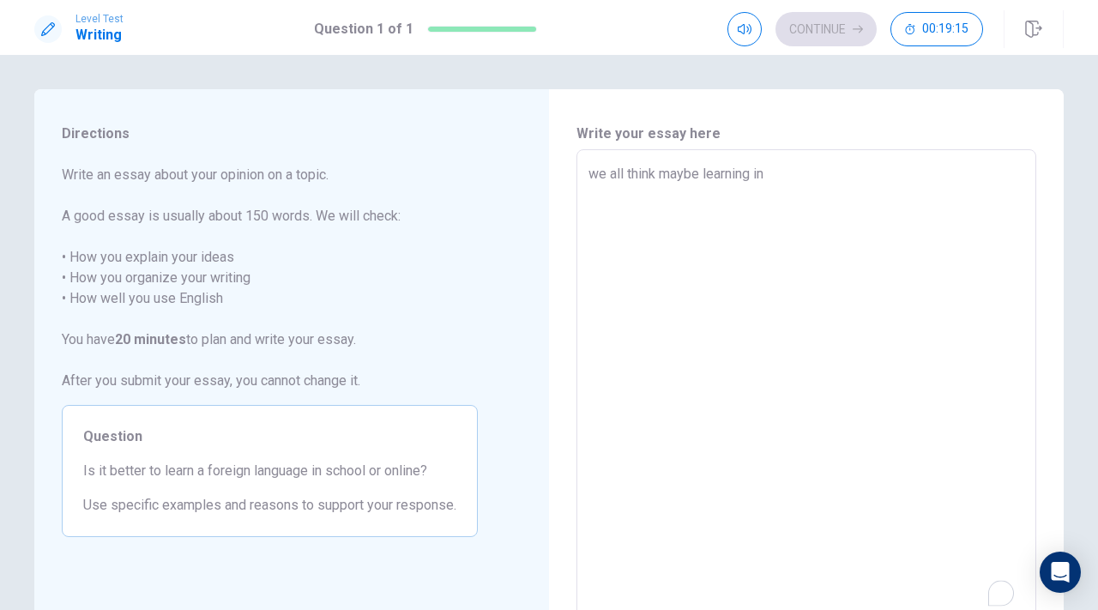
type textarea "we all think maybe learning in"
type textarea "x"
type textarea "we all think maybe learning in a"
type textarea "x"
type textarea "we all think maybe learning in a"
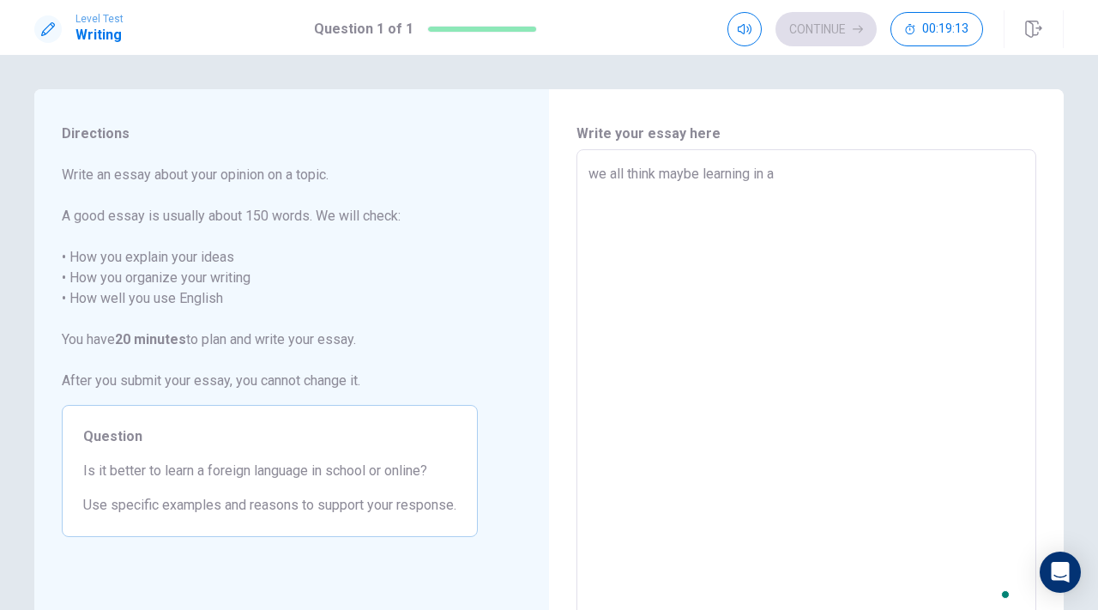
type textarea "x"
type textarea "we all think maybe learning in a f"
type textarea "x"
type textarea "we all think maybe learning in a fo"
type textarea "x"
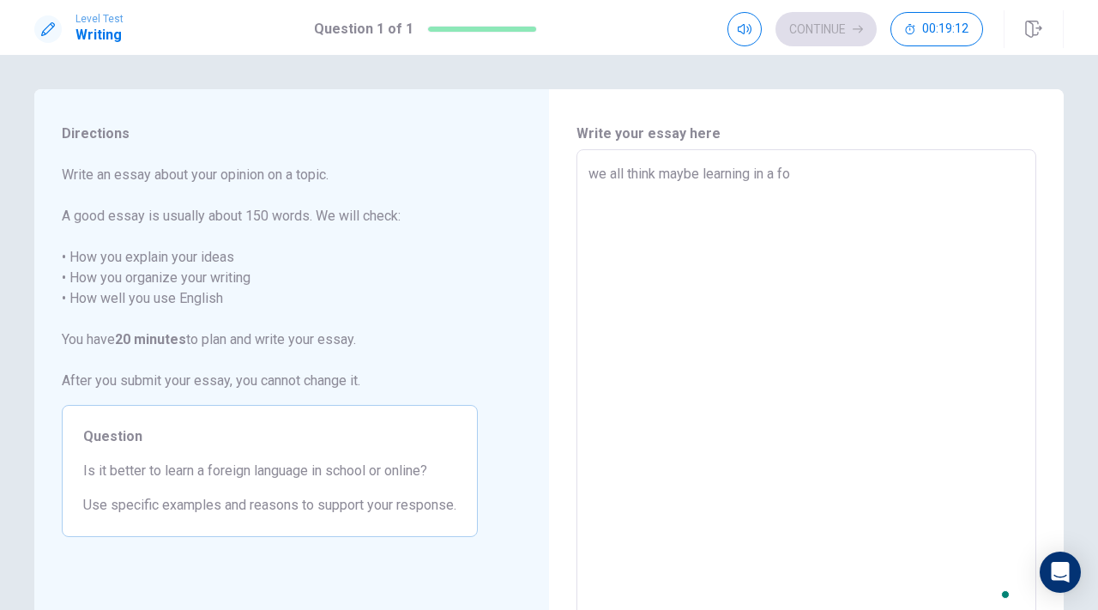
type textarea "we all think maybe learning in a for"
type textarea "x"
type textarea "we all think maybe learning in a fore"
type textarea "x"
type textarea "we all think maybe learning in a forei"
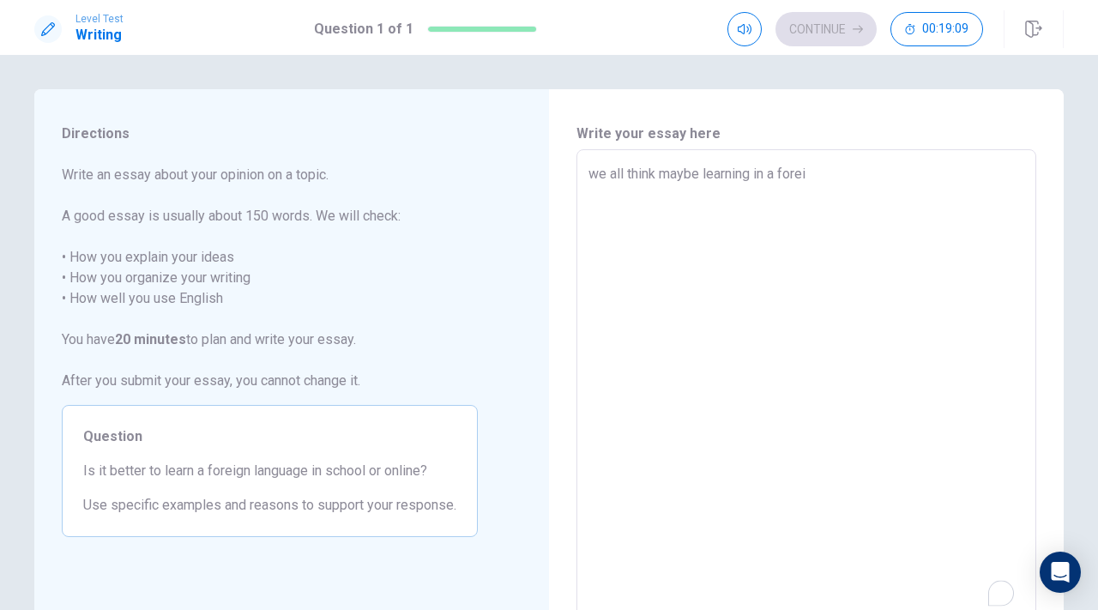
type textarea "x"
type textarea "we all think maybe learning in a foreig"
type textarea "x"
type textarea "we all think maybe learning in a foreign"
type textarea "x"
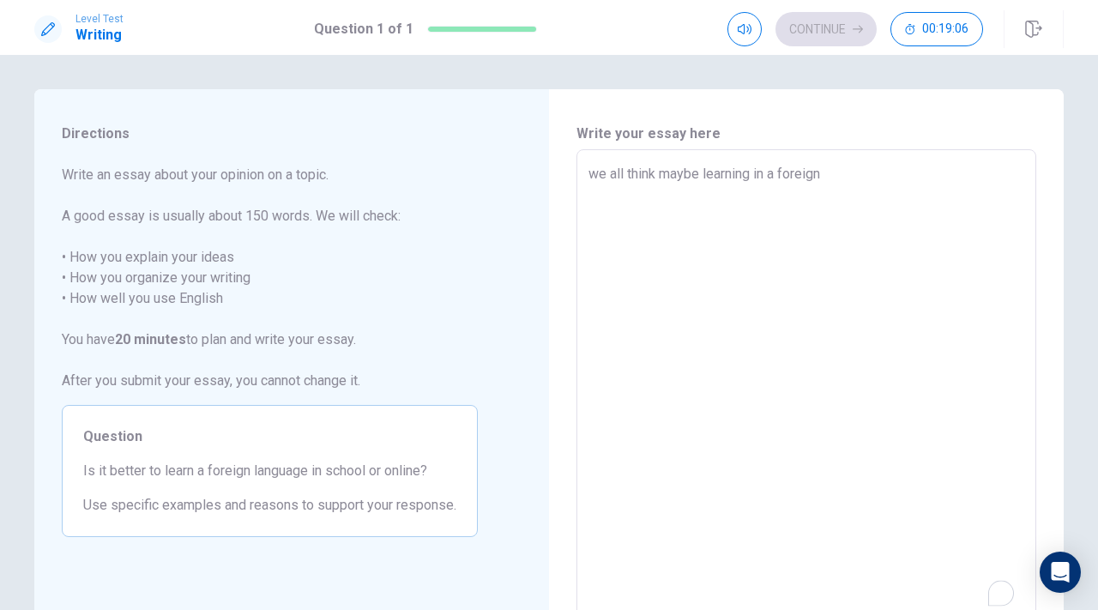
type textarea "we all think maybe learning in a foreign"
type textarea "x"
type textarea "we all think maybe learning in a foreign l"
type textarea "x"
type textarea "we all think maybe learning in a foreign la"
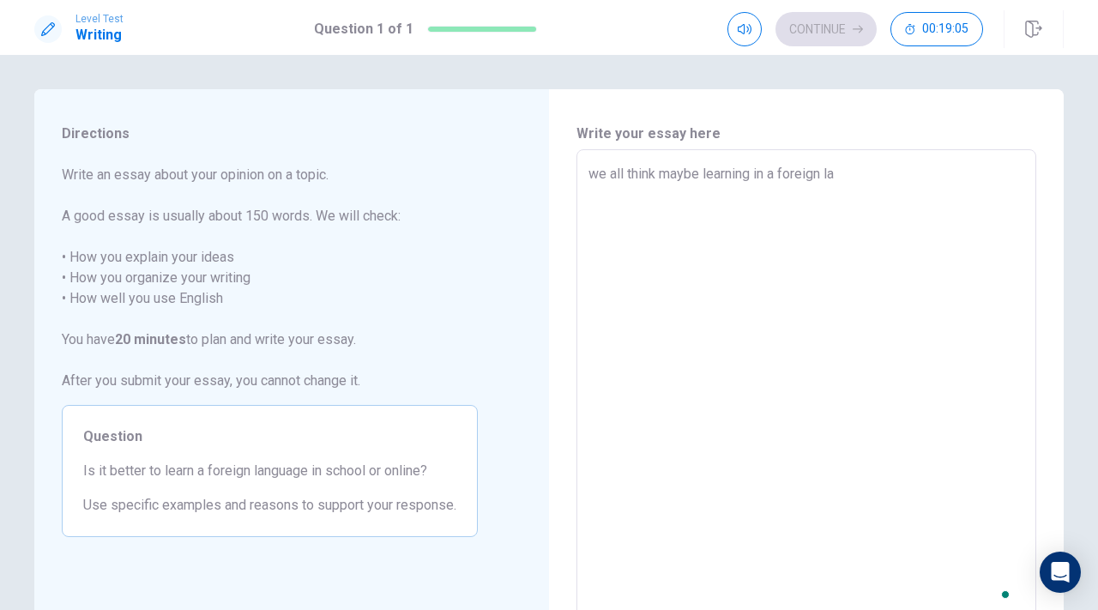
type textarea "x"
type textarea "we all think maybe learning in a foreign lan"
type textarea "x"
type textarea "we all think maybe learning in a foreign lang"
type textarea "x"
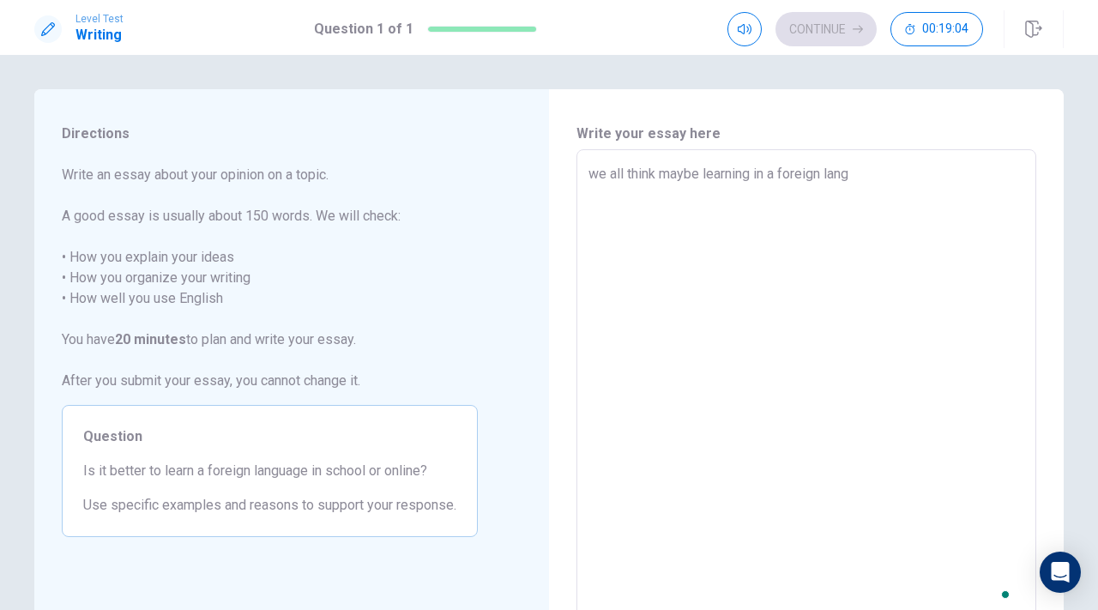
type textarea "we all think maybe learning in a foreign langu"
type textarea "x"
type textarea "we all think maybe learning in a foreign langua"
type textarea "x"
type textarea "we all think maybe learning in a foreign languag"
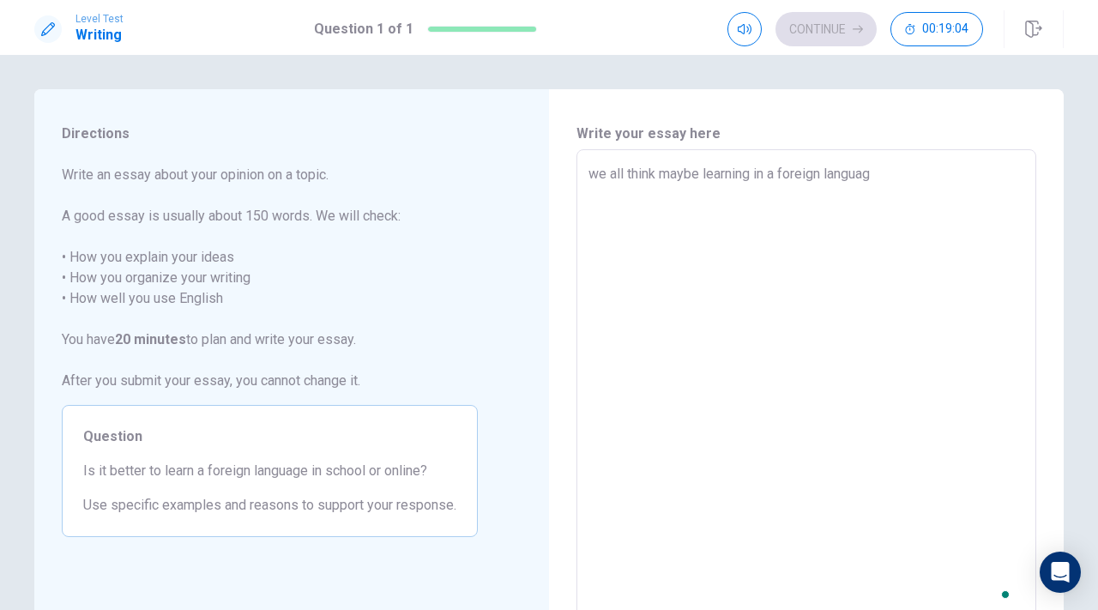
type textarea "x"
type textarea "we all think maybe learning in a foreign language"
type textarea "x"
type textarea "we all think maybe learning in a foreign language"
type textarea "x"
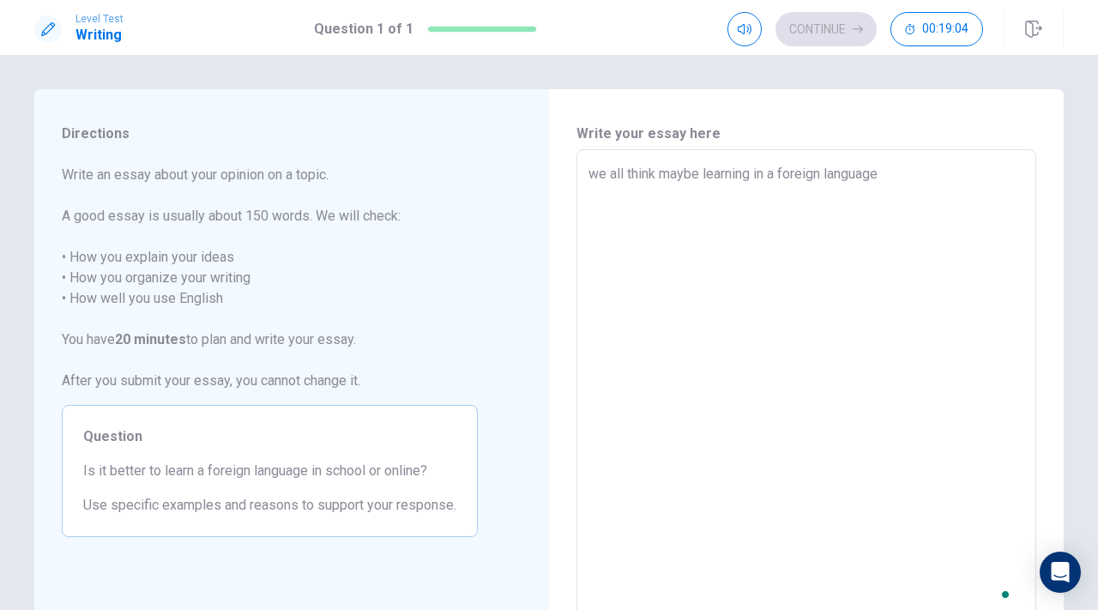
type textarea "we all think maybe learning in a foreign language i"
type textarea "x"
type textarea "we all think maybe learning in a foreign language in"
type textarea "x"
type textarea "we all think maybe learning in a foreign language in"
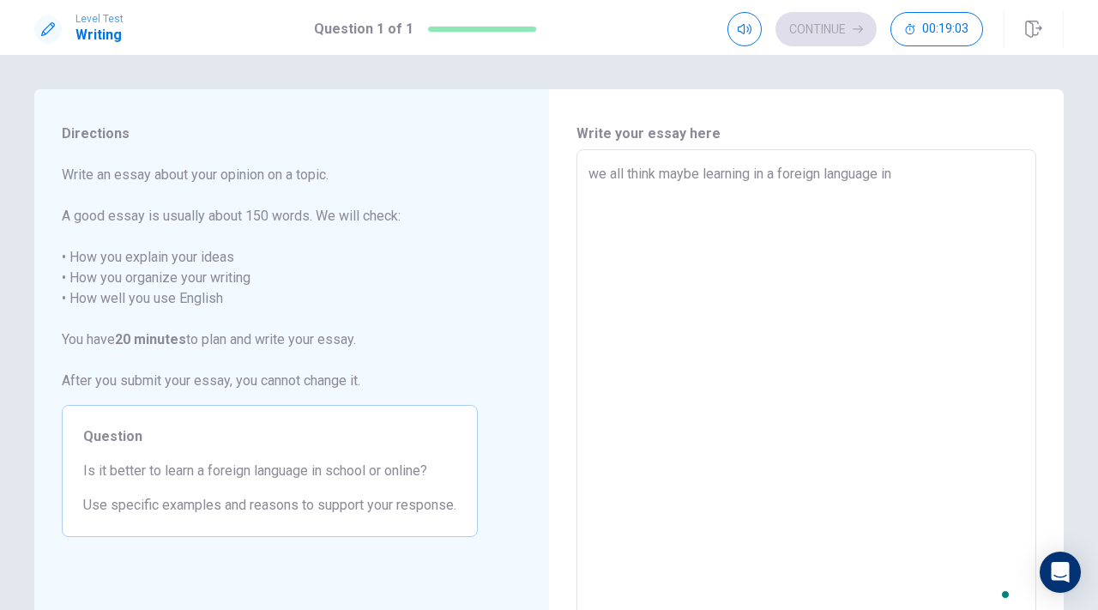
type textarea "x"
type textarea "we all think maybe learning in a foreign language in s"
type textarea "x"
type textarea "we all think maybe learning in a foreign language in [GEOGRAPHIC_DATA]"
type textarea "x"
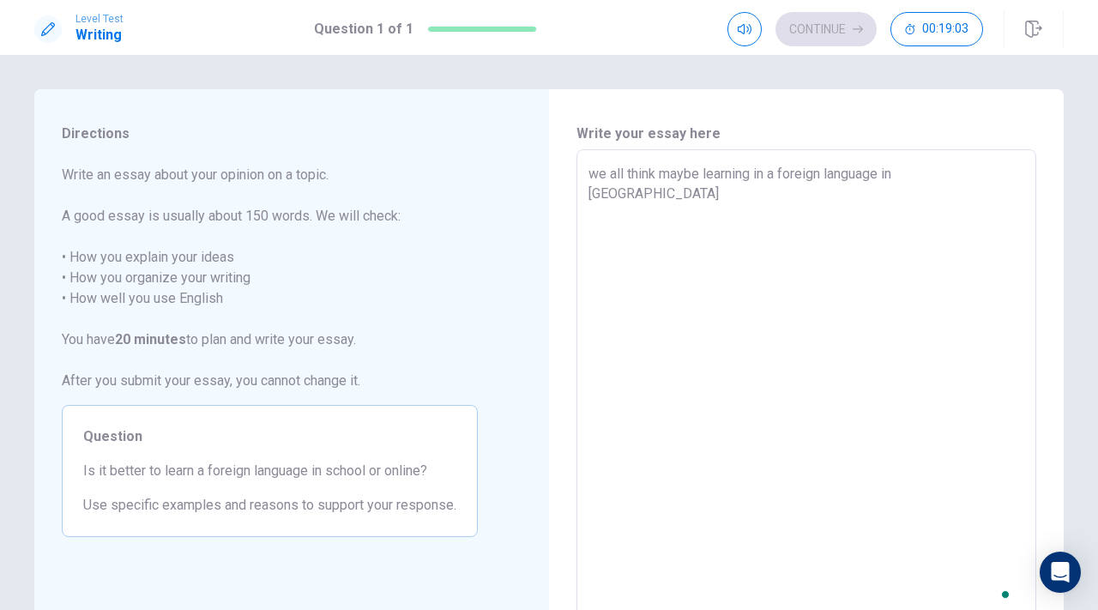
type textarea "we all think maybe learning in a foreign language in sch"
type textarea "x"
type textarea "we all think maybe learning in a foreign language in scho"
type textarea "x"
type textarea "we all think maybe learning in a foreign language in schoo"
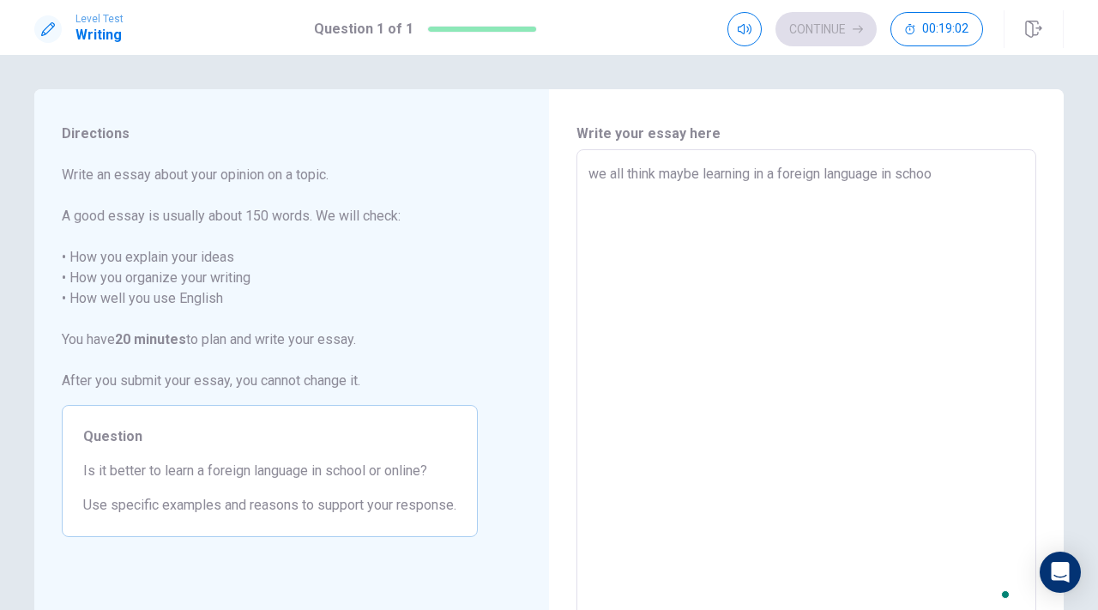
type textarea "x"
type textarea "we all think maybe learning in a foreign language in [GEOGRAPHIC_DATA]"
type textarea "x"
type textarea "we all think maybe learning in a foreign language in [GEOGRAPHIC_DATA]"
type textarea "x"
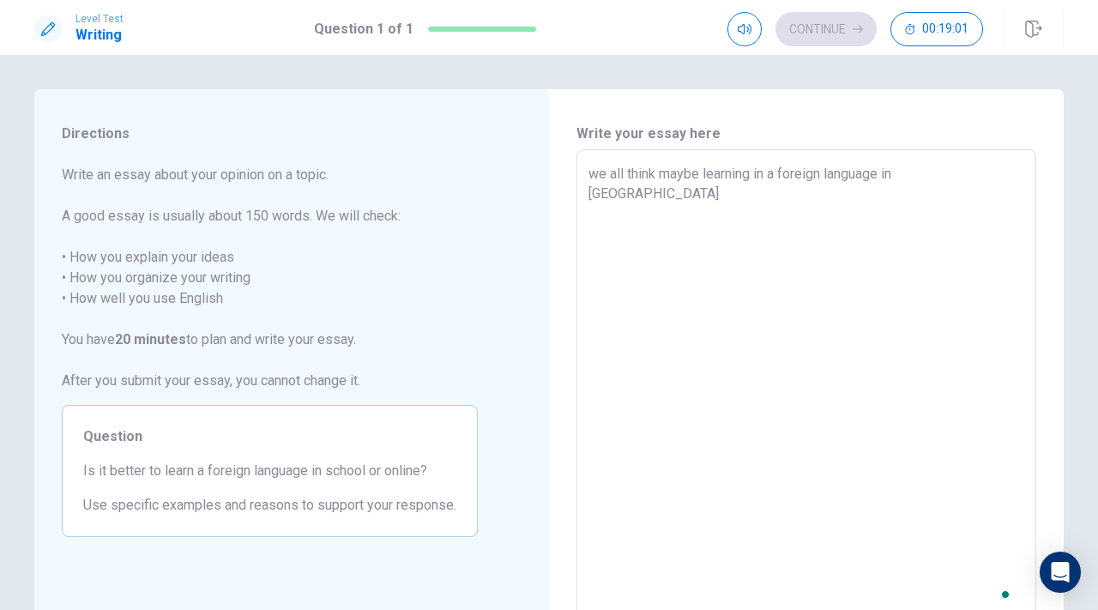
type textarea "we all think maybe learning in a foreign language in [PERSON_NAME] i"
type textarea "x"
type textarea "we all think maybe learning in a foreign language in [GEOGRAPHIC_DATA] is"
type textarea "x"
type textarea "we all think maybe learning in a foreign language in [GEOGRAPHIC_DATA] is"
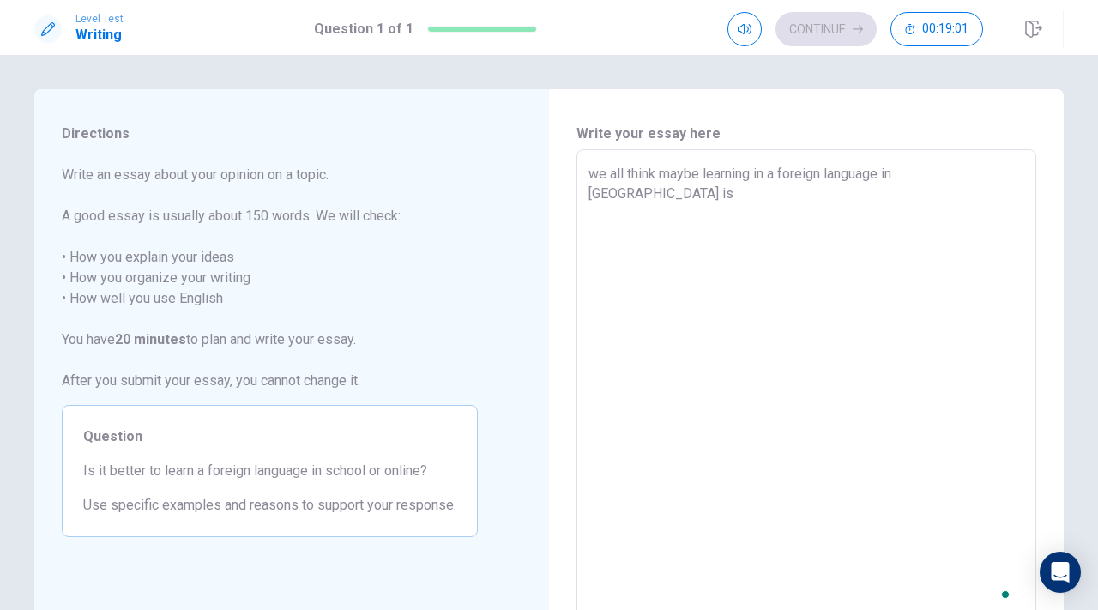
type textarea "x"
type textarea "we all think maybe learning in a foreign language in [GEOGRAPHIC_DATA] is b"
type textarea "x"
type textarea "we all think maybe learning in a foreign language in [GEOGRAPHIC_DATA] is be"
type textarea "x"
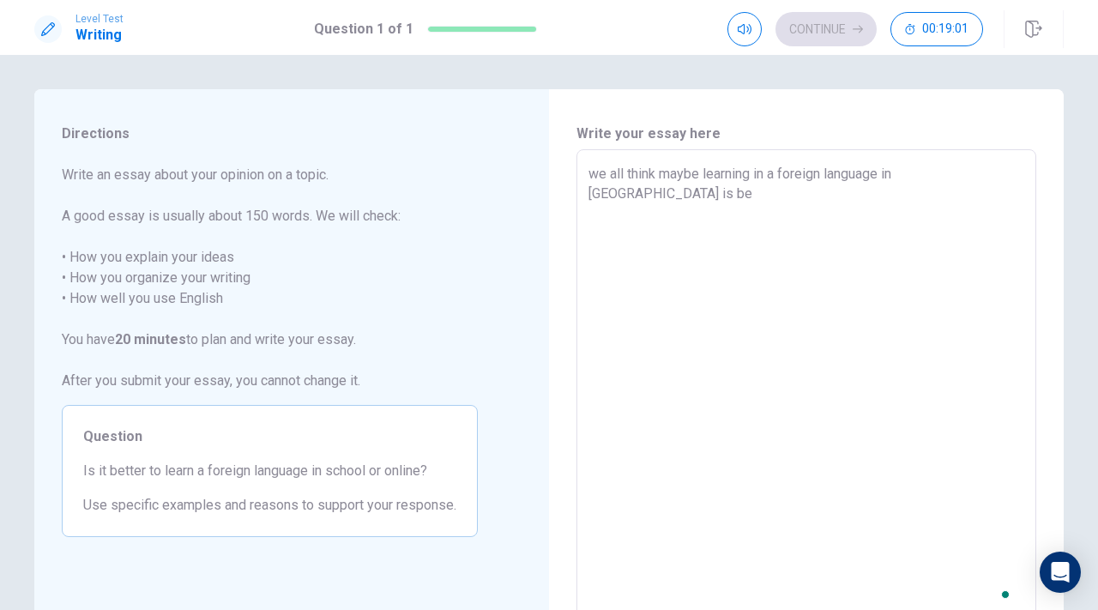
type textarea "we all think maybe learning in a foreign language in [GEOGRAPHIC_DATA] is bet"
type textarea "x"
type textarea "we all think maybe learning in a foreign language in [GEOGRAPHIC_DATA] is bett"
type textarea "x"
type textarea "we all think maybe learning in a foreign language in [GEOGRAPHIC_DATA] is [PERS…"
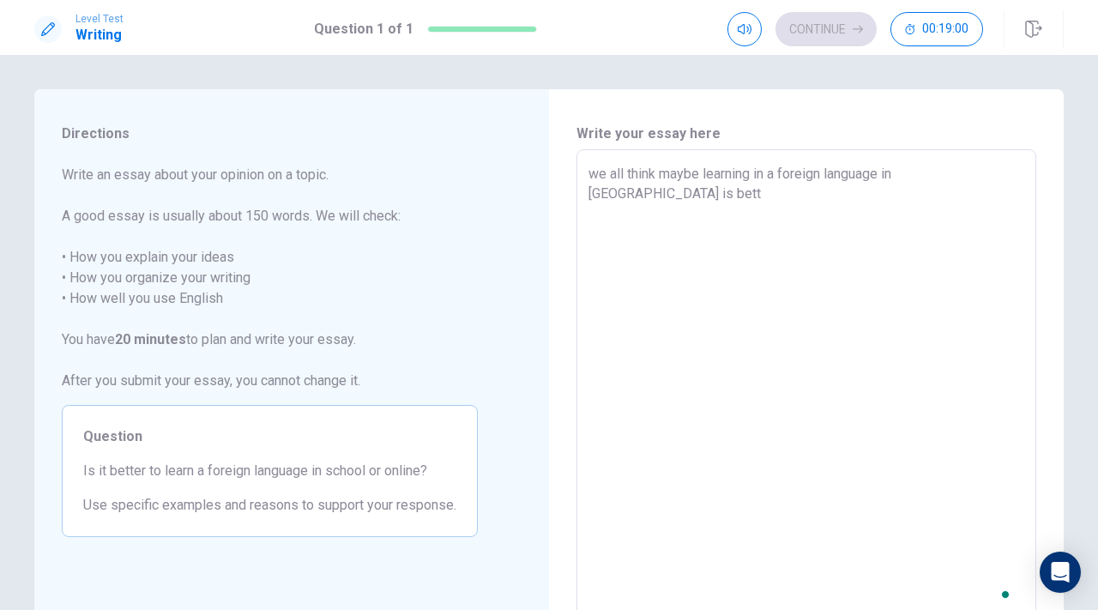
type textarea "x"
type textarea "we all think maybe learning in a foreign language in [GEOGRAPHIC_DATA] is better"
type textarea "x"
type textarea "we all think maybe learning in a foreign language in [GEOGRAPHIC_DATA] is bette…"
type textarea "x"
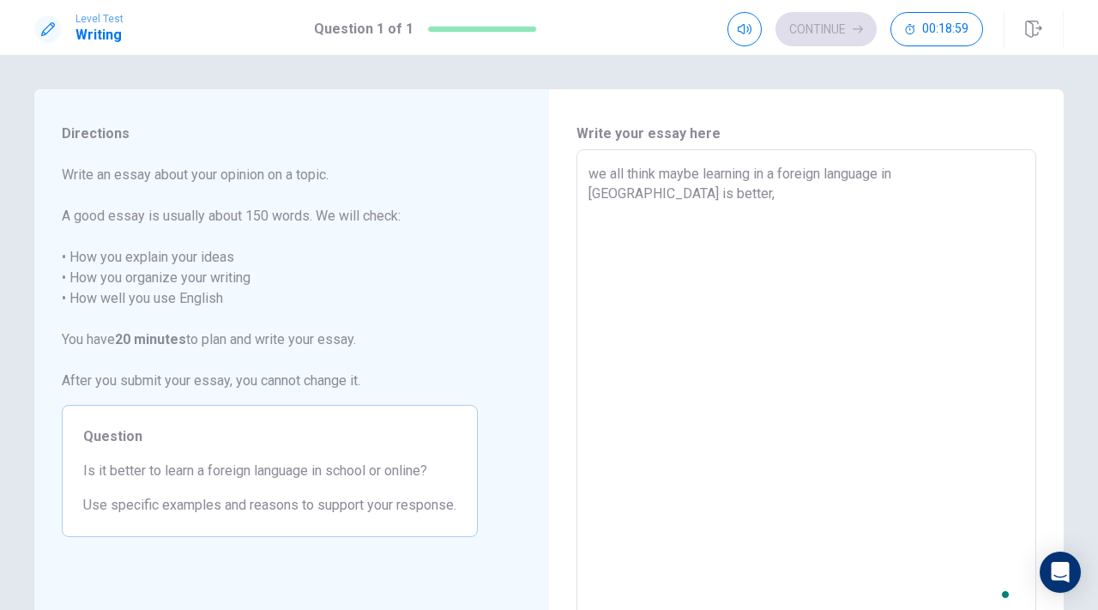
type textarea "we all think maybe learning in a foreign language in [GEOGRAPHIC_DATA] is bette…"
type textarea "x"
type textarea "we all think maybe learning in a foreign language in [GEOGRAPHIC_DATA] is bette…"
type textarea "x"
type textarea "we all think maybe learning in a foreign language in [GEOGRAPHIC_DATA] is bette…"
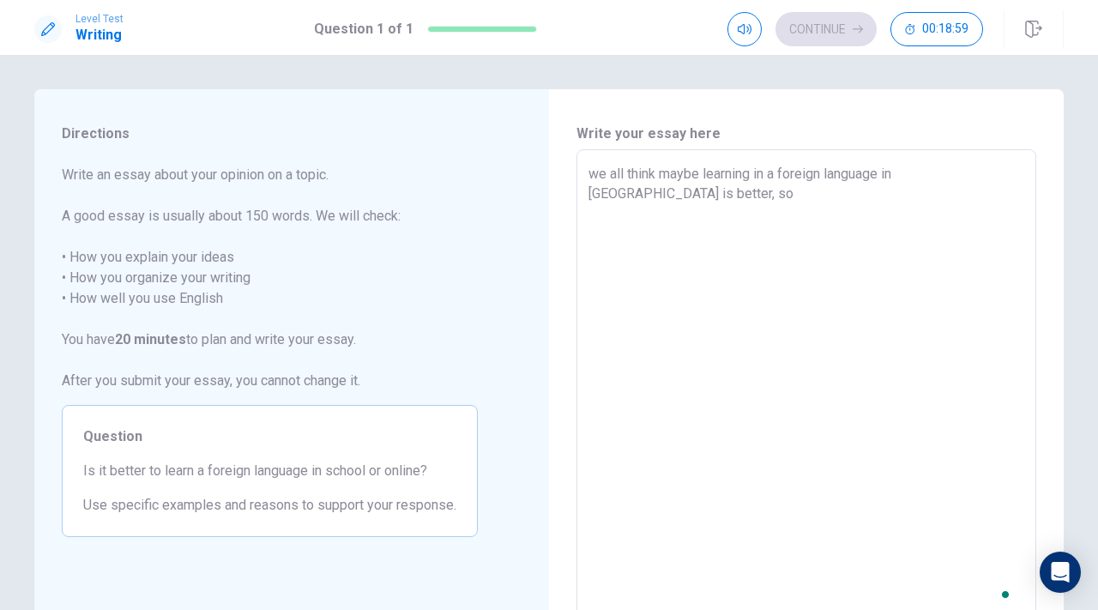
type textarea "x"
type textarea "we all think maybe learning in a foreign language in [GEOGRAPHIC_DATA] is bette…"
type textarea "x"
type textarea "we all think maybe learning in a foreign language in [GEOGRAPHIC_DATA] is bette…"
type textarea "x"
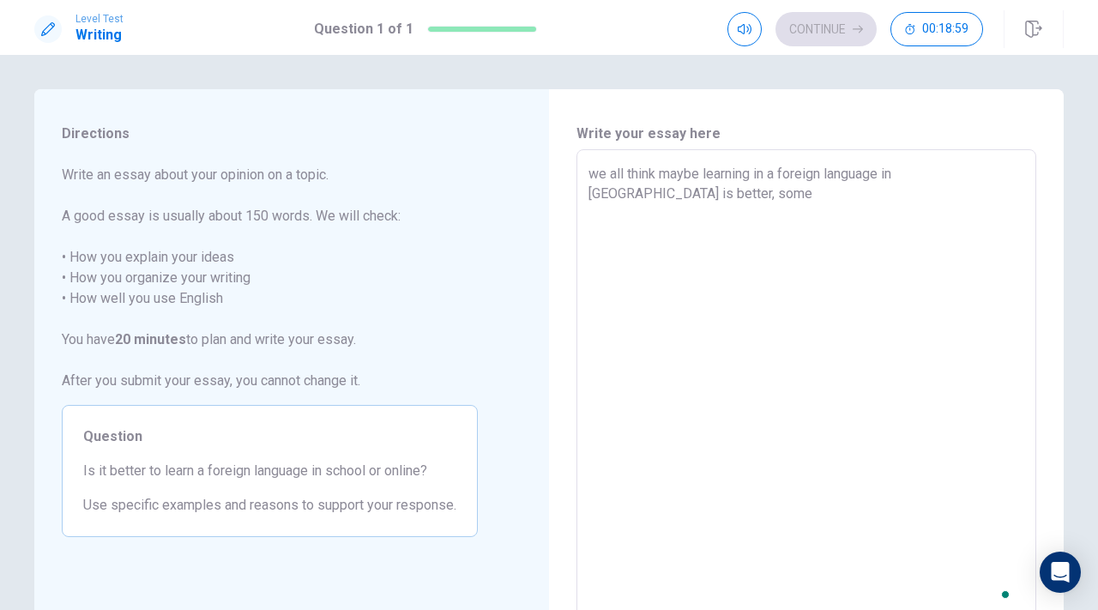
type textarea "we all think maybe learning in a foreign language in [GEOGRAPHIC_DATA] is bette…"
type textarea "x"
type textarea "we all think maybe learning in a foreign language in [GEOGRAPHIC_DATA] is bette…"
type textarea "x"
type textarea "we all think maybe learning in a foreign language in [GEOGRAPHIC_DATA] is bette…"
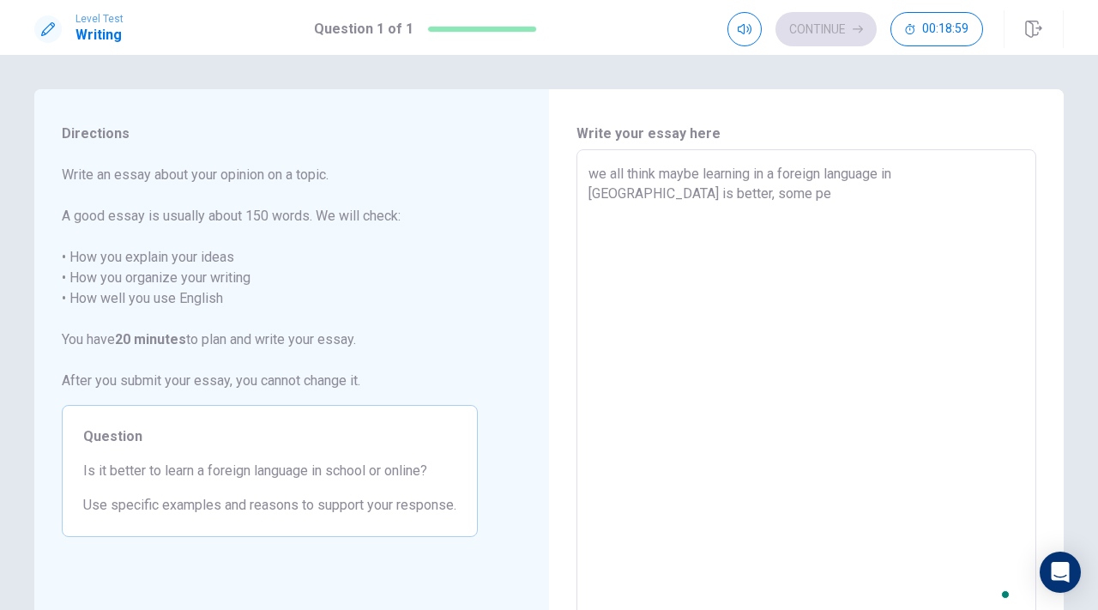
type textarea "x"
type textarea "we all think maybe learning in a foreign language in [GEOGRAPHIC_DATA] is bette…"
type textarea "x"
type textarea "we all think maybe learning in a foreign language in [GEOGRAPHIC_DATA] is bette…"
type textarea "x"
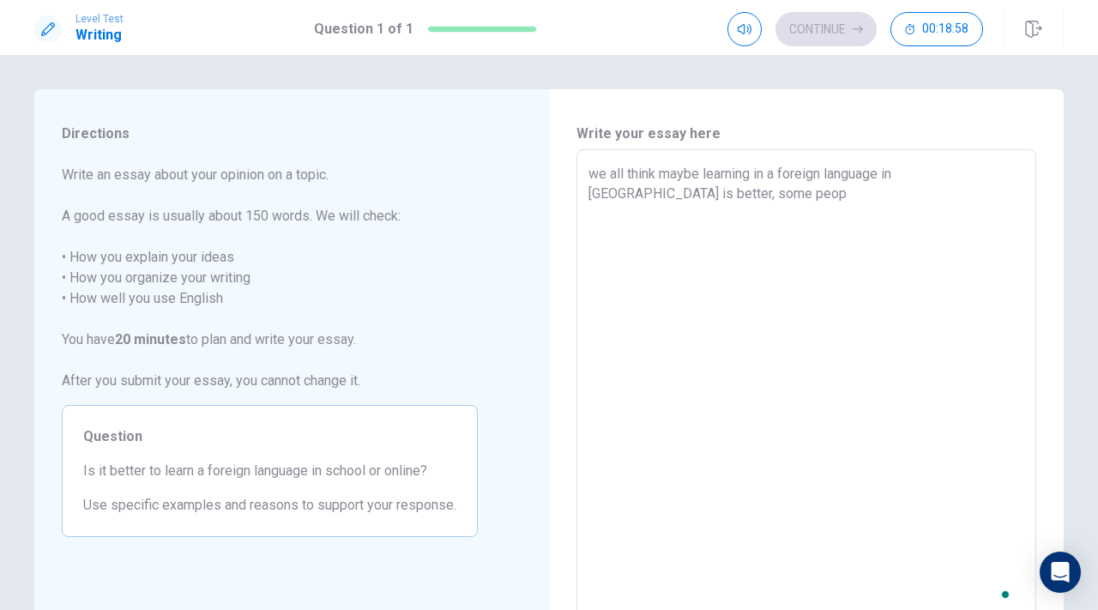
type textarea "we all think maybe learning in a foreign language in [GEOGRAPHIC_DATA] is bette…"
type textarea "x"
type textarea "we all think maybe learning in a foreign language in [GEOGRAPHIC_DATA] is bette…"
type textarea "x"
type textarea "we all think maybe learning in a foreign language in [GEOGRAPHIC_DATA] is bette…"
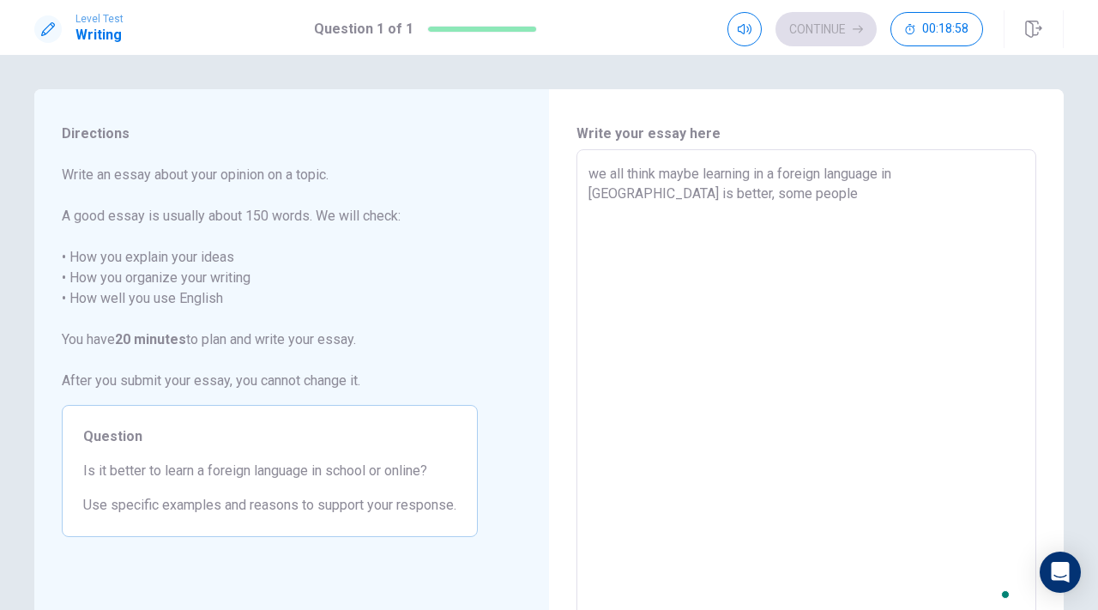
type textarea "x"
type textarea "we all think maybe learning in a foreign language in [GEOGRAPHIC_DATA] is bette…"
type textarea "x"
type textarea "we all think maybe learning in a foreign language in [GEOGRAPHIC_DATA] is bette…"
type textarea "x"
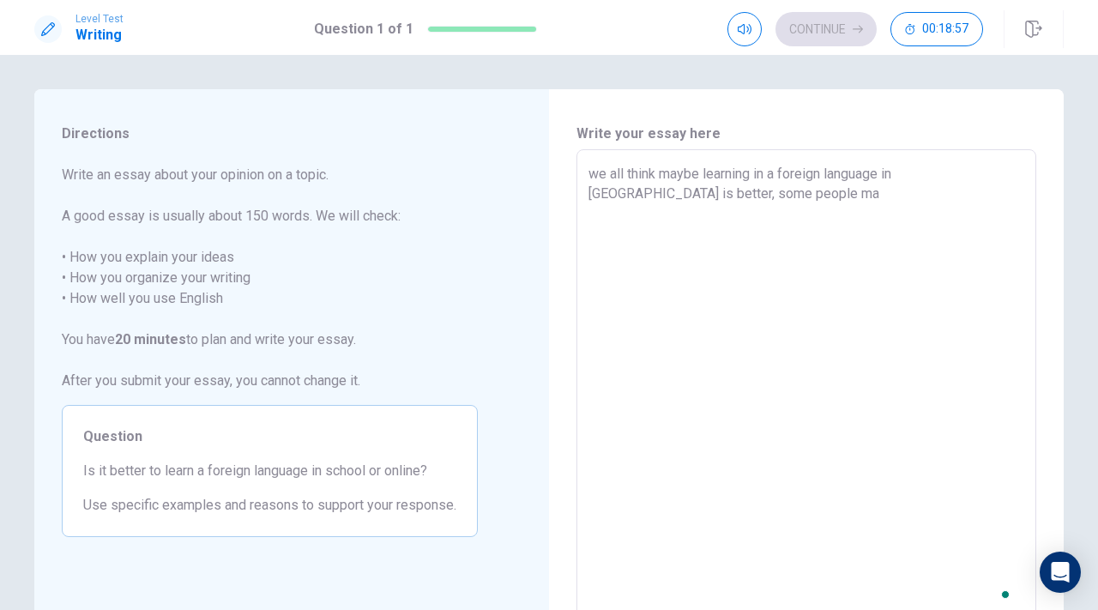
type textarea "we all think maybe learning in a foreign language in [GEOGRAPHIC_DATA] is bette…"
type textarea "x"
type textarea "we all think maybe learning in a foreign language in [GEOGRAPHIC_DATA] is bette…"
type textarea "x"
type textarea "we all think maybe learning in a foreign language in [GEOGRAPHIC_DATA] is bette…"
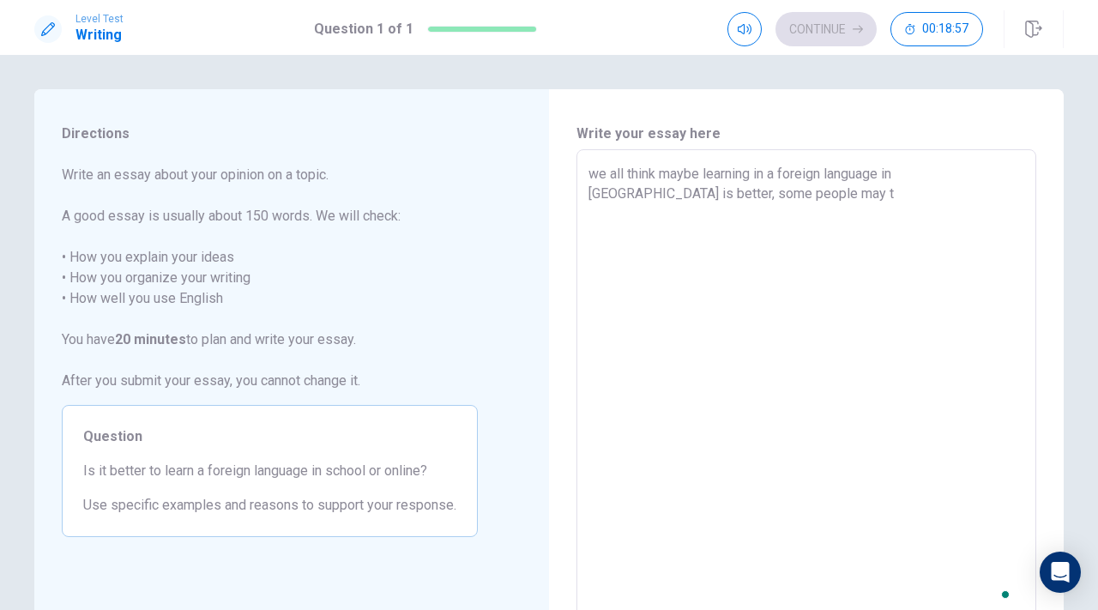
type textarea "x"
type textarea "we all think maybe learning in a foreign language in [GEOGRAPHIC_DATA] is bette…"
type textarea "x"
type textarea "we all think maybe learning in a foreign language in [GEOGRAPHIC_DATA] is bette…"
type textarea "x"
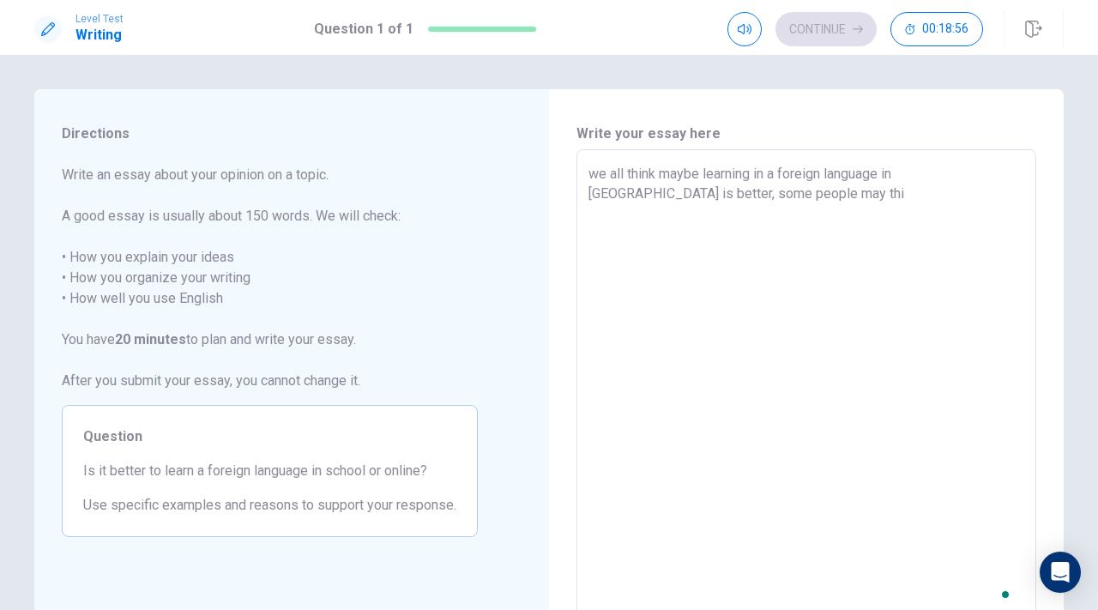
type textarea "we all think maybe learning in a foreign language in [GEOGRAPHIC_DATA] is bette…"
type textarea "x"
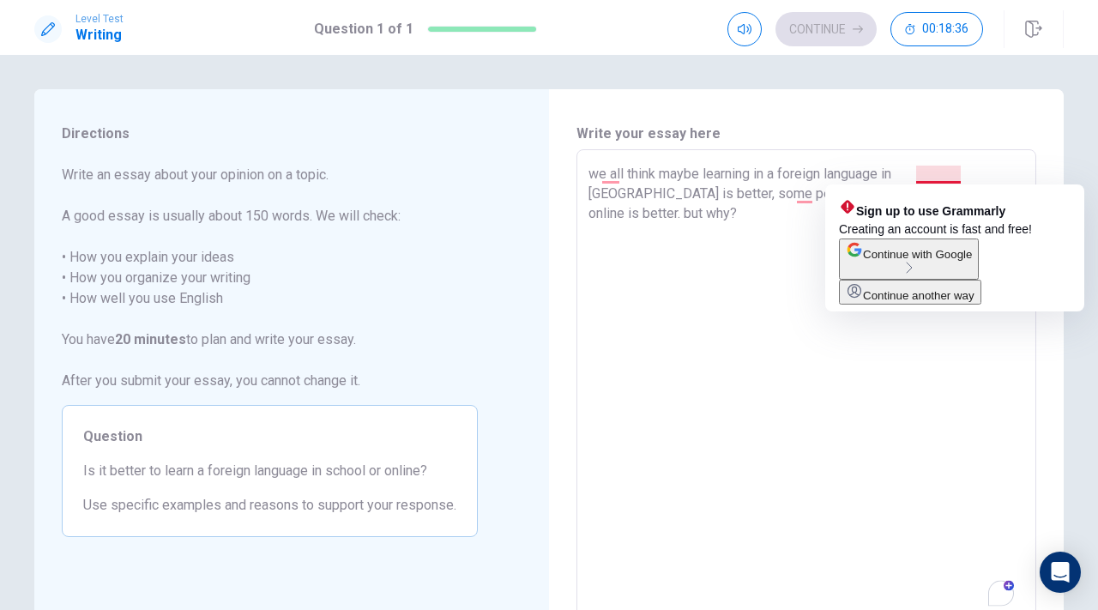
click at [961, 173] on textarea "we all think maybe learning in a foreign language in [GEOGRAPHIC_DATA] is bette…" at bounding box center [807, 387] width 436 height 446
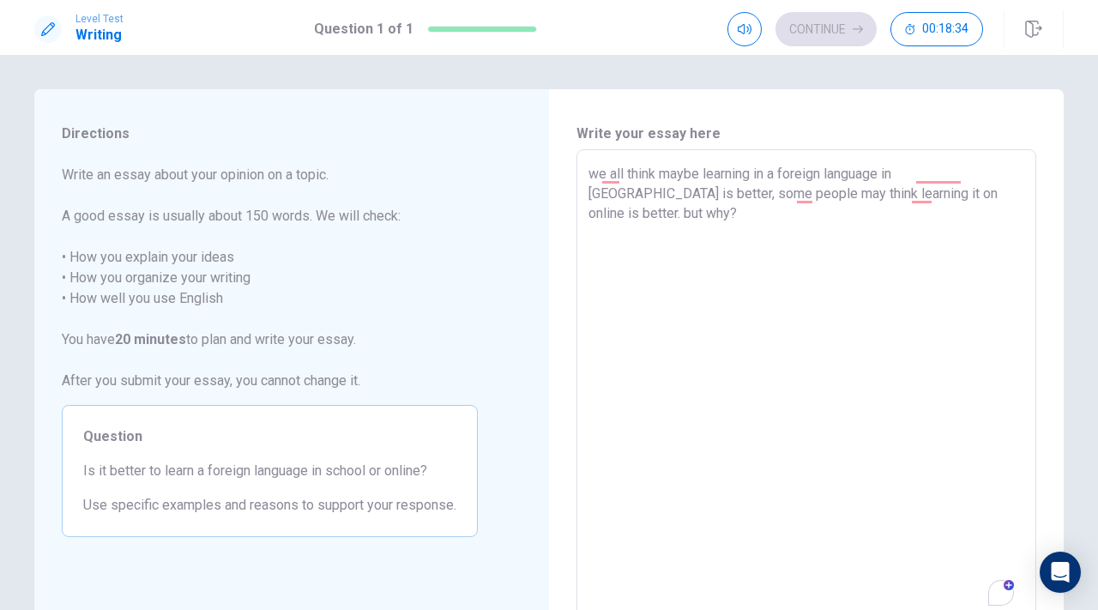
click at [969, 173] on textarea "we all think maybe learning in a foreign language in [GEOGRAPHIC_DATA] is bette…" at bounding box center [807, 387] width 436 height 446
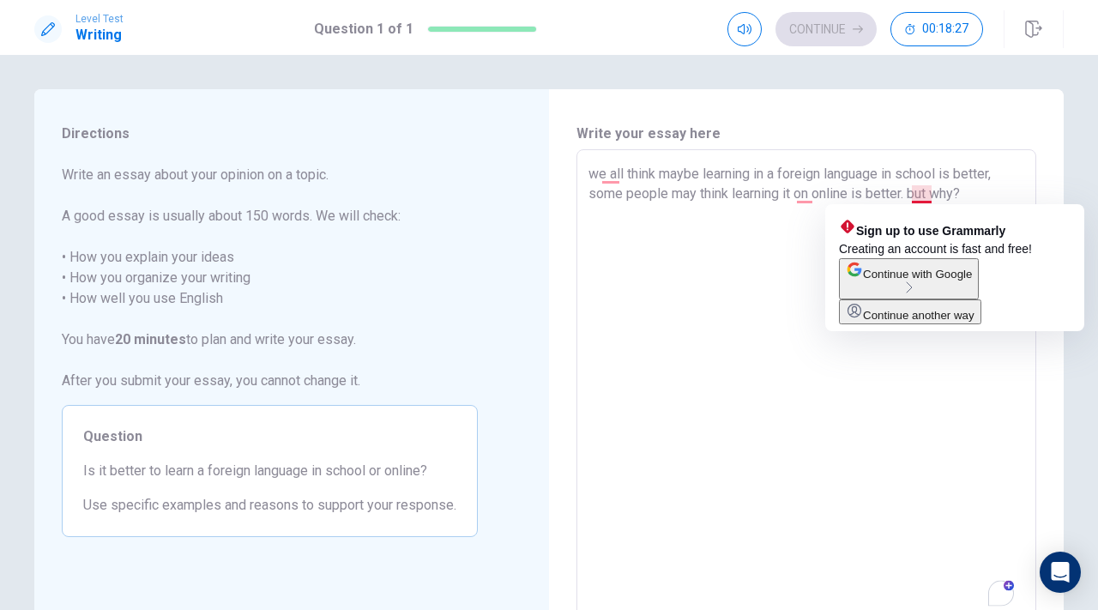
click at [920, 194] on textarea "we all think maybe learning in a foreign language in school is better, some peo…" at bounding box center [807, 387] width 436 height 446
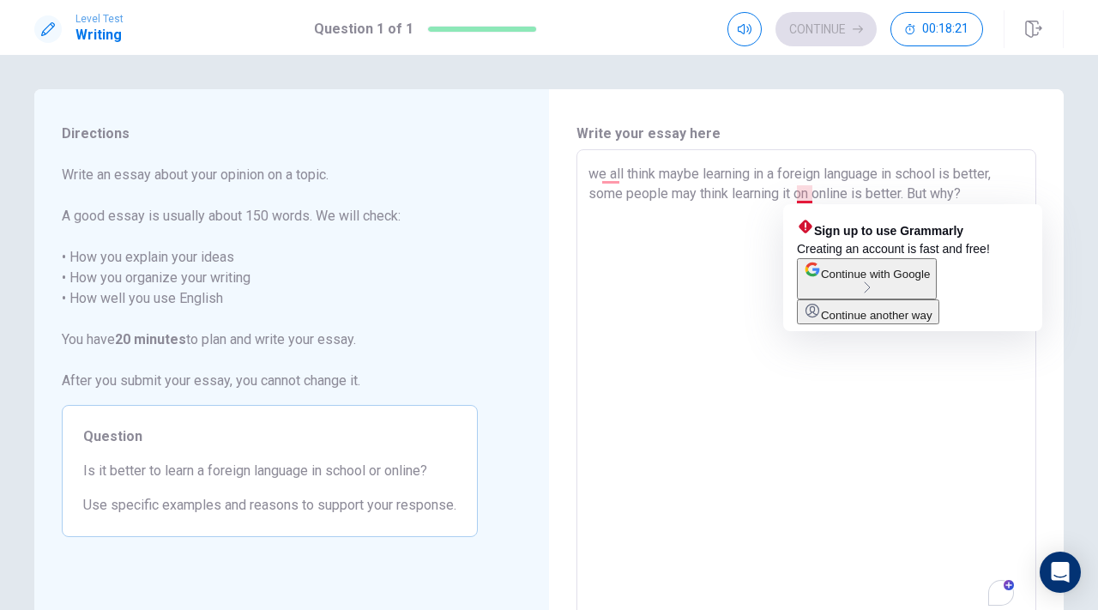
click at [811, 195] on textarea "we all think maybe learning in a foreign language in school is better, some peo…" at bounding box center [807, 387] width 436 height 446
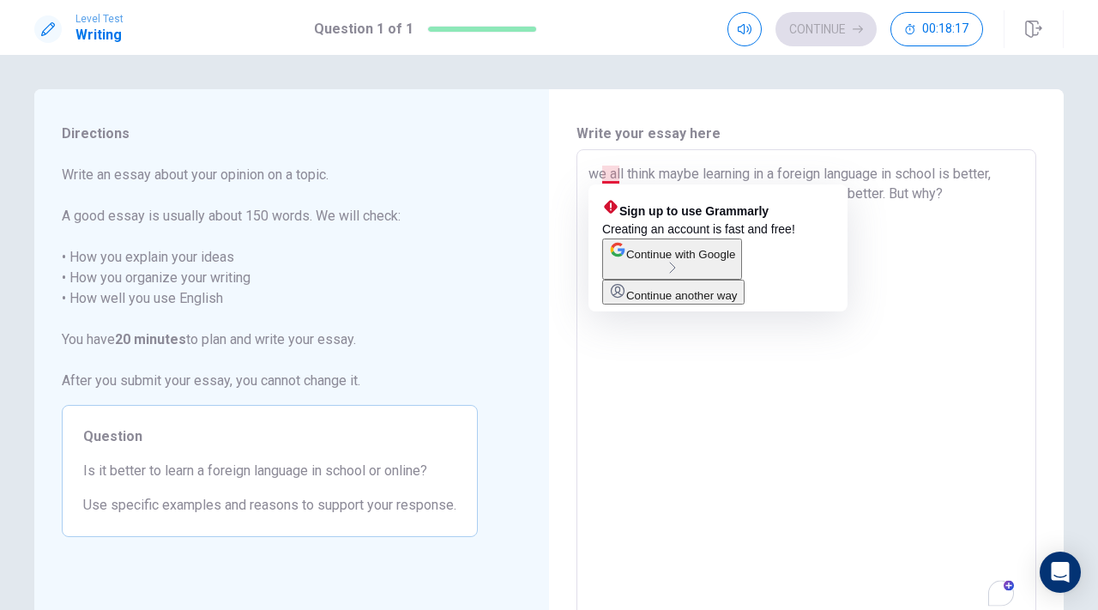
click at [613, 173] on textarea "we all think maybe learning in a foreign language in school is better, some peo…" at bounding box center [807, 387] width 436 height 446
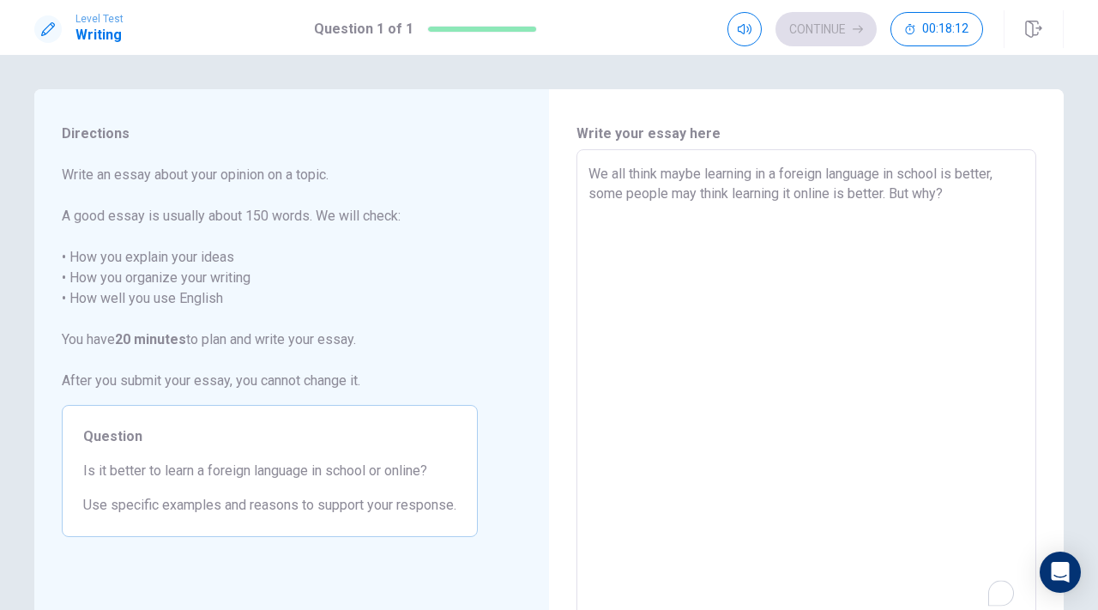
click at [954, 190] on textarea "We all think maybe learning in a foreign language in school is better, some peo…" at bounding box center [807, 387] width 436 height 446
click at [981, 214] on textarea "We all think maybe learning in a foreign language in school is better, some peo…" at bounding box center [807, 387] width 436 height 446
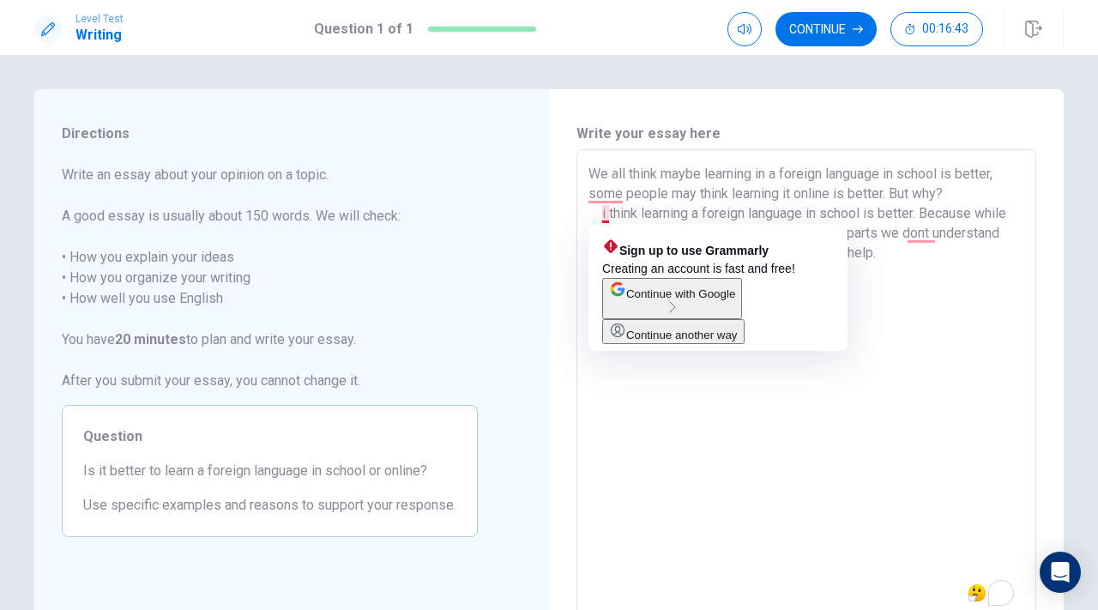
click at [611, 216] on textarea "We all think maybe learning in a foreign language in school is better, some peo…" at bounding box center [807, 387] width 436 height 446
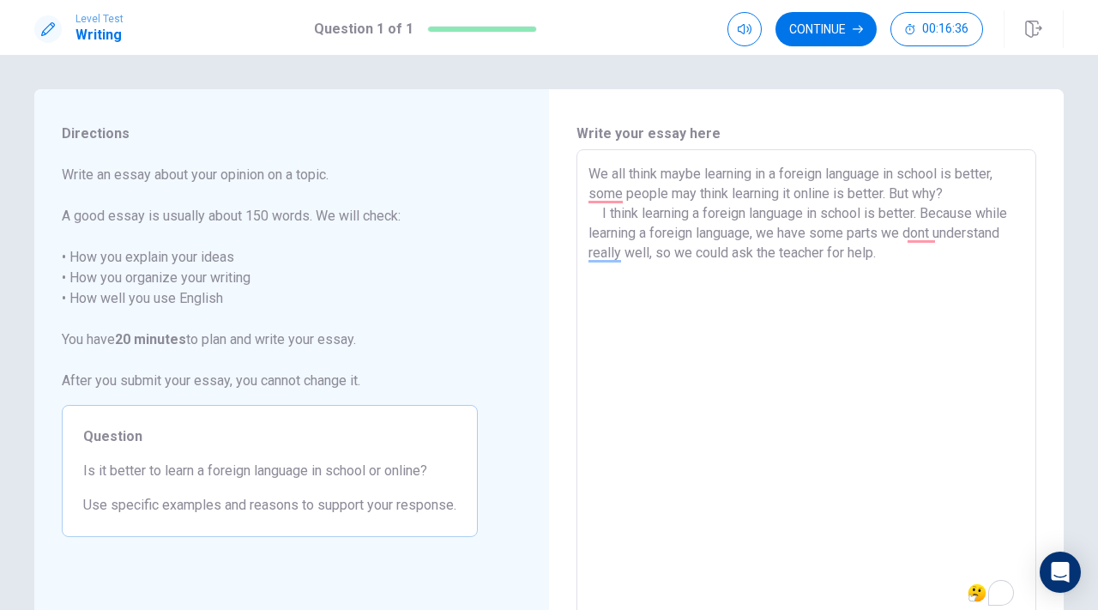
click at [926, 259] on textarea "We all think maybe learning in a foreign language in school is better, some peo…" at bounding box center [807, 387] width 436 height 446
click at [782, 272] on textarea "We all think maybe learning in a foreign language in school is better, some peo…" at bounding box center [807, 387] width 436 height 446
click at [966, 270] on textarea "We all think maybe learning in a foreign language in school is better, some peo…" at bounding box center [807, 387] width 436 height 446
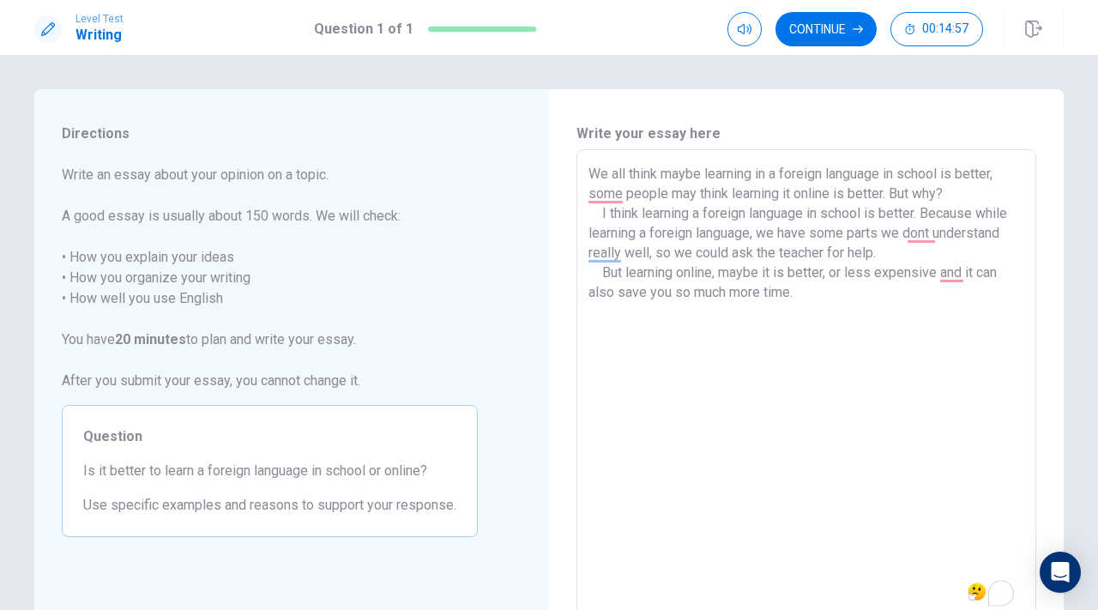
click at [905, 253] on textarea "We all think maybe learning in a foreign language in school is better, some peo…" at bounding box center [807, 387] width 436 height 446
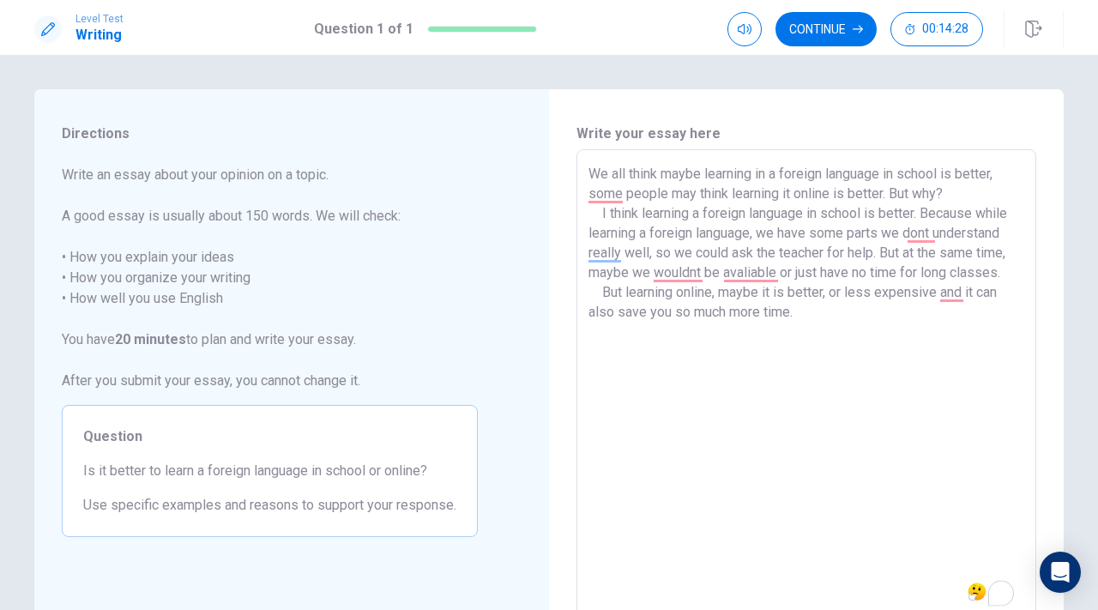
click at [868, 317] on textarea "We all think maybe learning in a foreign language in school is better, some peo…" at bounding box center [807, 387] width 436 height 446
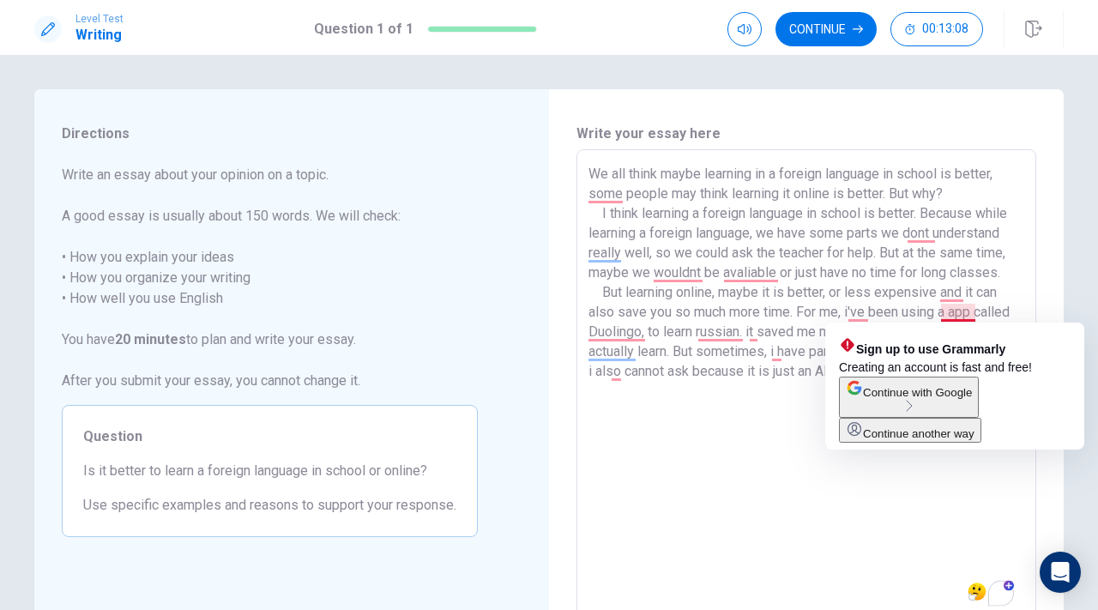
click at [949, 314] on textarea "We all think maybe learning in a foreign language in school is better, some peo…" at bounding box center [807, 387] width 436 height 446
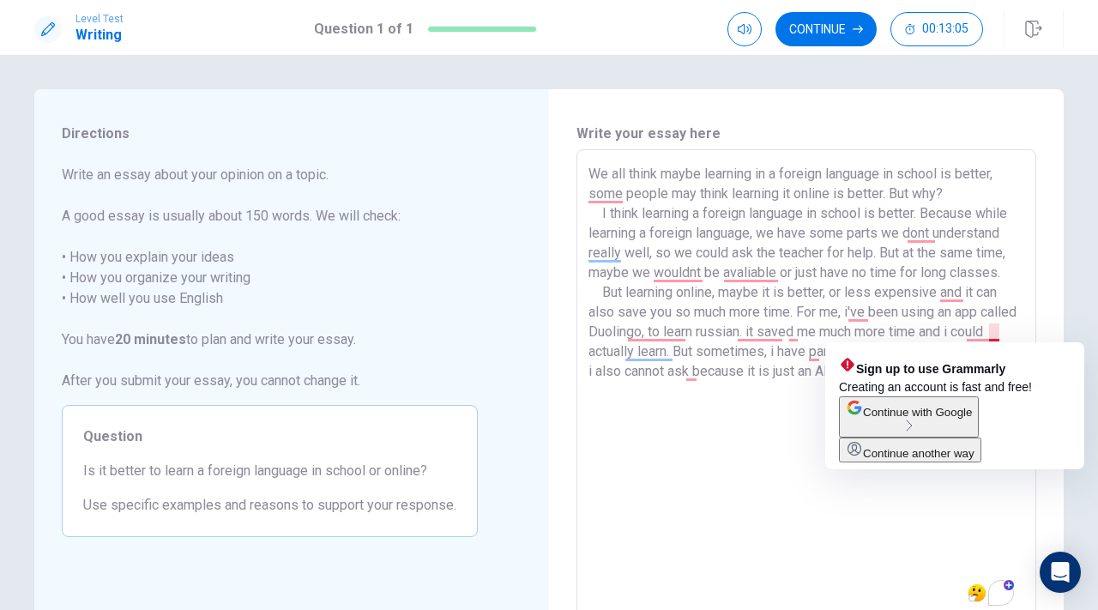
click at [998, 331] on textarea "We all think maybe learning in a foreign language in school is better, some peo…" at bounding box center [807, 387] width 436 height 446
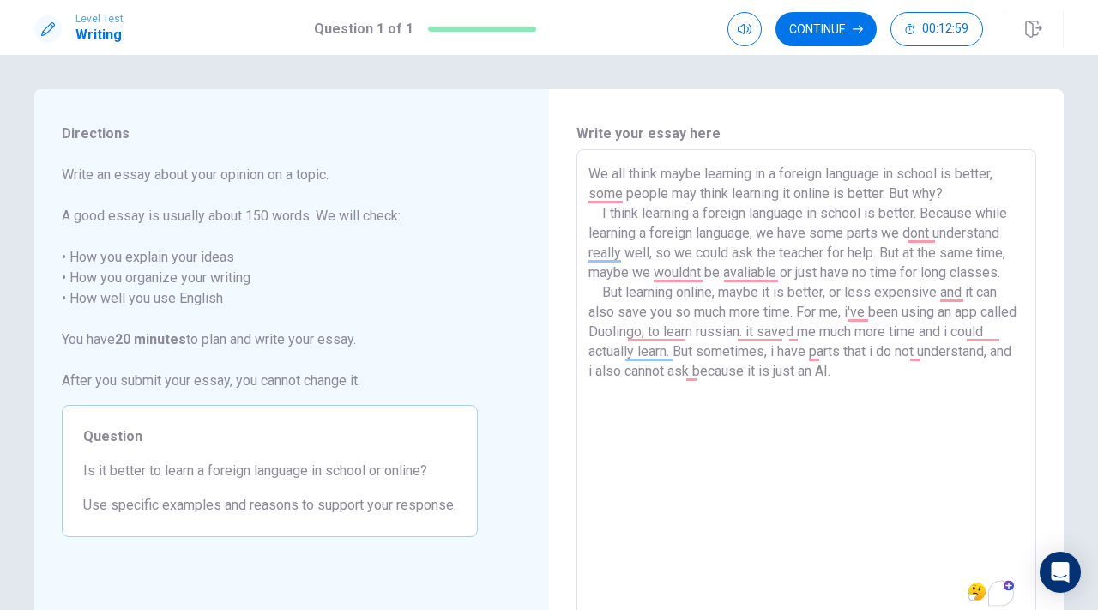
click at [654, 365] on textarea "We all think maybe learning in a foreign language in school is better, some peo…" at bounding box center [807, 387] width 436 height 446
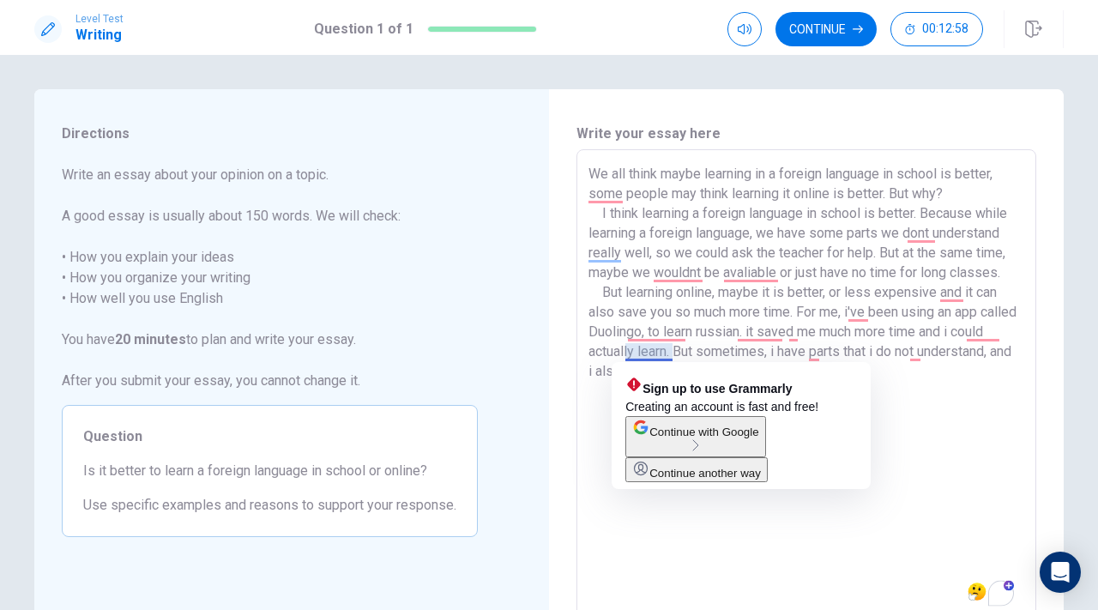
click at [654, 359] on textarea "We all think maybe learning in a foreign language in school is better, some peo…" at bounding box center [807, 387] width 436 height 446
click at [595, 468] on textarea "We all think maybe learning in a foreign language in school is better, some peo…" at bounding box center [807, 387] width 436 height 446
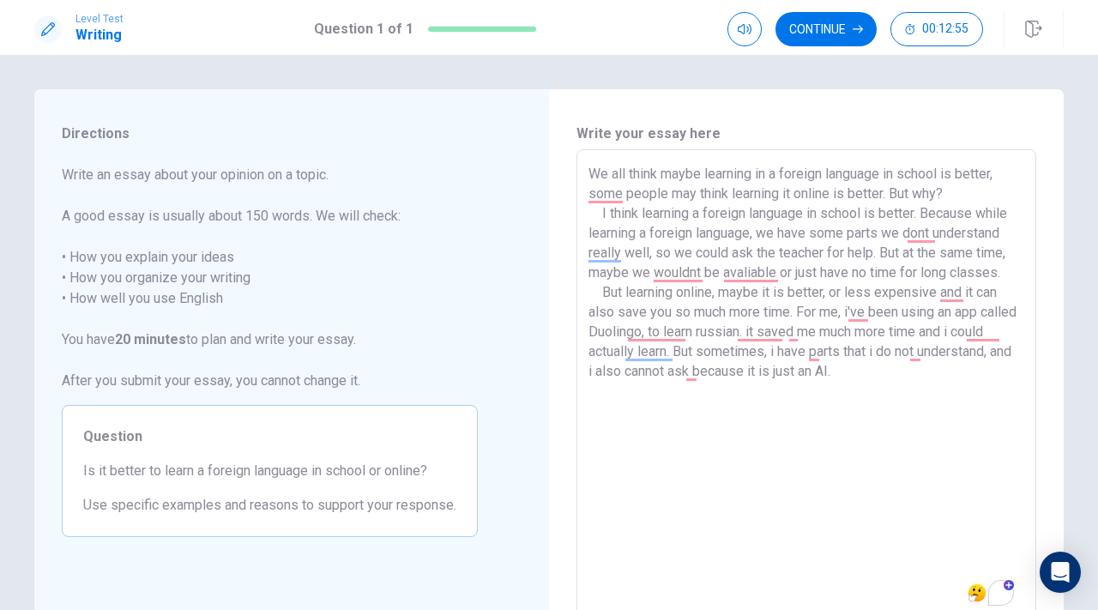
click at [704, 273] on textarea "We all think maybe learning in a foreign language in school is better, some peo…" at bounding box center [807, 387] width 436 height 446
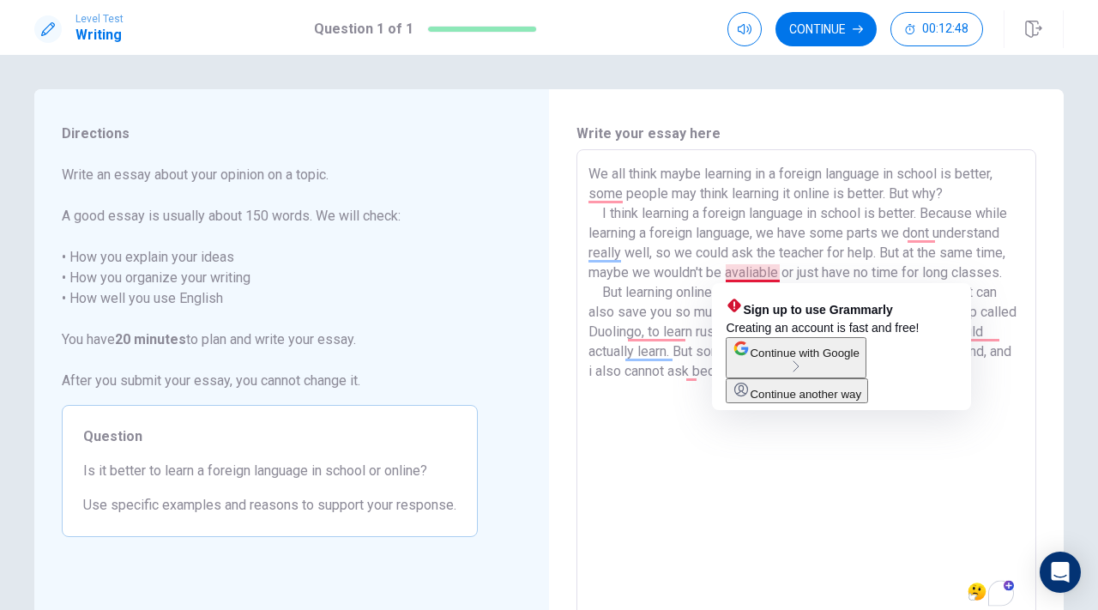
click at [745, 274] on textarea "We all think maybe learning in a foreign language in school is better, some peo…" at bounding box center [807, 387] width 436 height 446
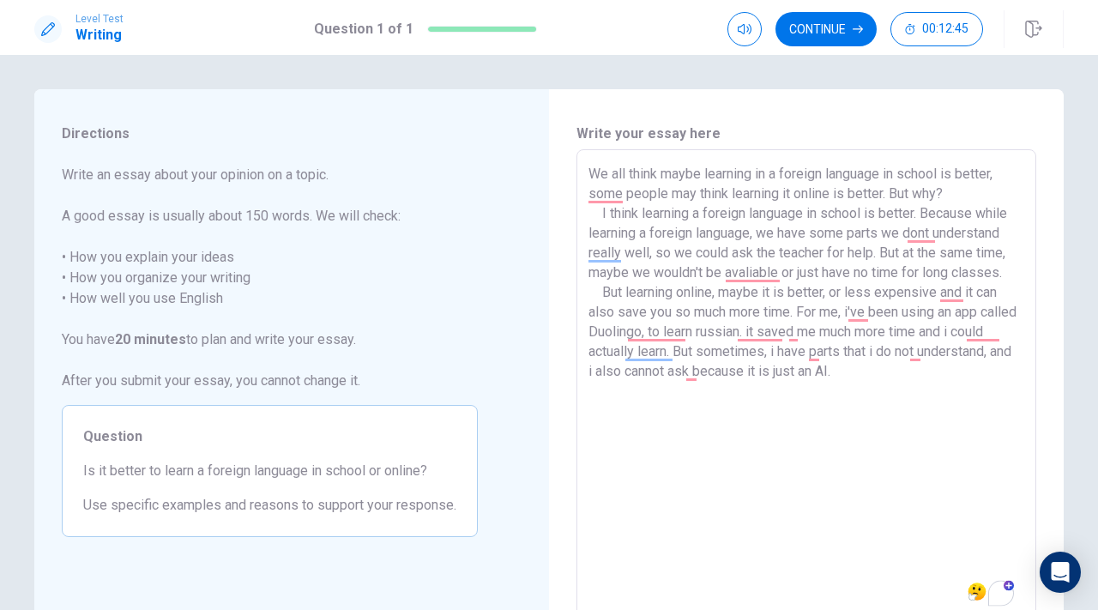
click at [940, 499] on textarea "We all think maybe learning in a foreign language in school is better, some peo…" at bounding box center [807, 387] width 436 height 446
click at [937, 236] on textarea "We all think maybe learning in a foreign language in school is better, some peo…" at bounding box center [807, 387] width 436 height 446
click at [959, 372] on textarea "We all think maybe learning in a foreign language in school is better, some peo…" at bounding box center [807, 387] width 436 height 446
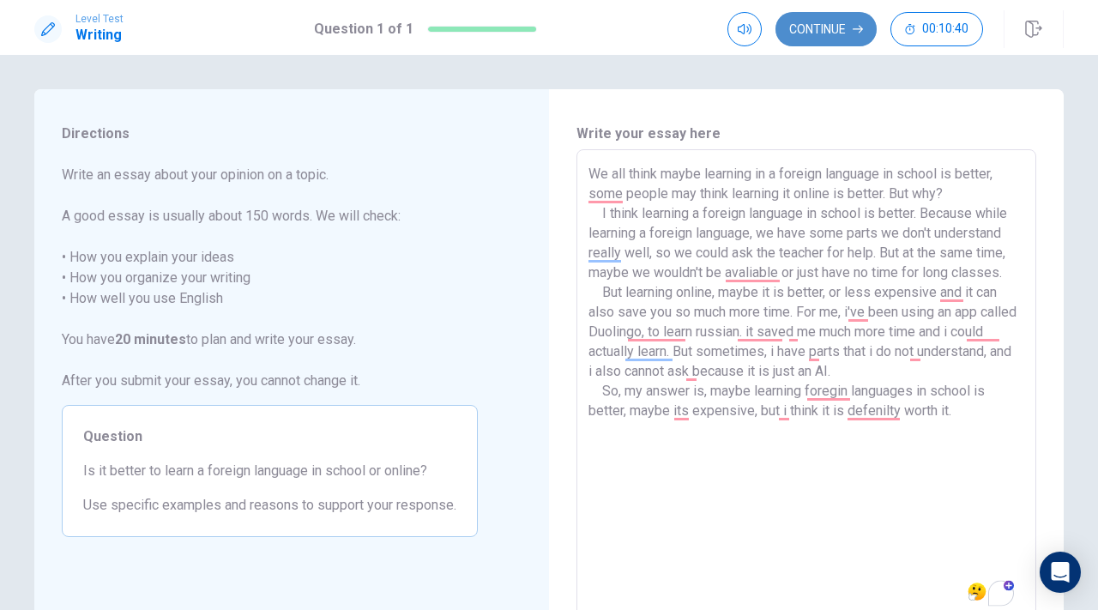
click at [840, 22] on button "Continue" at bounding box center [826, 29] width 101 height 34
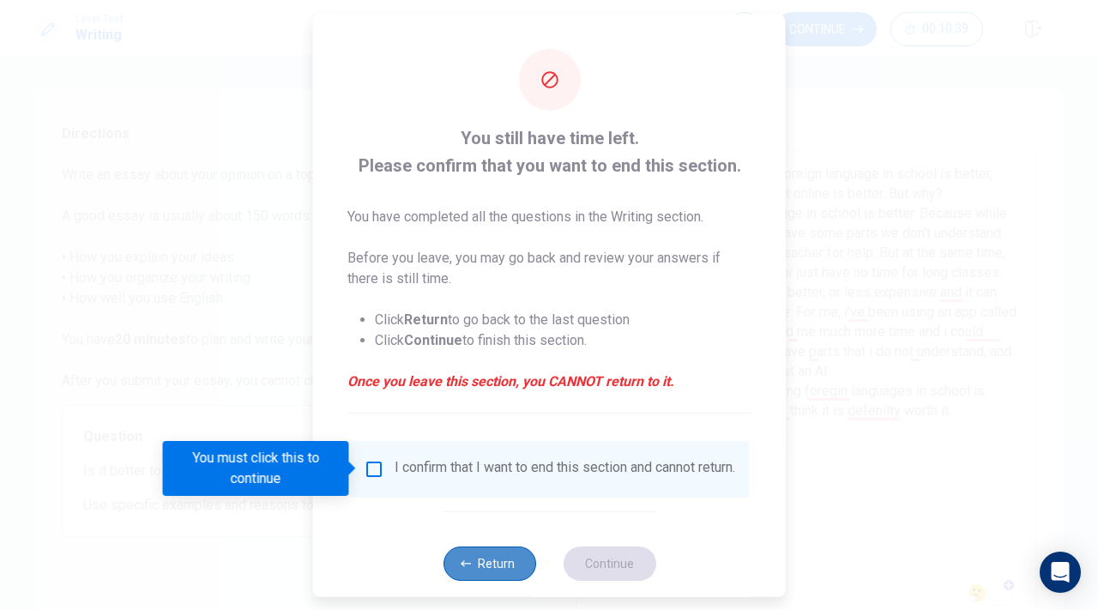
click at [494, 567] on button "Return" at bounding box center [489, 563] width 93 height 34
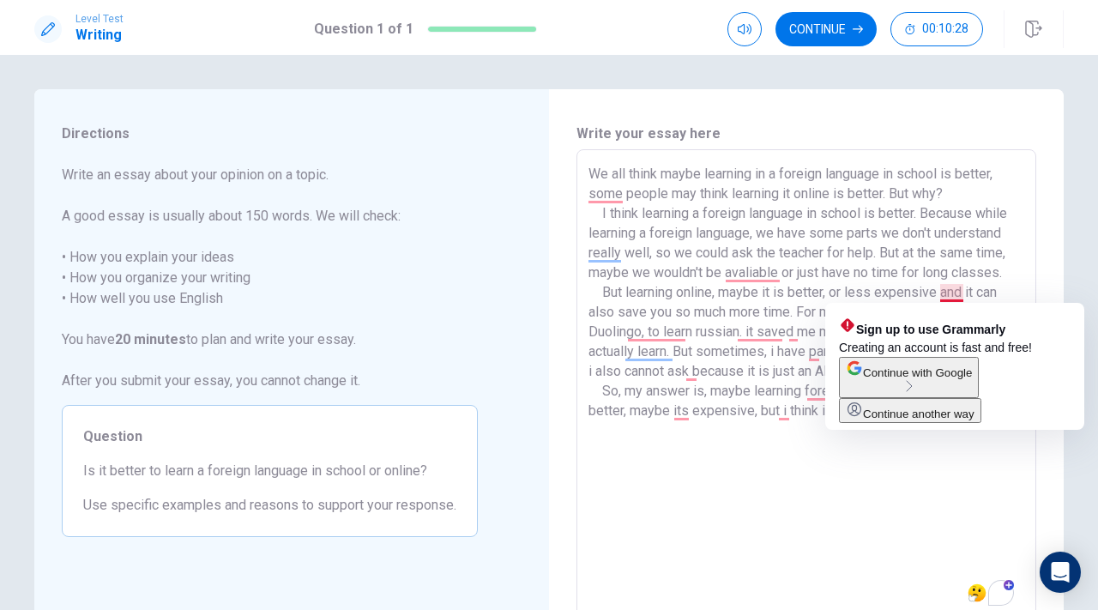
click at [969, 293] on textarea "We all think maybe learning in a foreign language in school is better, some peo…" at bounding box center [807, 387] width 436 height 446
click at [975, 291] on textarea "We all think maybe learning in a foreign language in school is better, some peo…" at bounding box center [807, 387] width 436 height 446
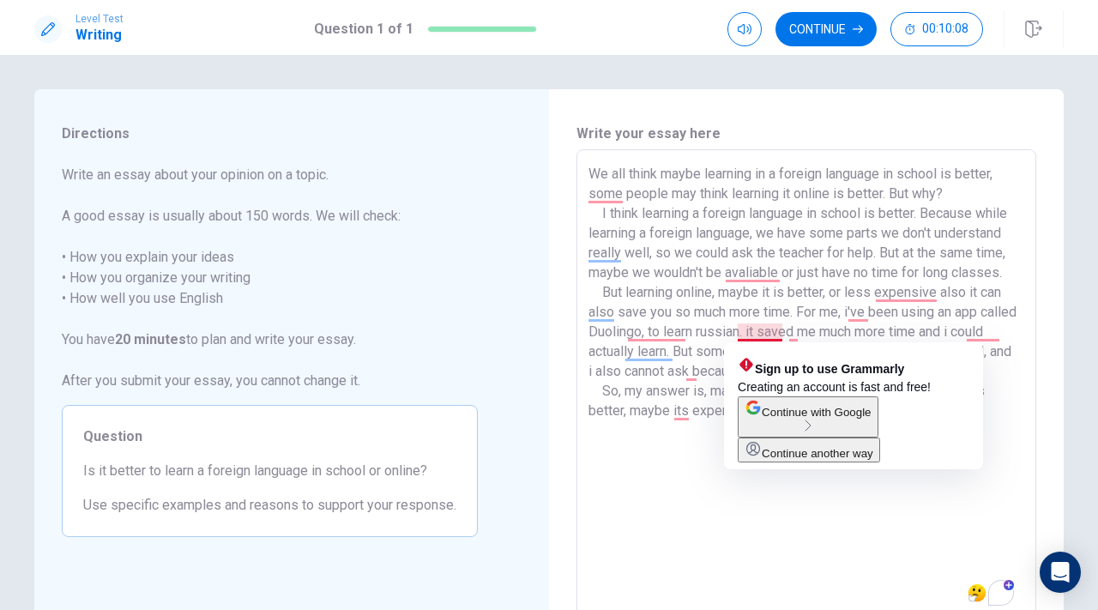
click at [743, 335] on textarea "We all think maybe learning in a foreign language in school is better, some peo…" at bounding box center [807, 387] width 436 height 446
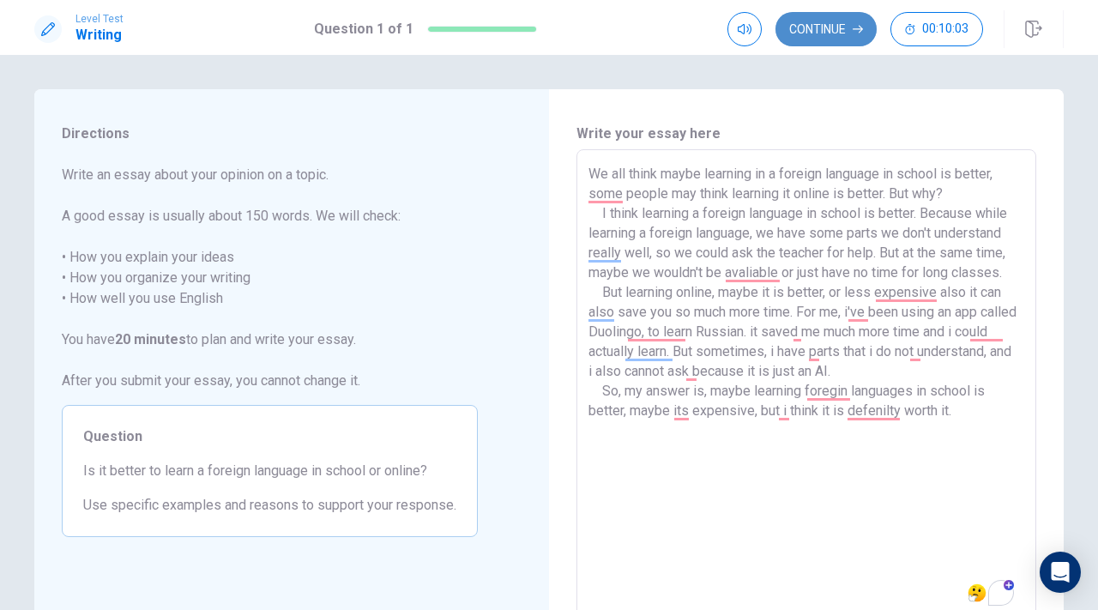
click at [833, 23] on button "Continue" at bounding box center [826, 29] width 101 height 34
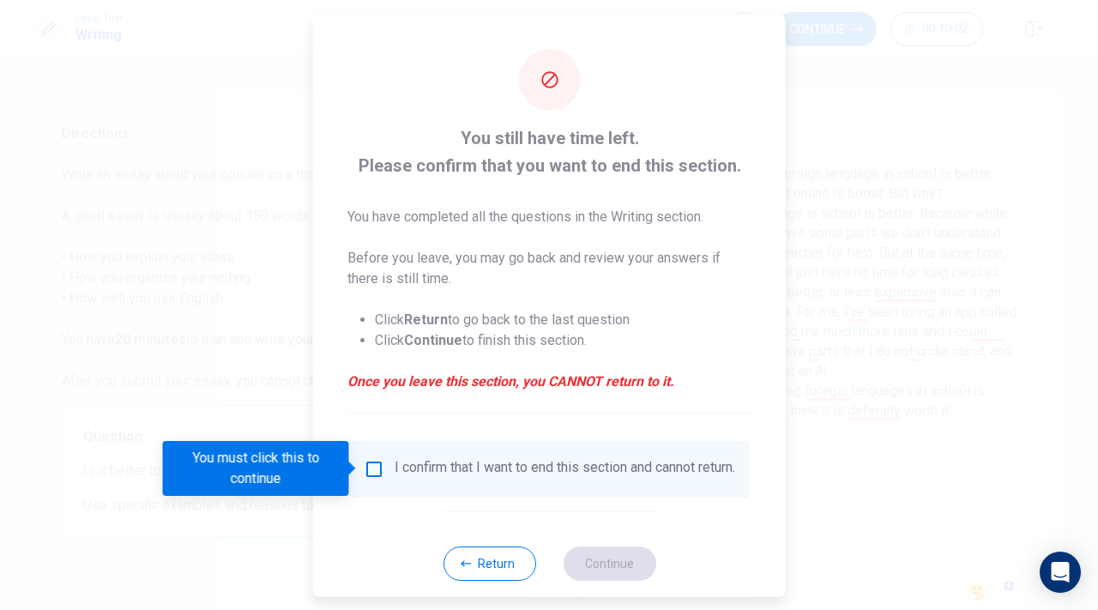
click at [491, 600] on div at bounding box center [549, 305] width 1098 height 610
click at [492, 580] on button "Return" at bounding box center [489, 563] width 93 height 34
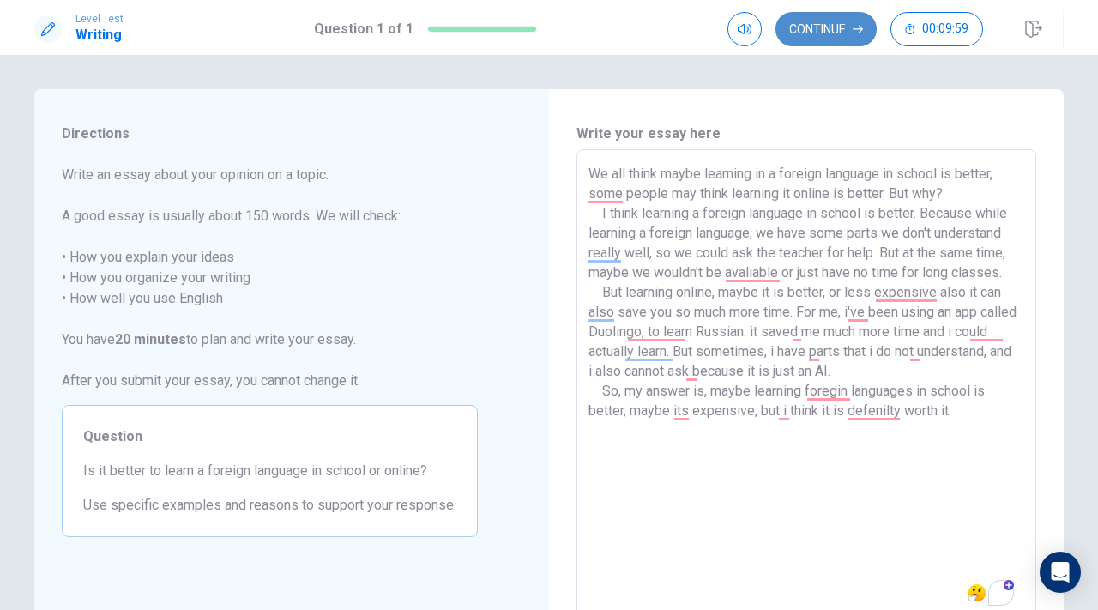
click at [816, 35] on button "Continue" at bounding box center [826, 29] width 101 height 34
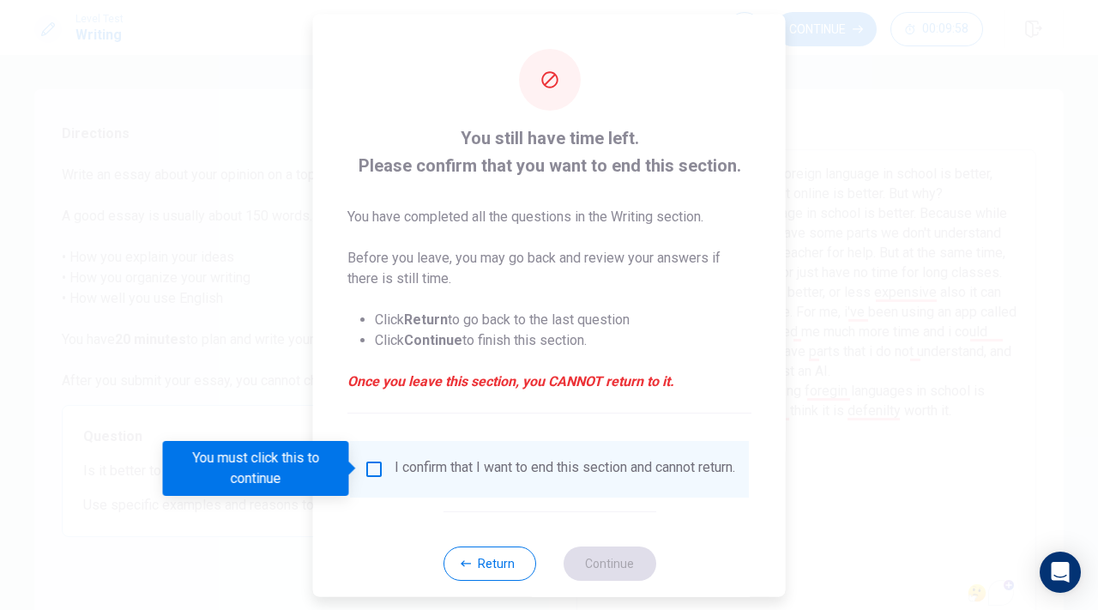
click at [384, 478] on div "I confirm that I want to end this section and cannot return." at bounding box center [550, 468] width 372 height 21
click at [372, 476] on input "You must click this to continue" at bounding box center [374, 468] width 21 height 21
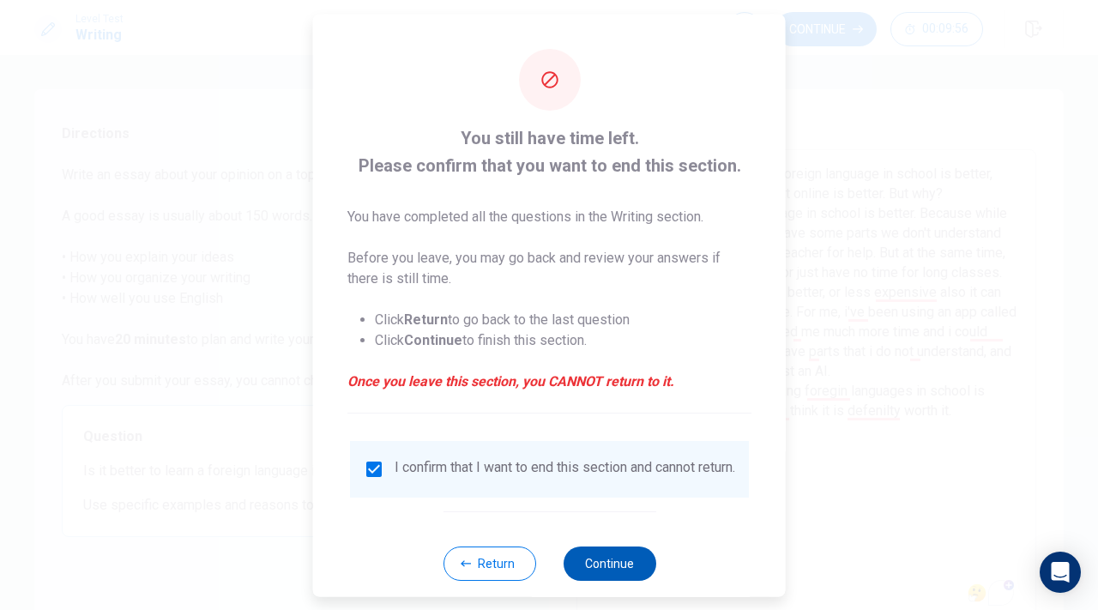
click at [612, 580] on button "Continue" at bounding box center [609, 563] width 93 height 34
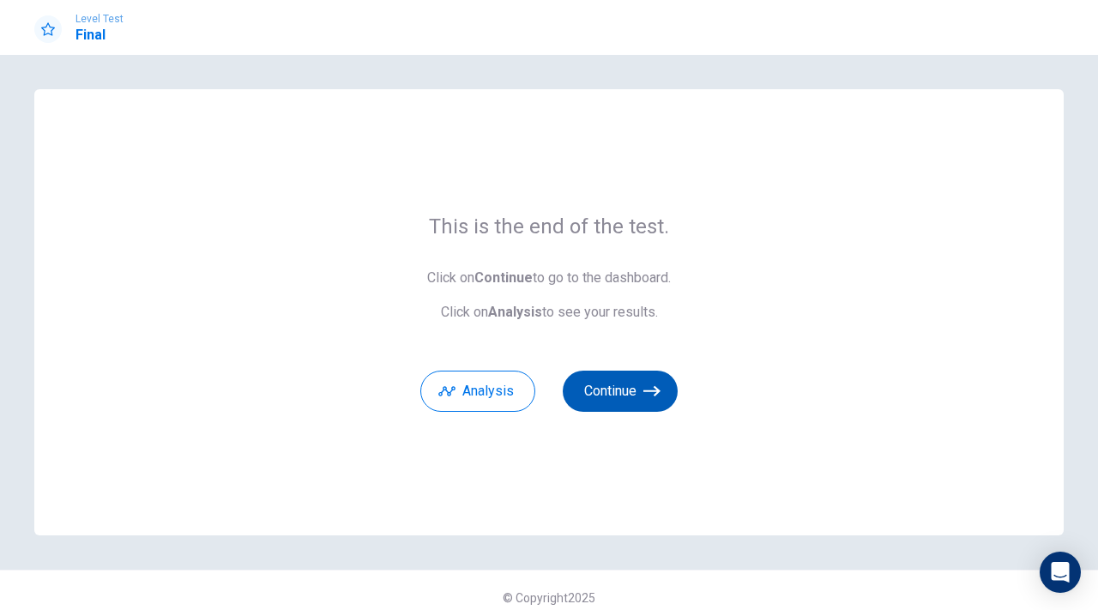
click at [627, 395] on button "Continue" at bounding box center [620, 391] width 115 height 41
